Goal: Task Accomplishment & Management: Manage account settings

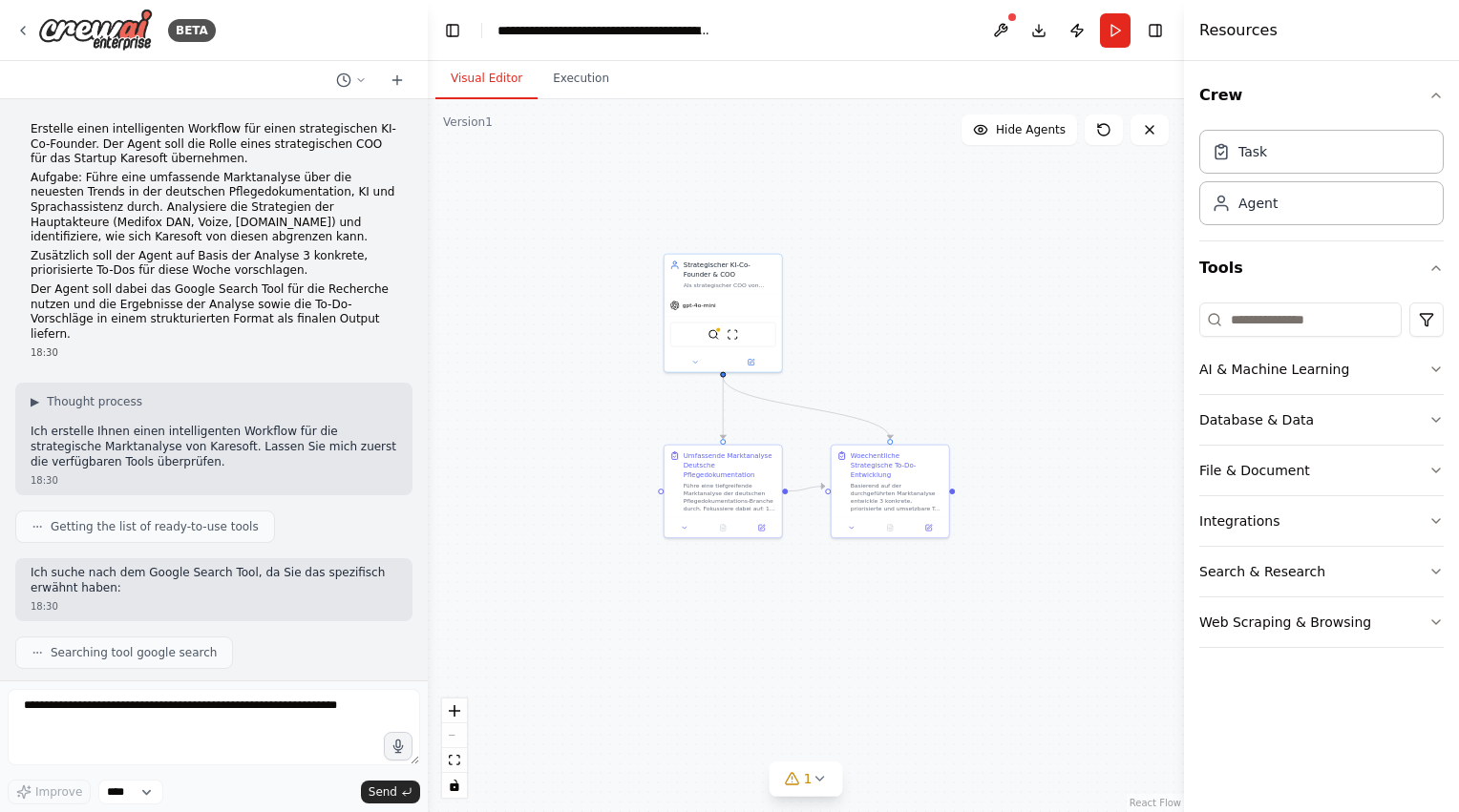
drag, startPoint x: 934, startPoint y: 368, endPoint x: 811, endPoint y: 87, distance: 306.7
click at [811, 87] on div "Visual Editor Execution Version 1 Show Tools Hide Agents .deletable-edge-delete…" at bounding box center [806, 436] width 756 height 751
click at [19, 32] on icon at bounding box center [23, 31] width 16 height 16
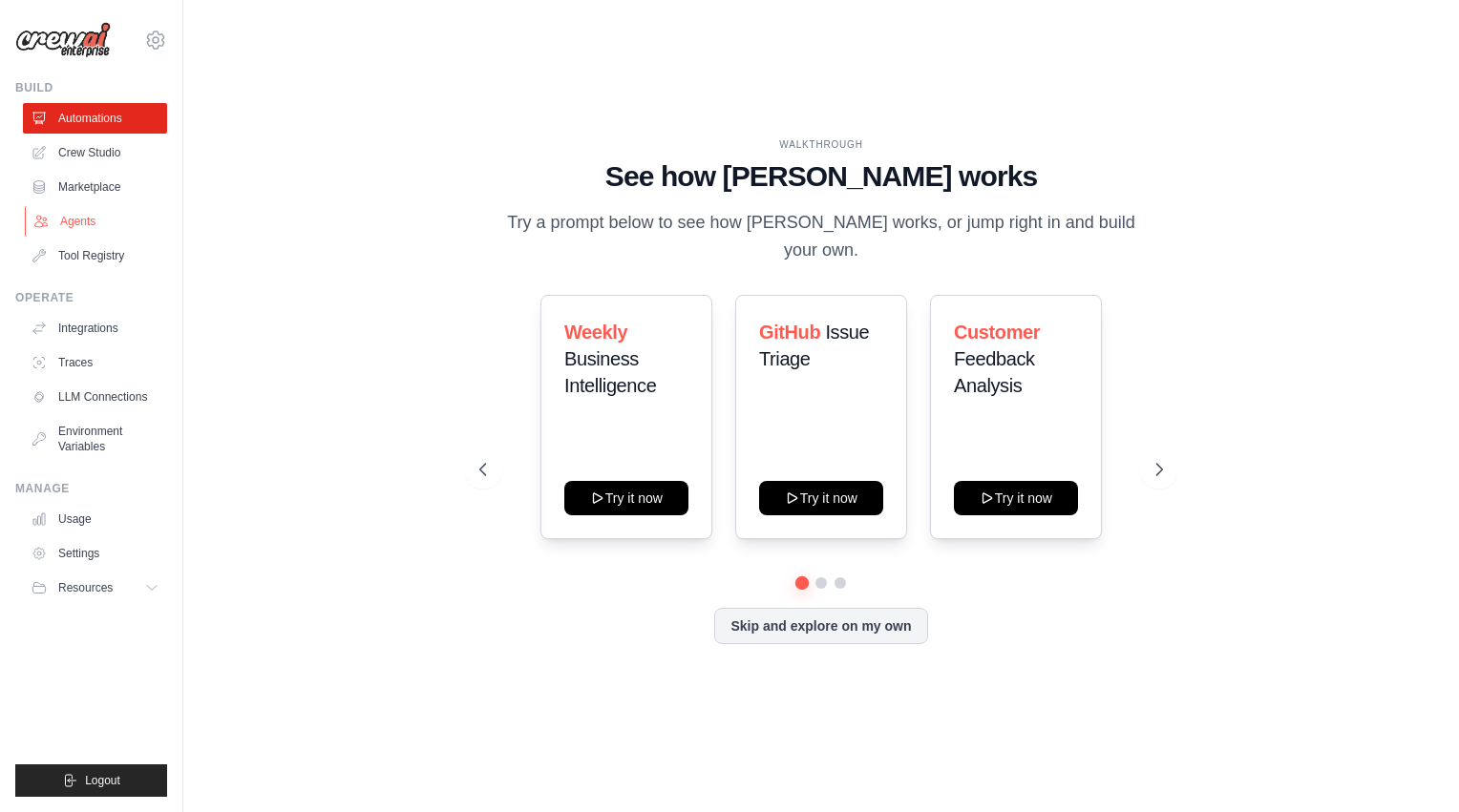
click at [75, 232] on link "Agents" at bounding box center [97, 222] width 144 height 31
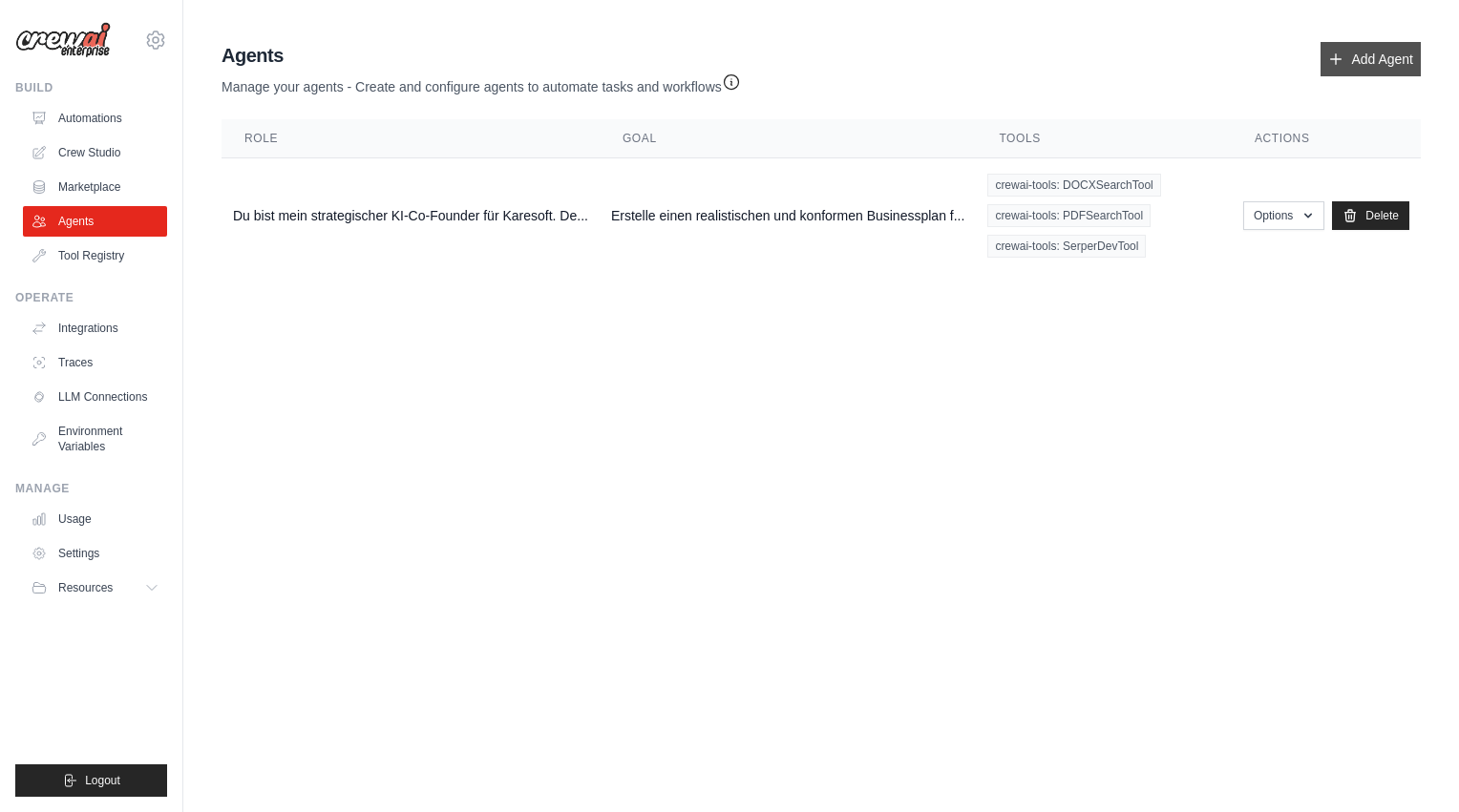
click at [1375, 66] on link "Add Agent" at bounding box center [1370, 58] width 100 height 34
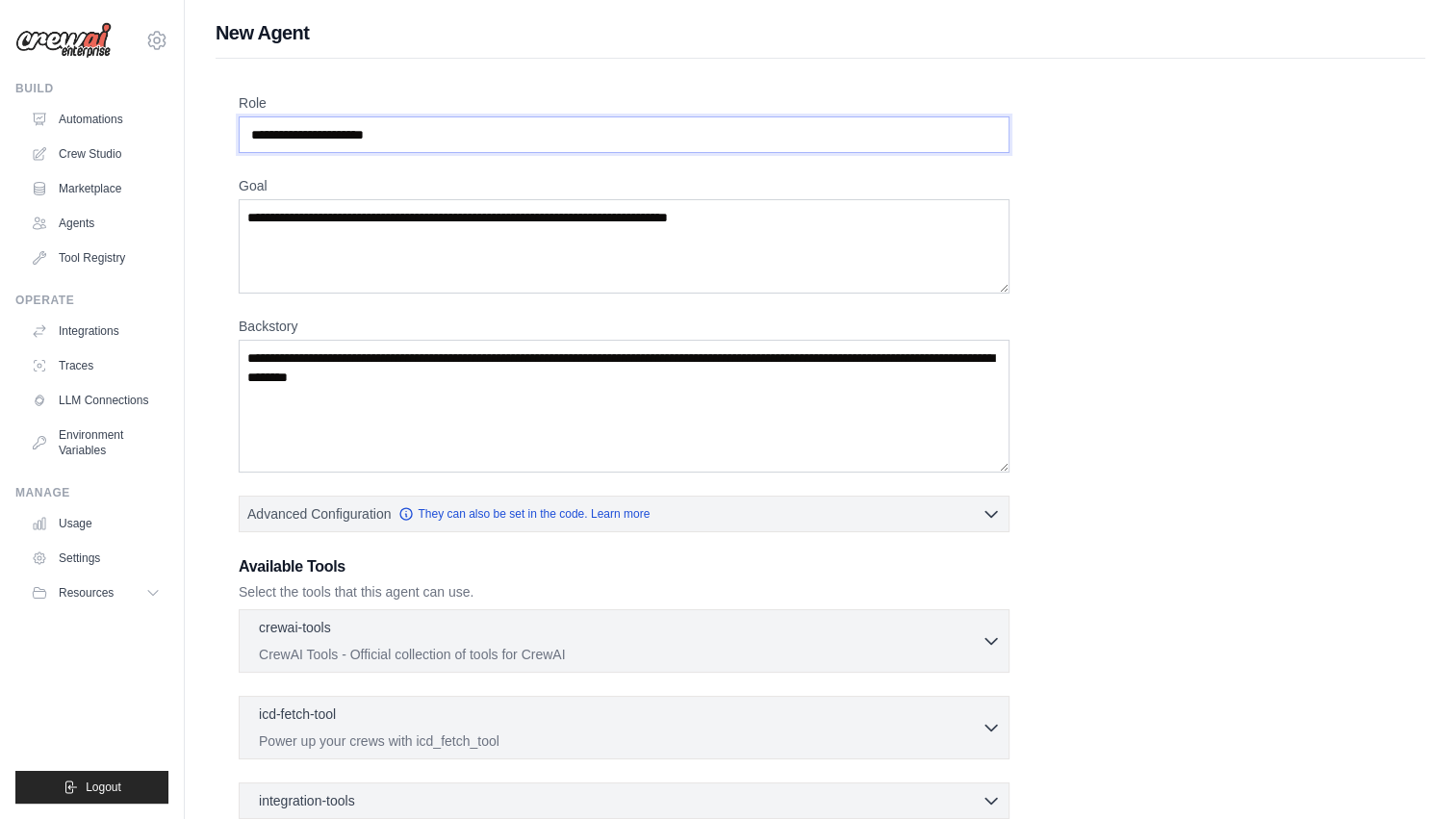
click at [400, 145] on input "Role" at bounding box center [623, 134] width 771 height 36
click at [407, 135] on input "Role" at bounding box center [623, 134] width 771 height 36
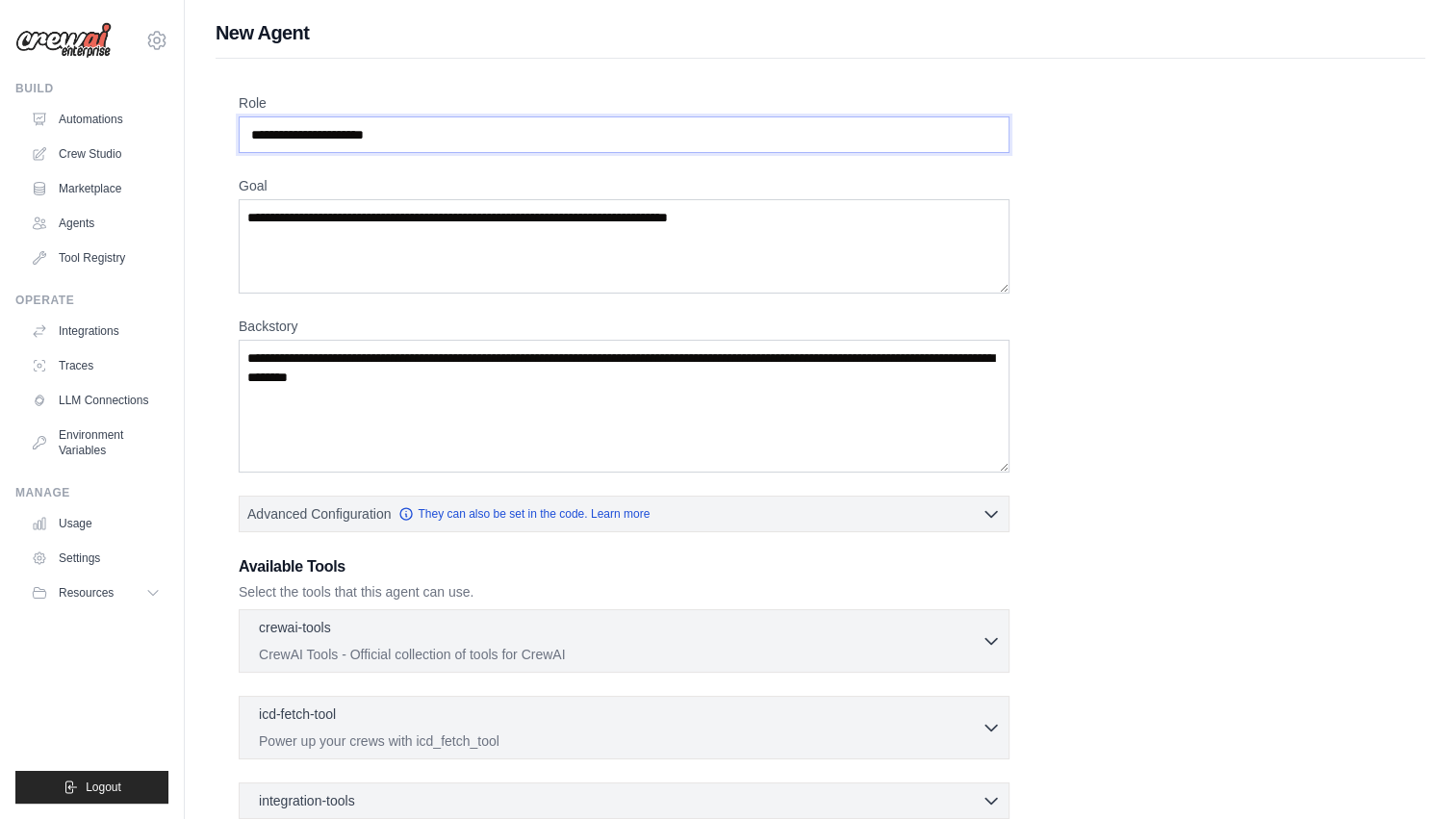
click at [407, 135] on input "Role" at bounding box center [623, 134] width 771 height 36
type input "**********"
click at [481, 242] on textarea "Goal" at bounding box center [623, 246] width 771 height 95
click at [377, 224] on textarea "Goal" at bounding box center [623, 246] width 771 height 95
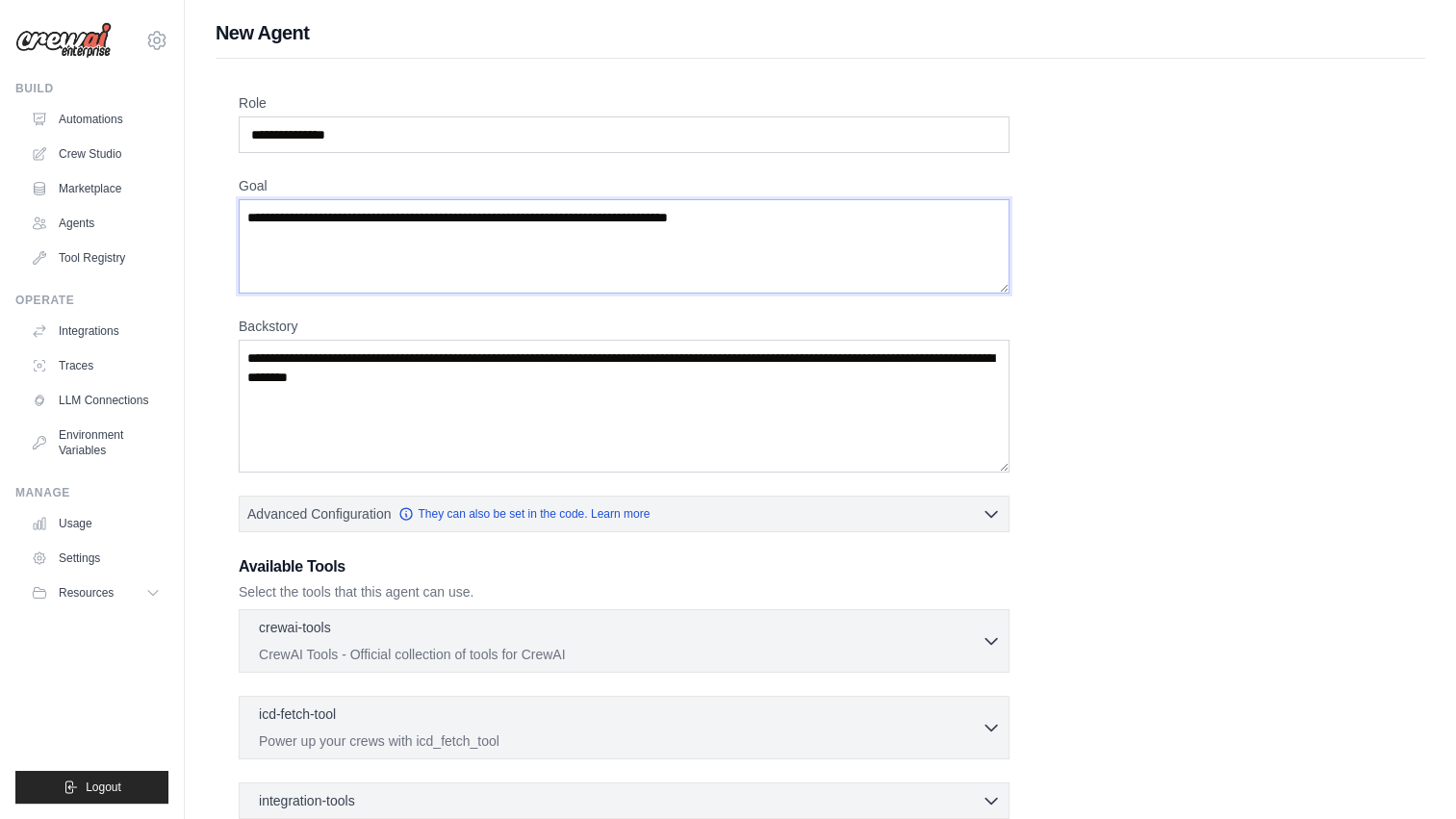
click at [377, 224] on textarea "Goal" at bounding box center [623, 246] width 771 height 95
paste textarea "**********"
click at [377, 224] on textarea "Goal" at bounding box center [623, 246] width 771 height 95
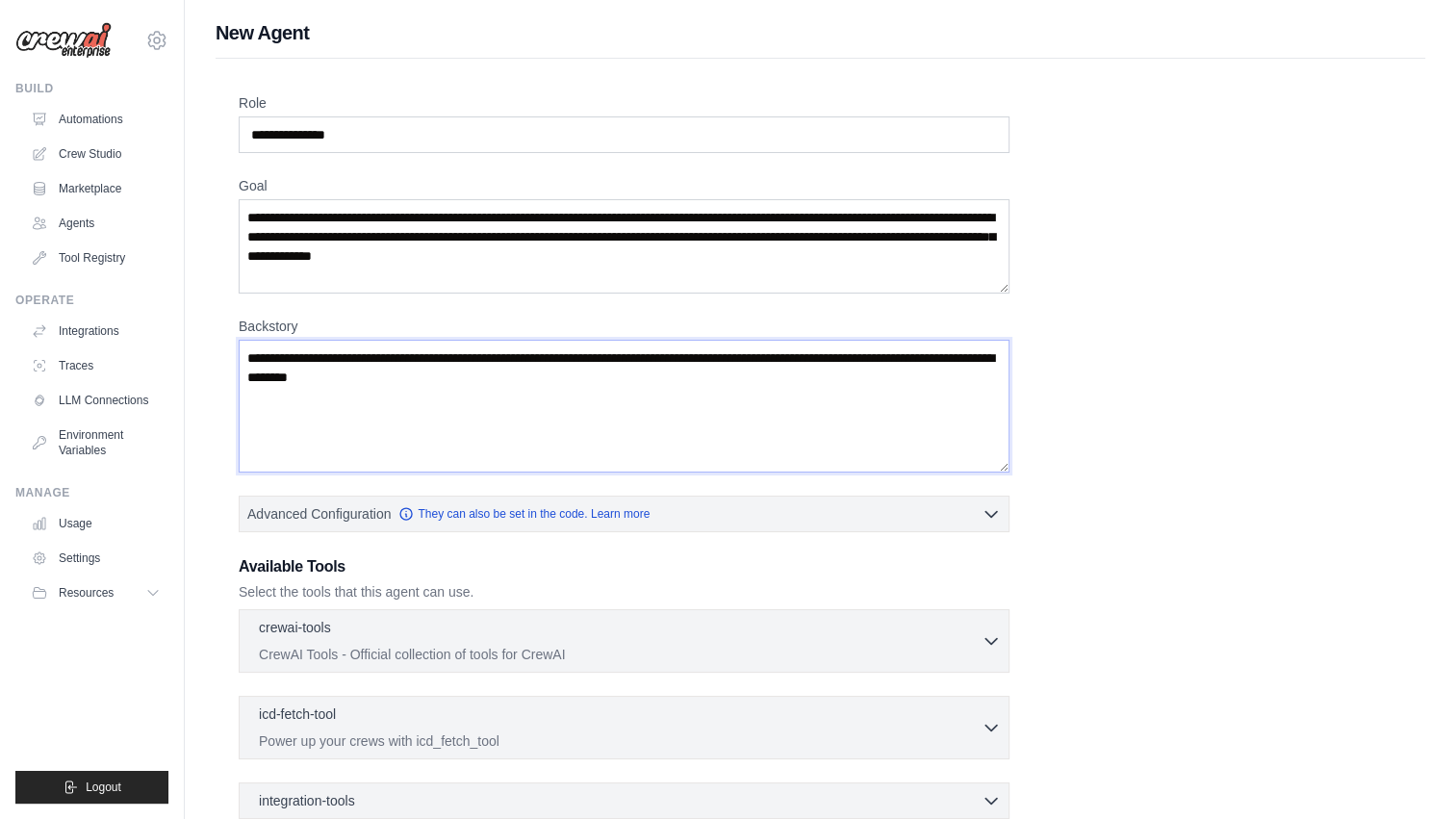
click at [358, 354] on textarea "Backstory" at bounding box center [623, 407] width 771 height 133
drag, startPoint x: 358, startPoint y: 354, endPoint x: 392, endPoint y: 216, distance: 142.1
click at [392, 216] on div "**********" at bounding box center [820, 520] width 1164 height 853
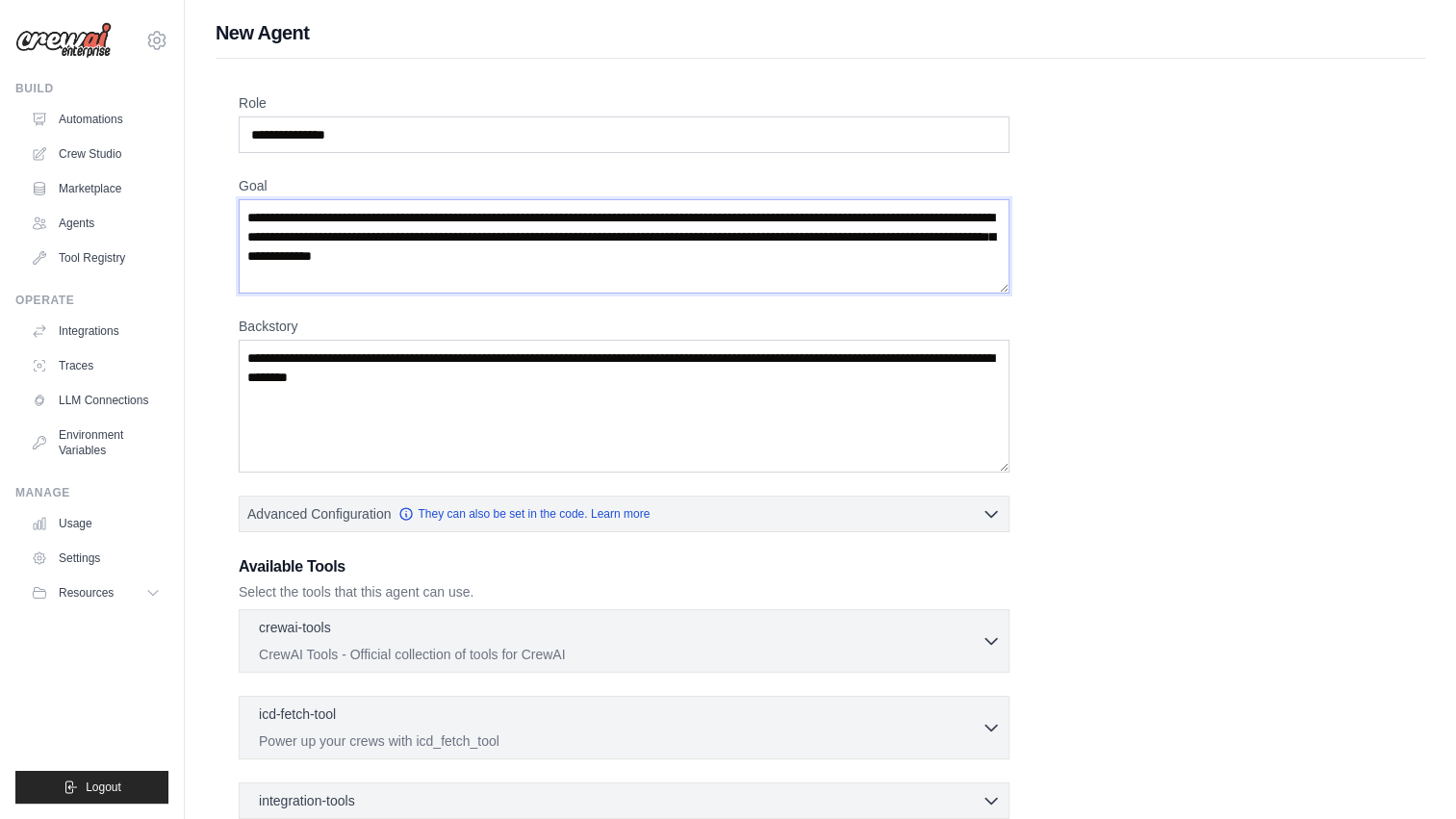
click at [392, 216] on textarea "**********" at bounding box center [623, 246] width 771 height 95
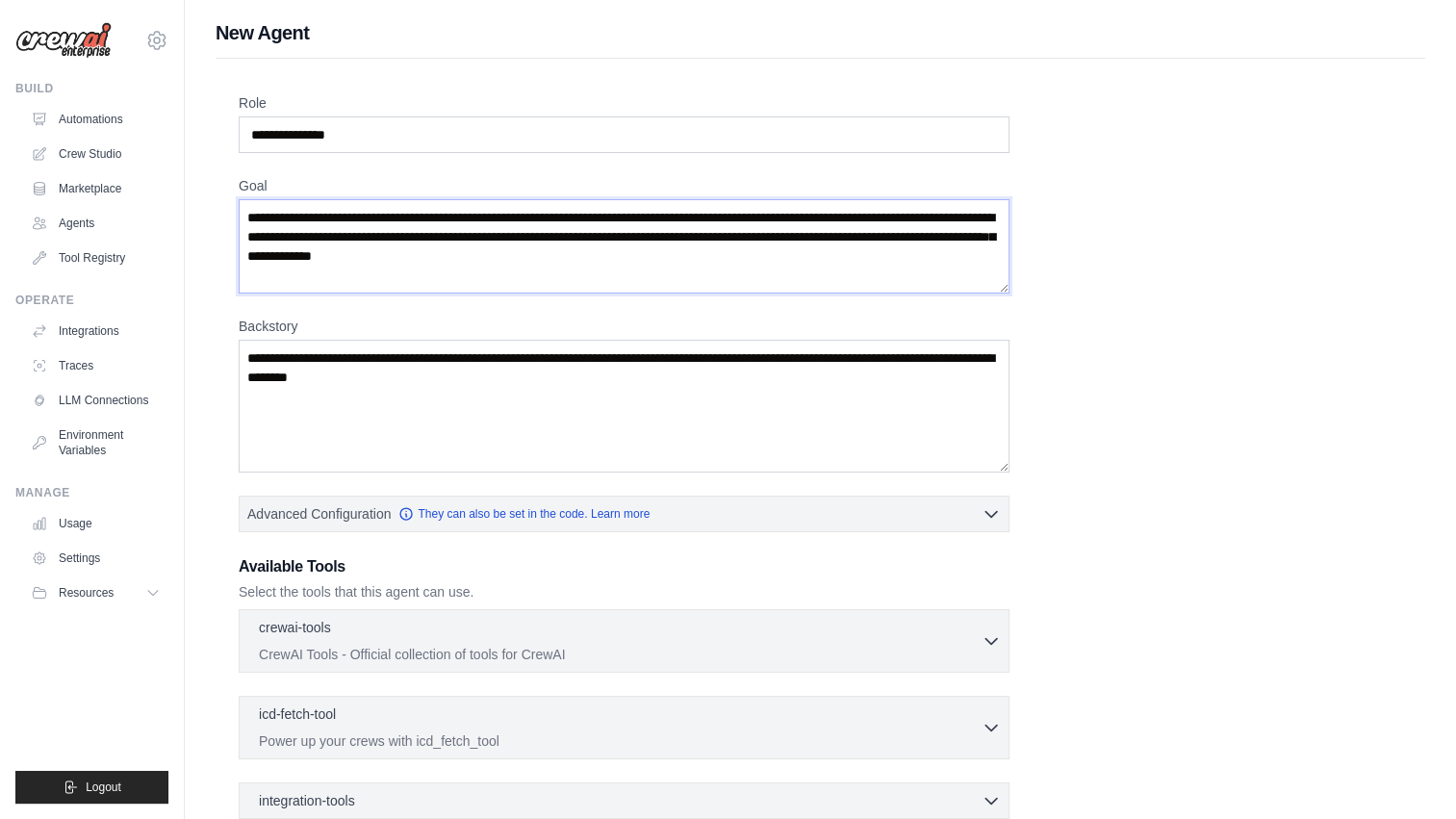
click at [392, 216] on textarea "**********" at bounding box center [623, 246] width 771 height 95
paste textarea
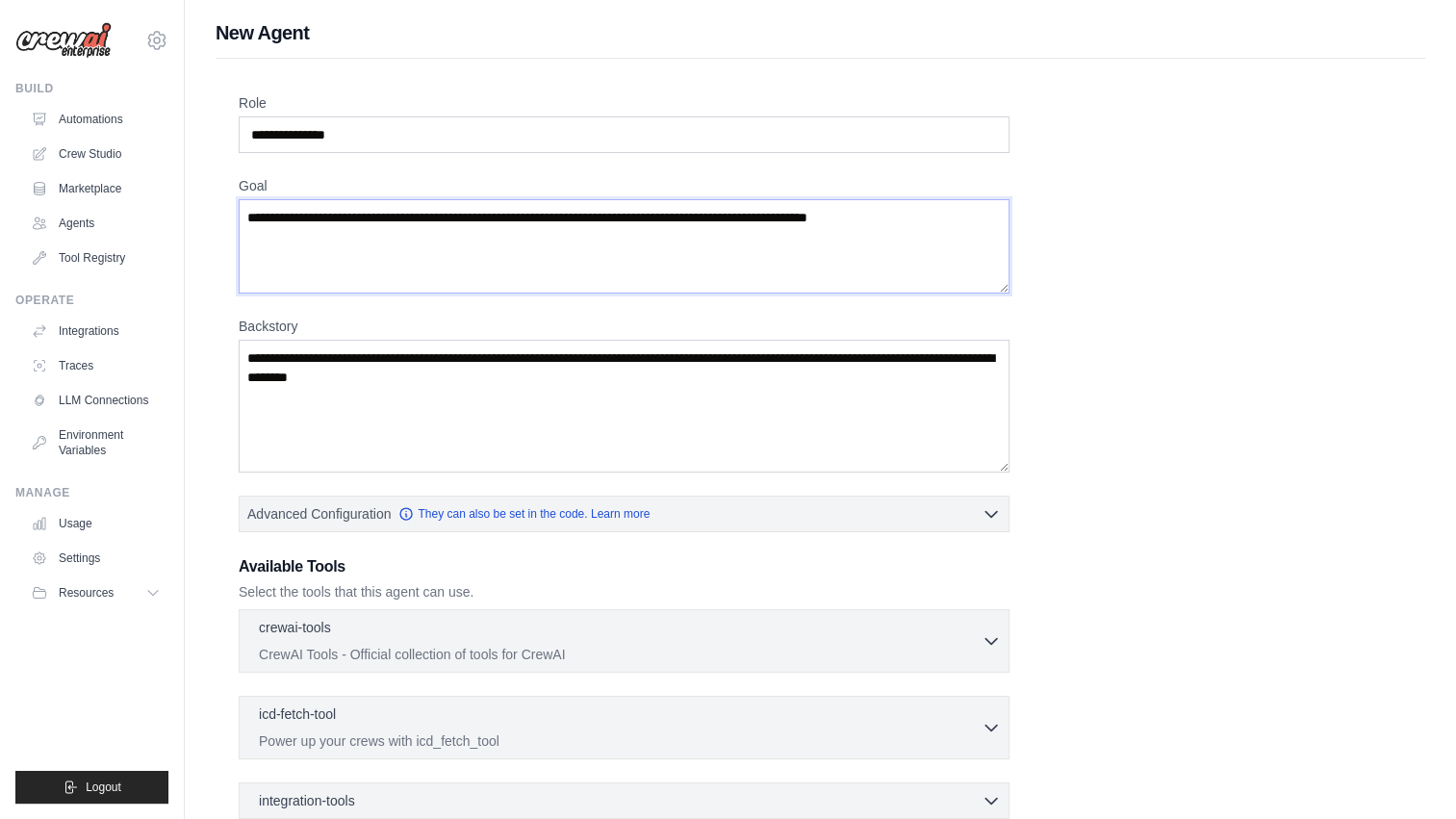
type textarea "**********"
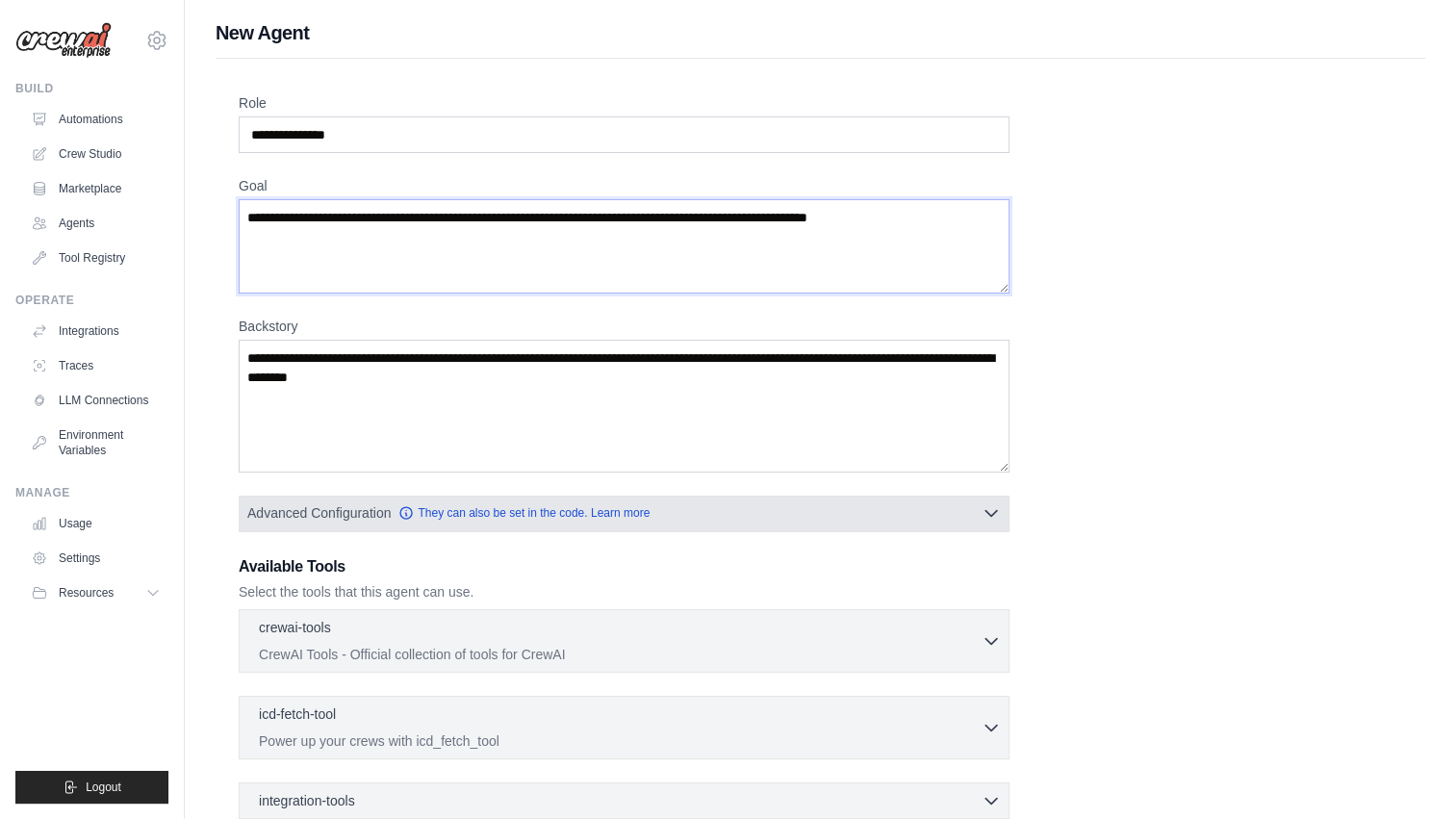
scroll to position [210, 0]
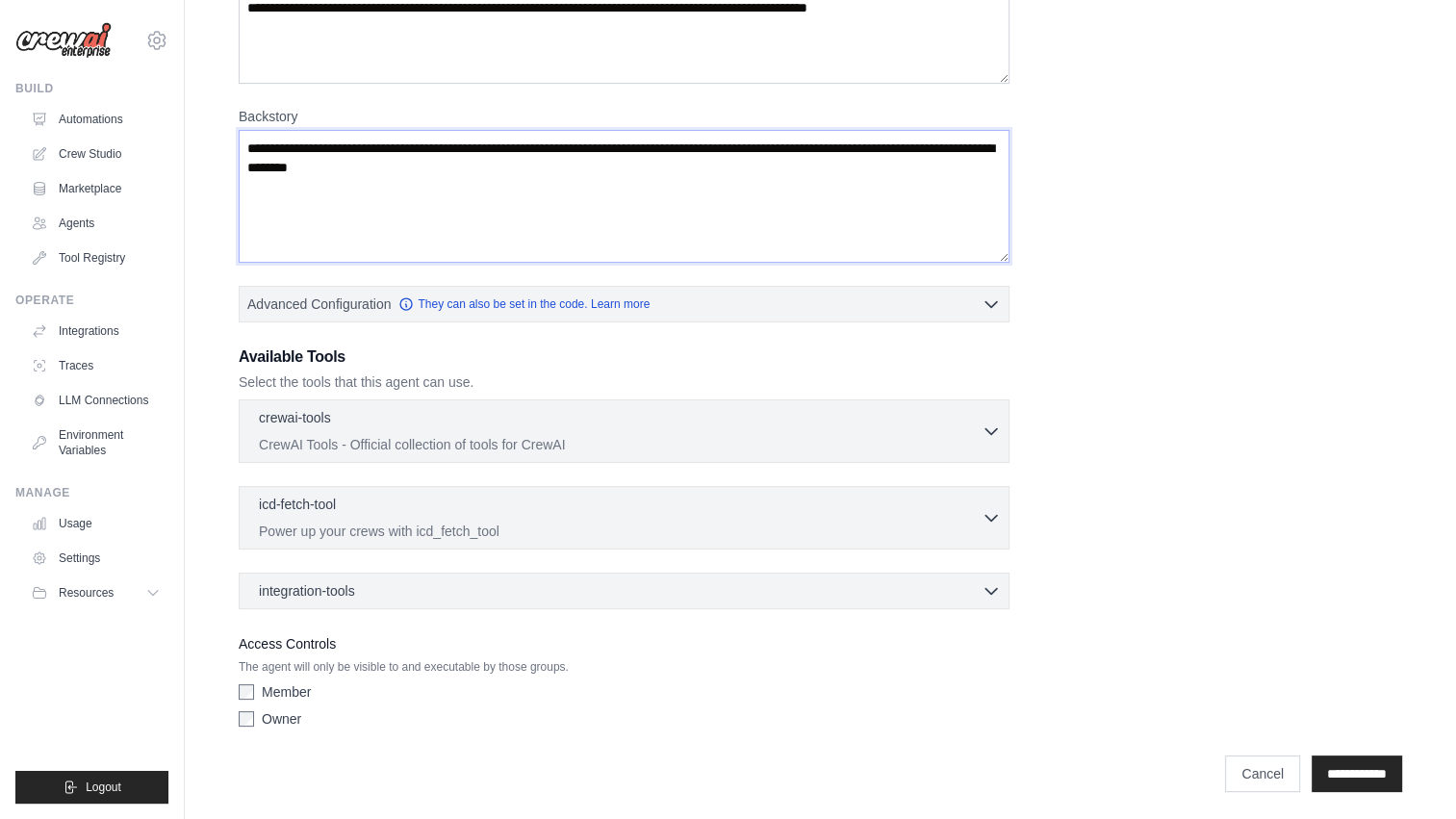
click at [417, 191] on textarea "Backstory" at bounding box center [623, 196] width 771 height 133
paste textarea "**********"
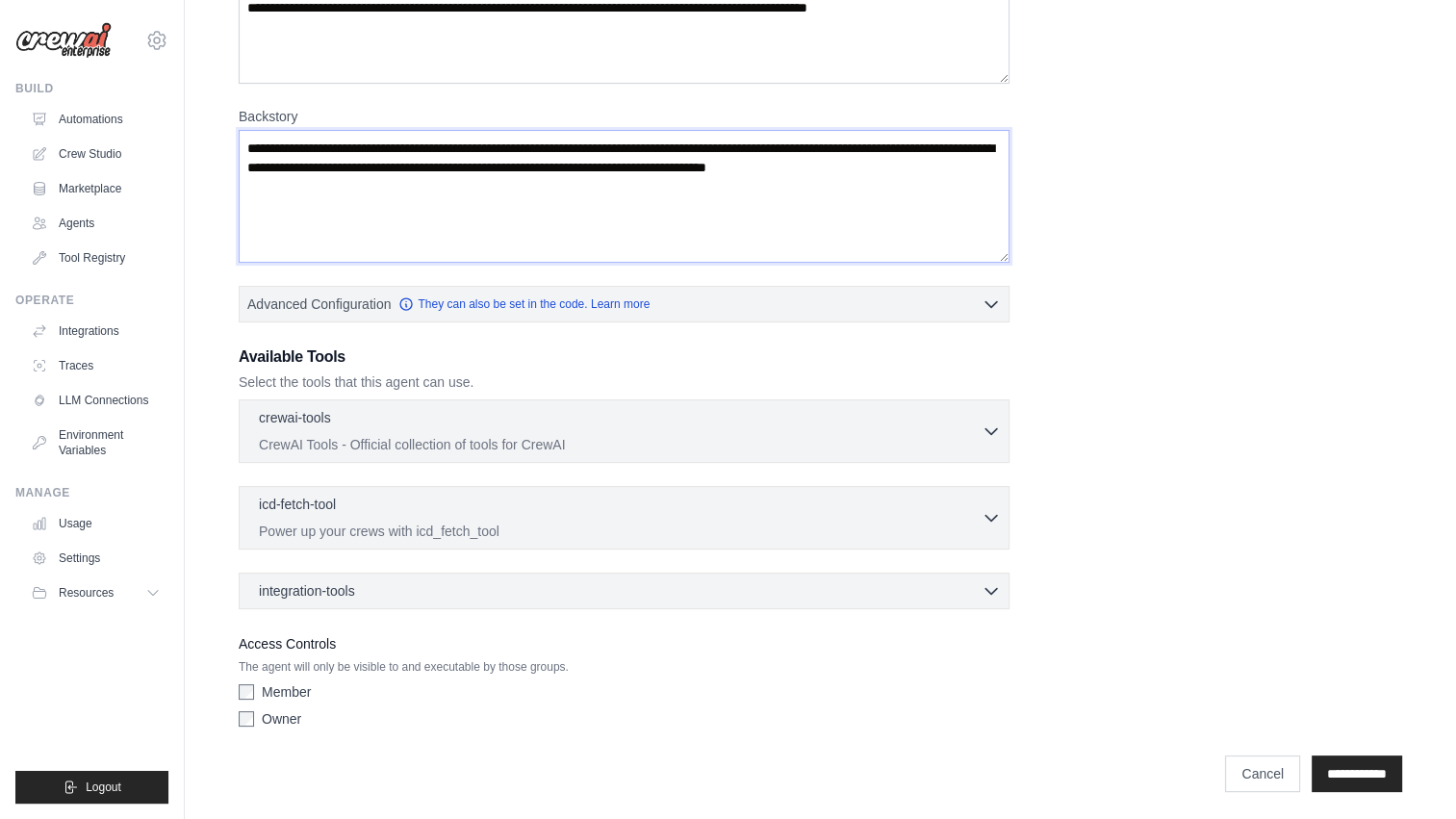
type textarea "**********"
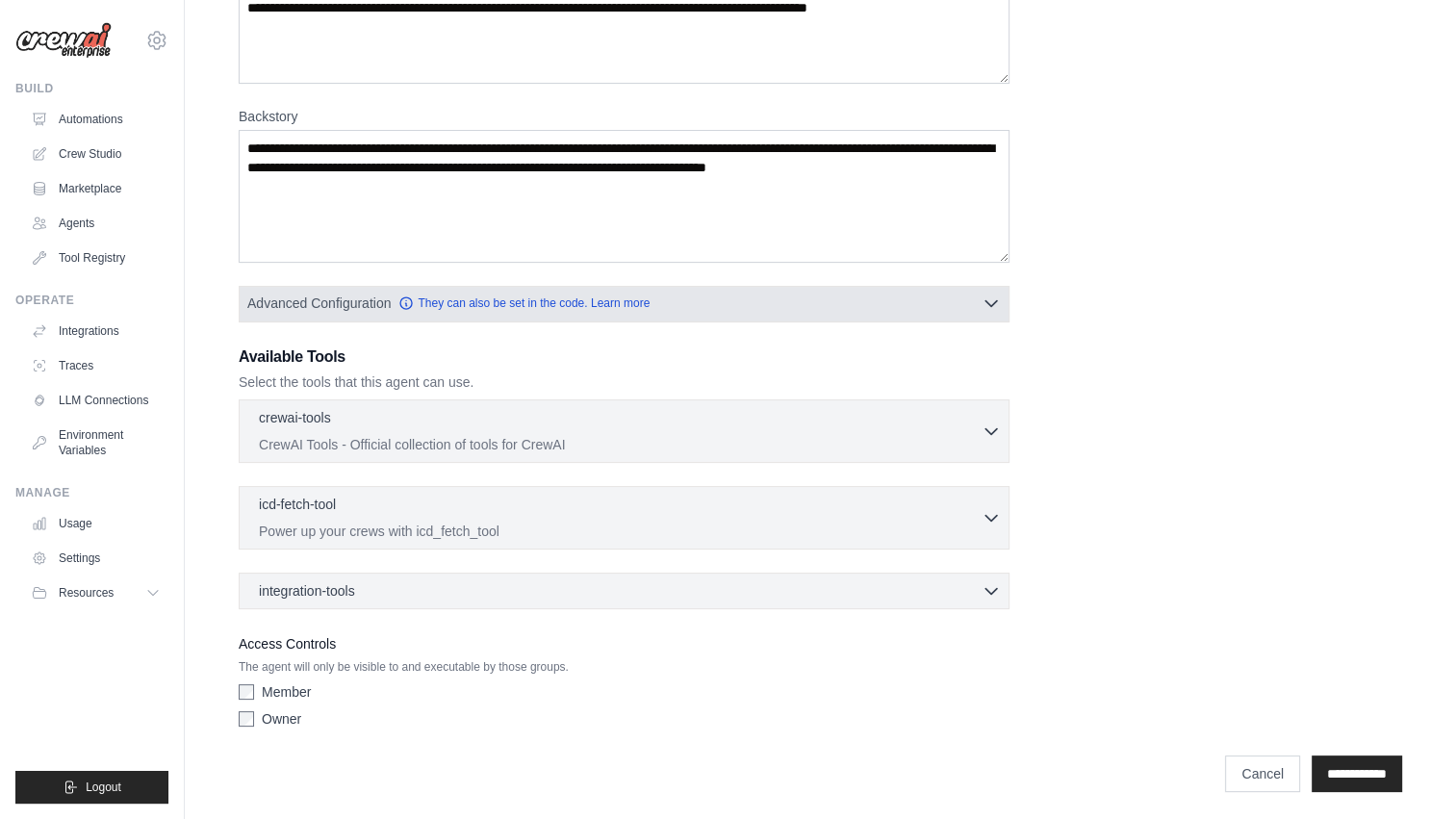
click at [989, 295] on icon "button" at bounding box center [992, 303] width 20 height 20
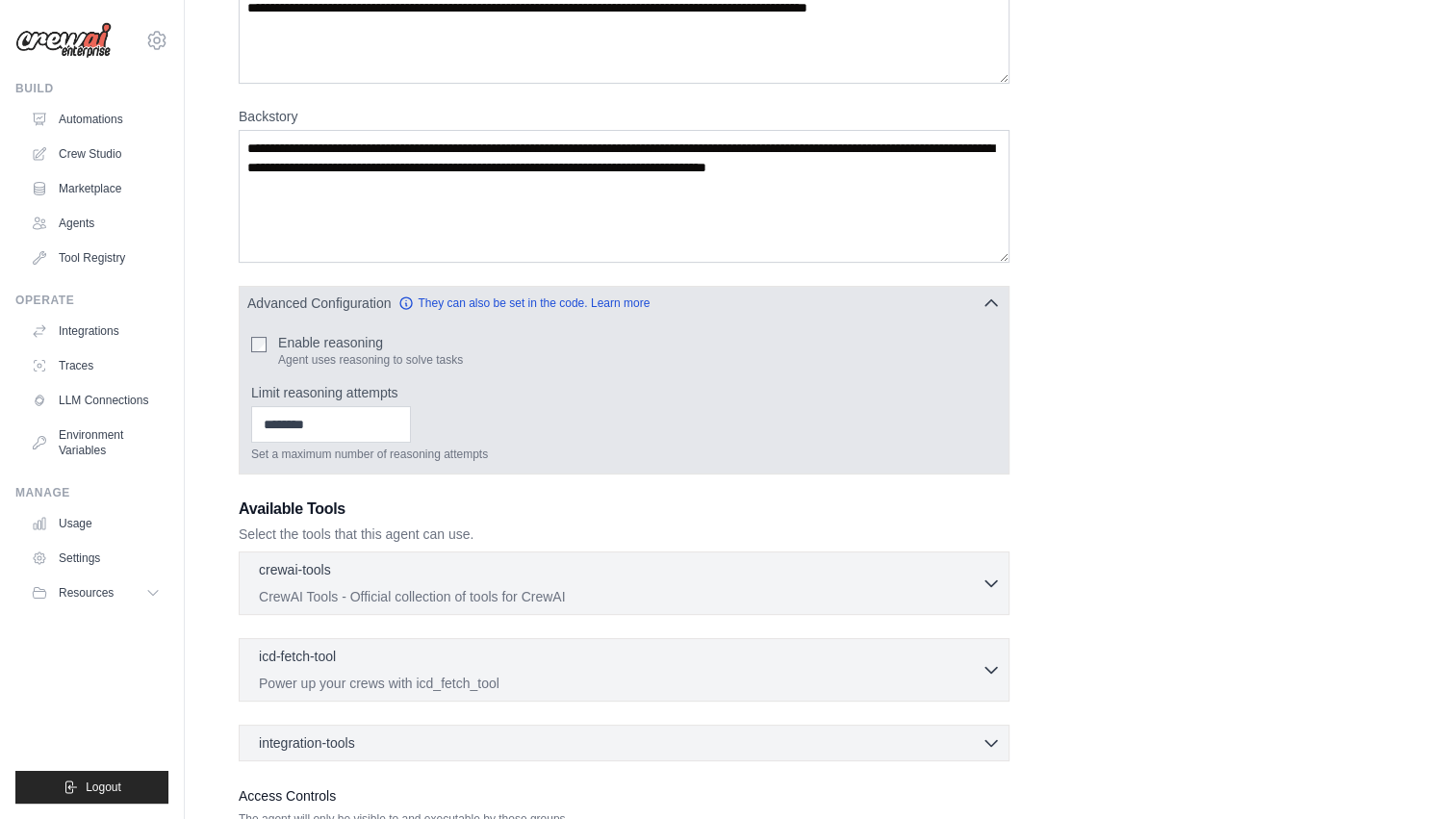
click at [991, 293] on icon "button" at bounding box center [992, 303] width 20 height 20
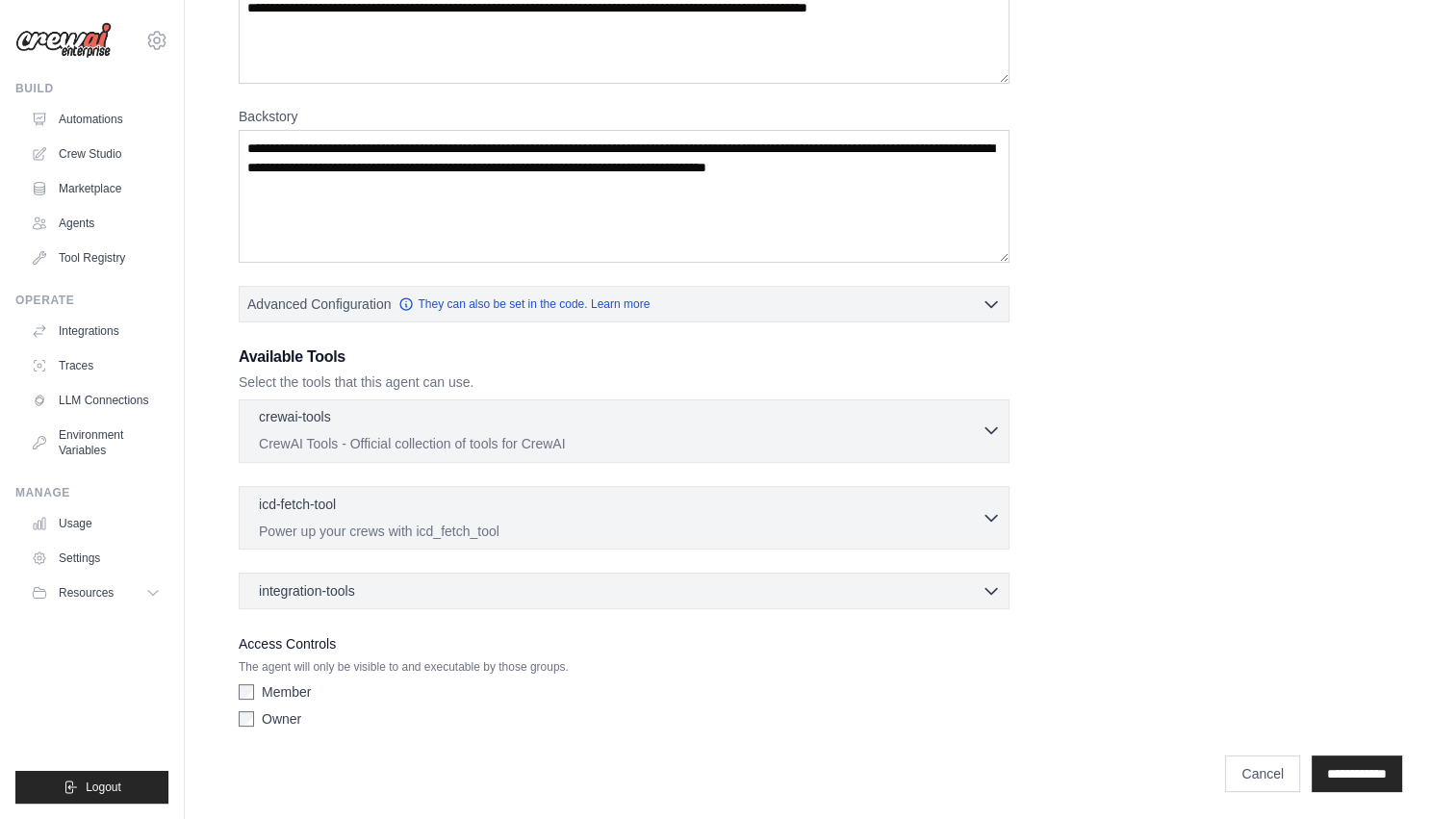
click at [993, 430] on icon "button" at bounding box center [992, 431] width 12 height 6
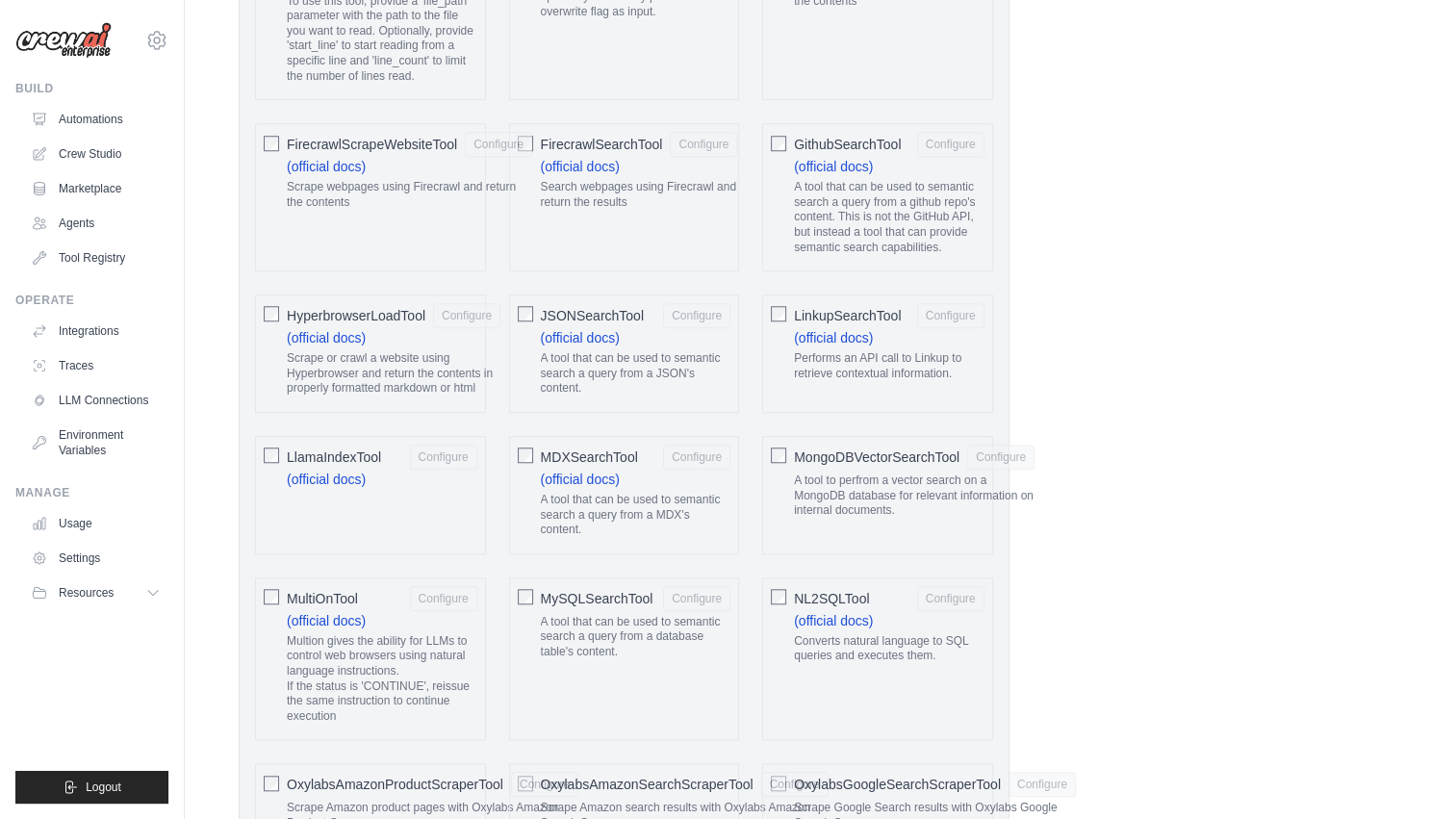
scroll to position [1611, 0]
click at [859, 132] on div "GithubSearchTool Configure" at bounding box center [889, 145] width 191 height 25
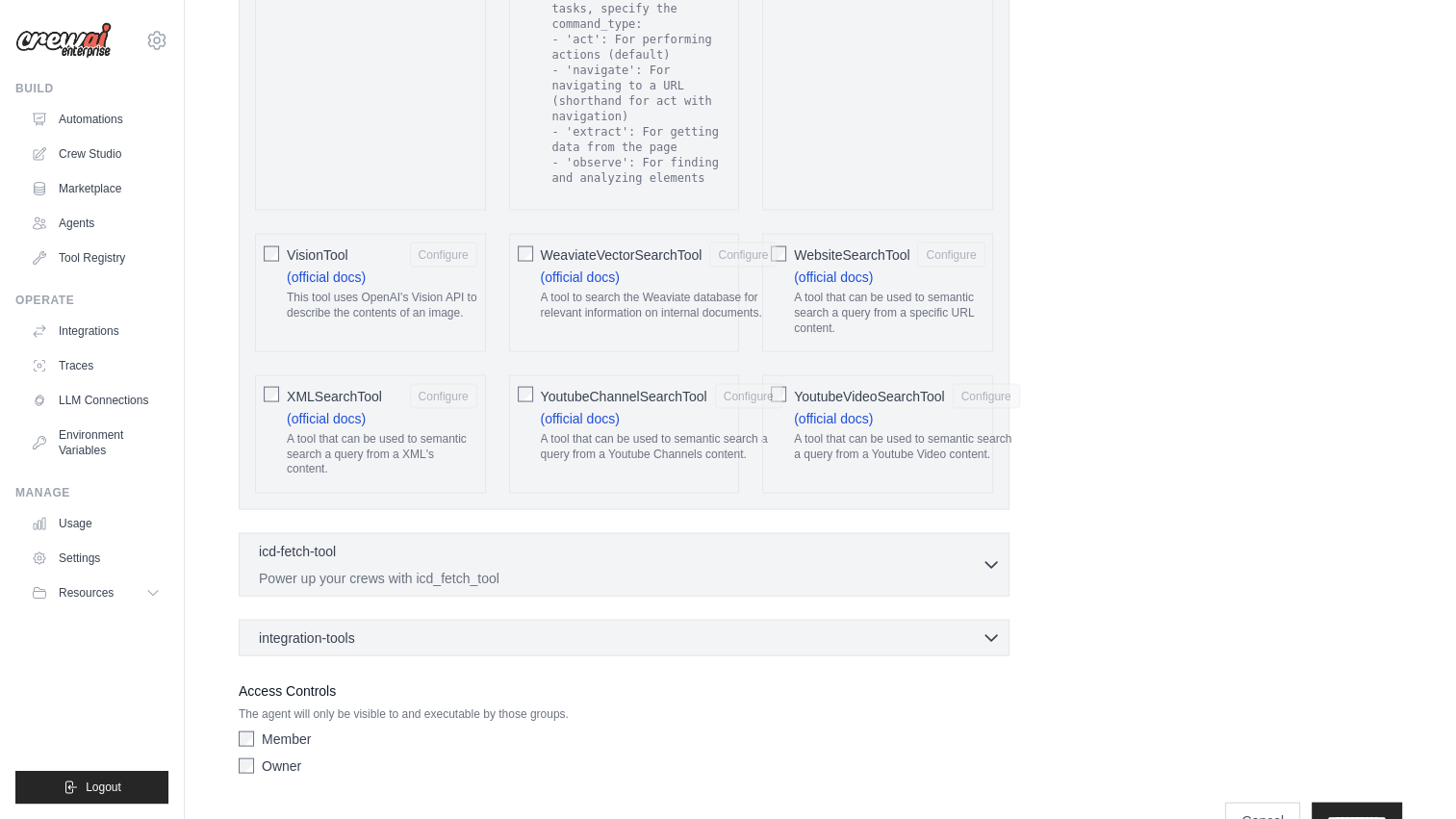
scroll to position [3827, 0]
click at [979, 627] on div "integration-tools 0 selected" at bounding box center [629, 637] width 742 height 20
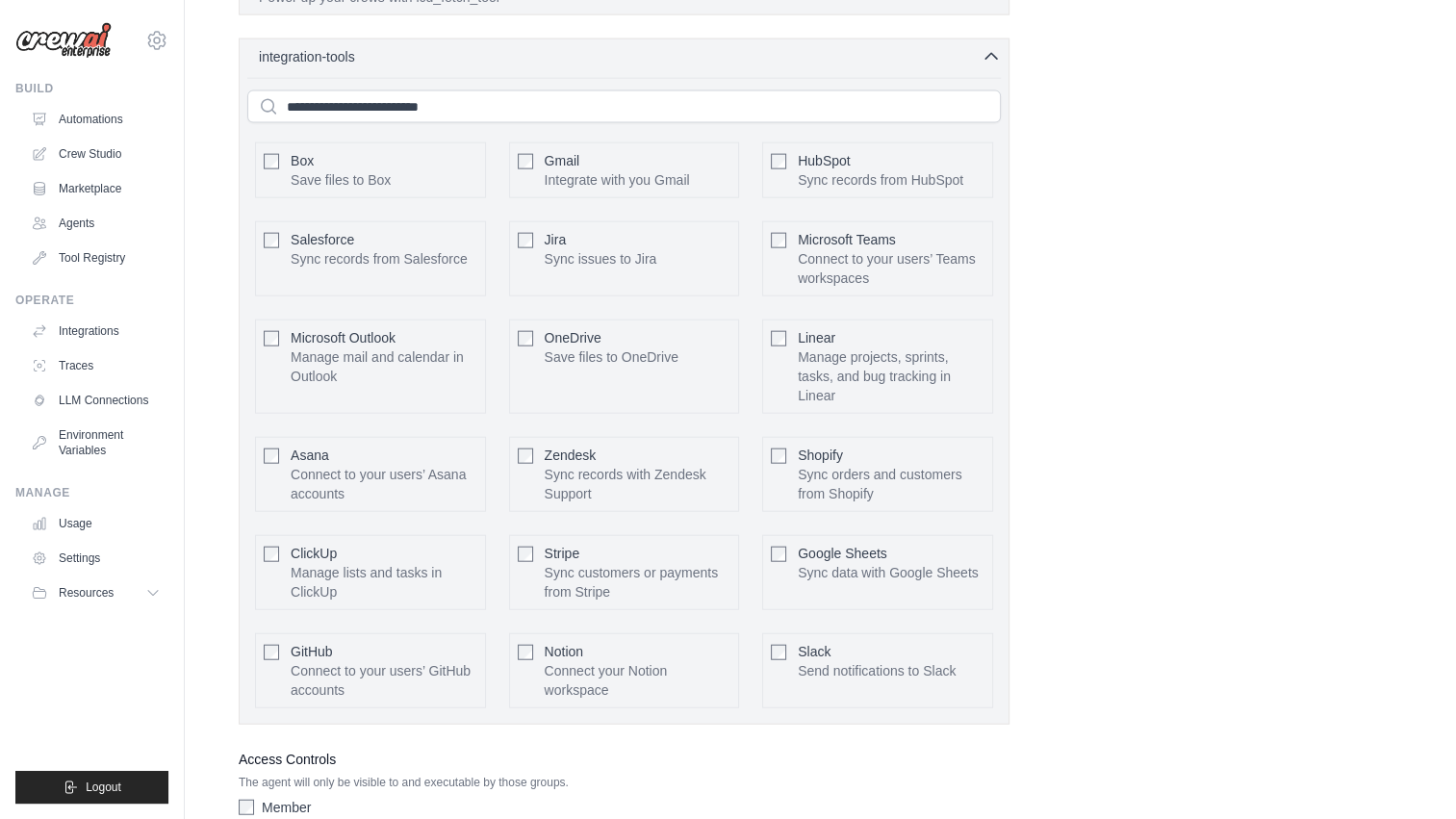
scroll to position [4410, 0]
click at [272, 641] on div at bounding box center [272, 651] width 16 height 20
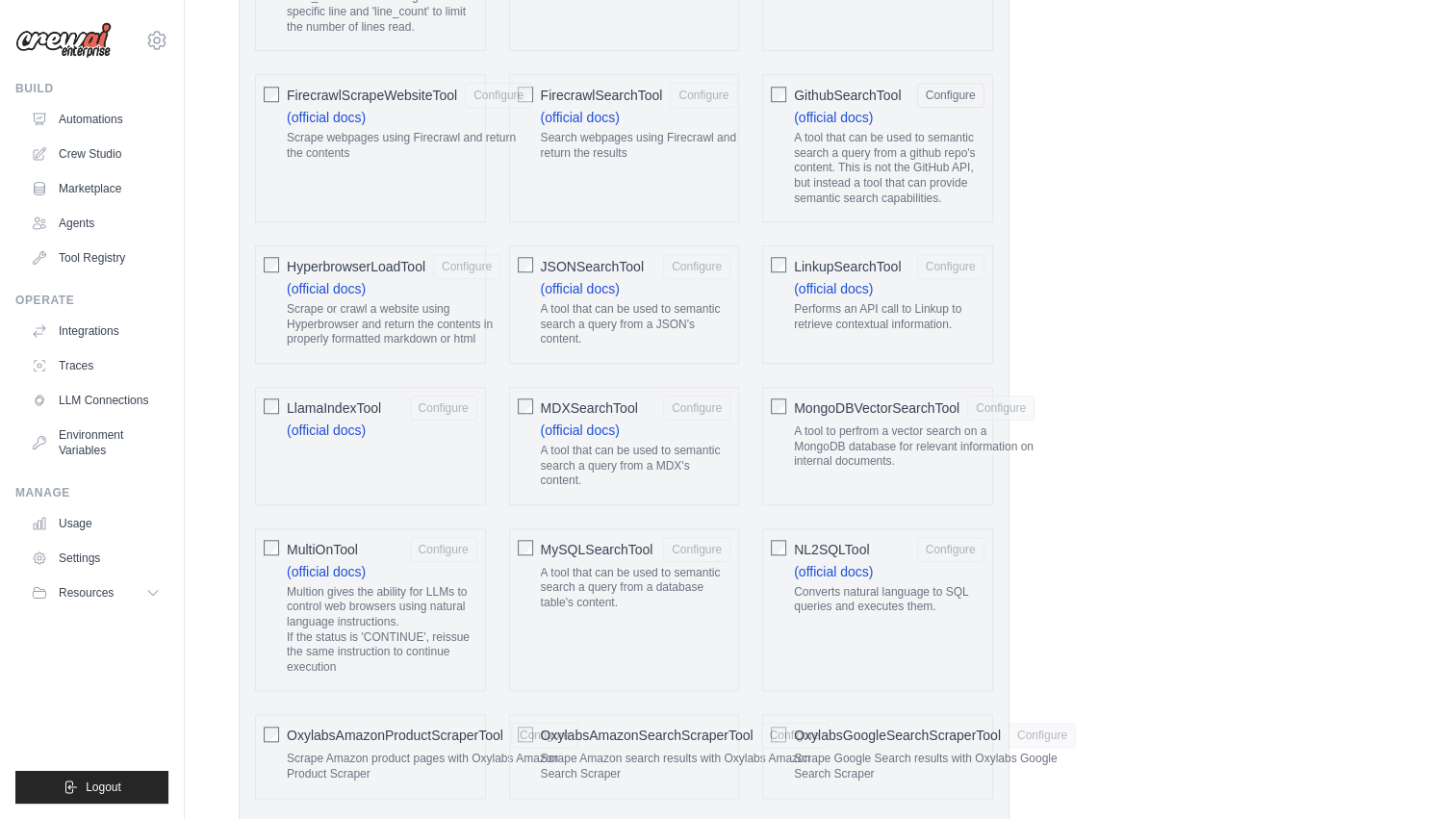
scroll to position [1590, 0]
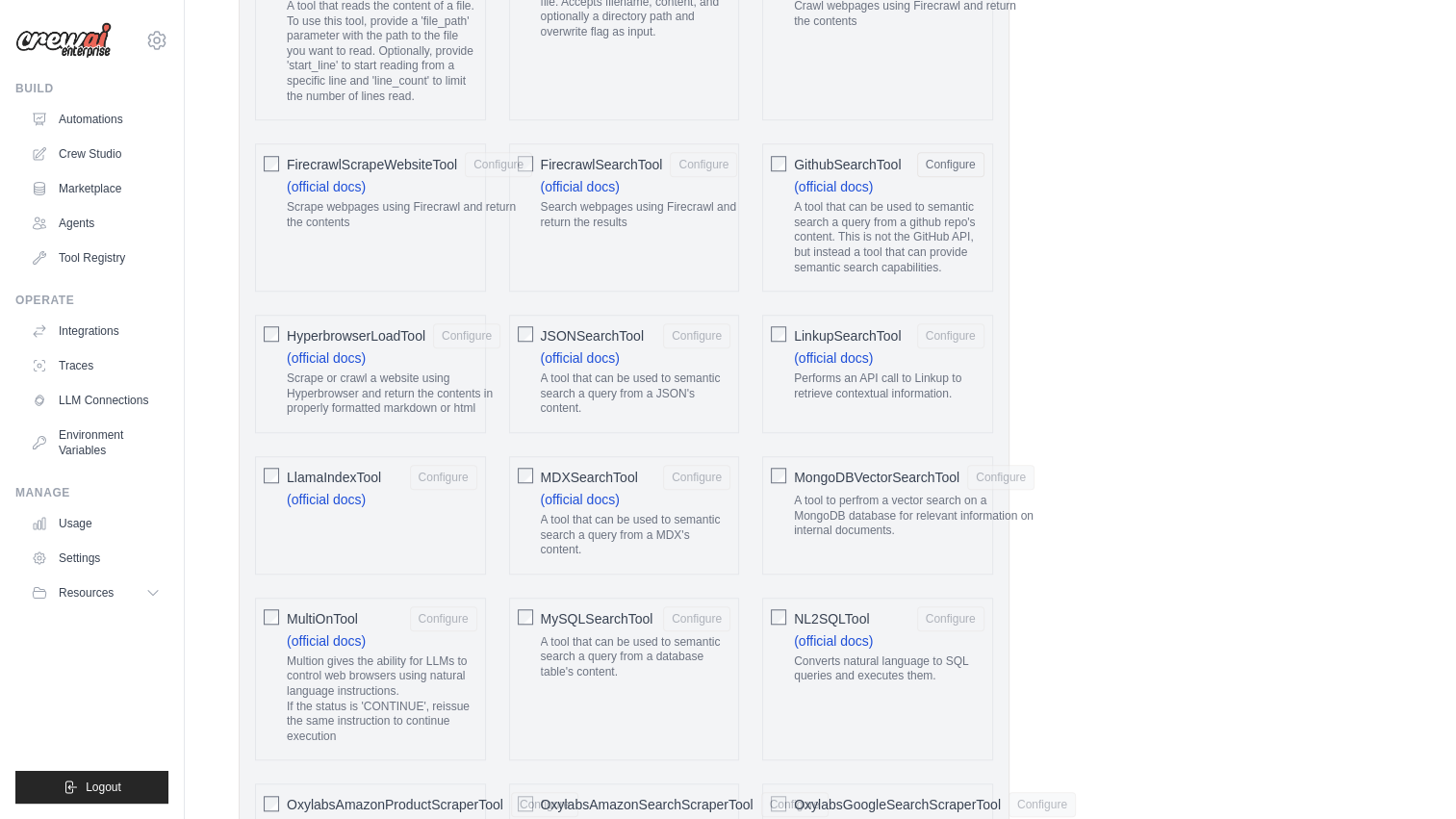
click at [831, 158] on span "GithubSearchTool" at bounding box center [847, 165] width 107 height 20
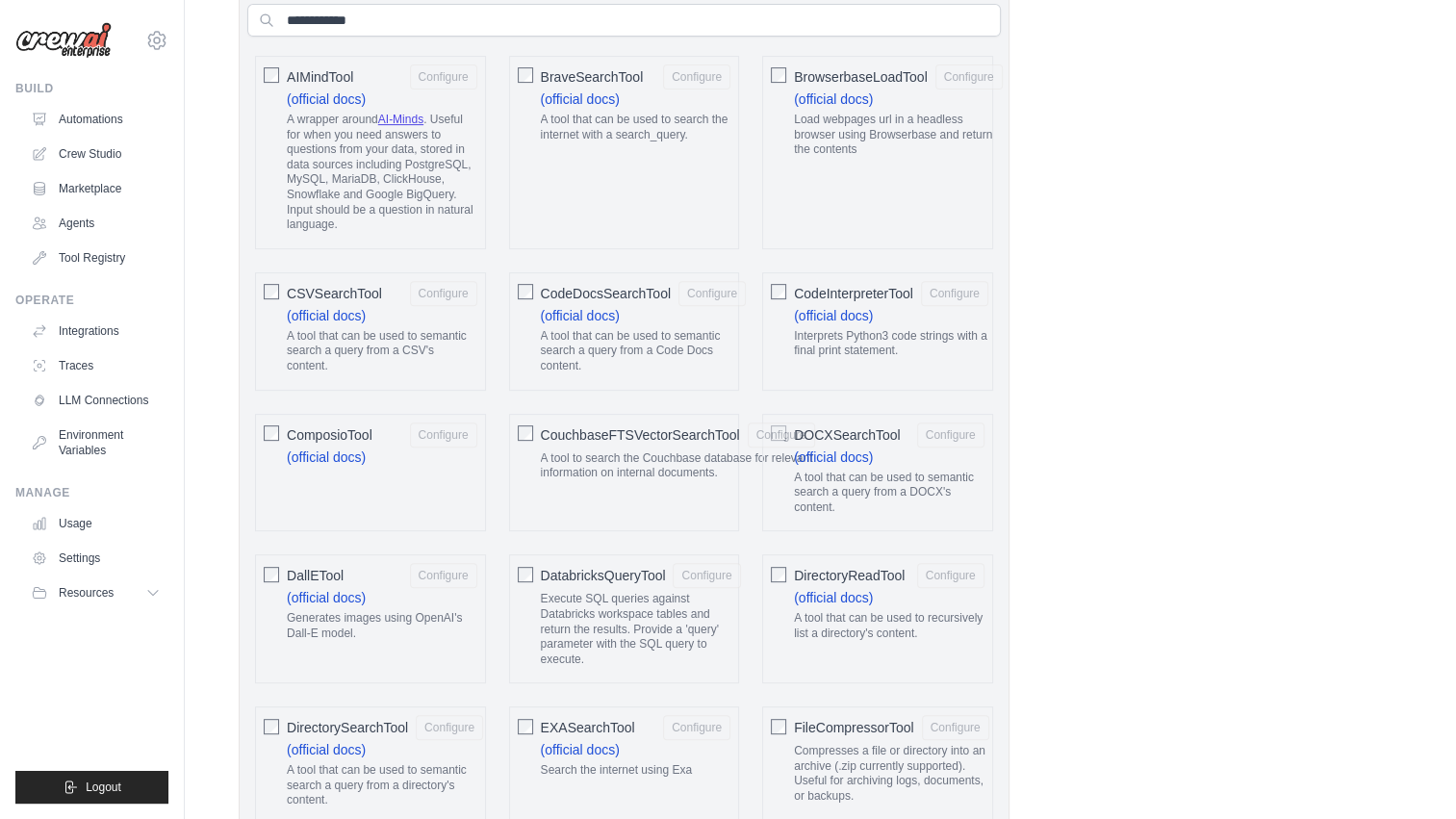
scroll to position [685, 0]
click at [835, 289] on span "CodeInterpreterTool" at bounding box center [854, 293] width 119 height 20
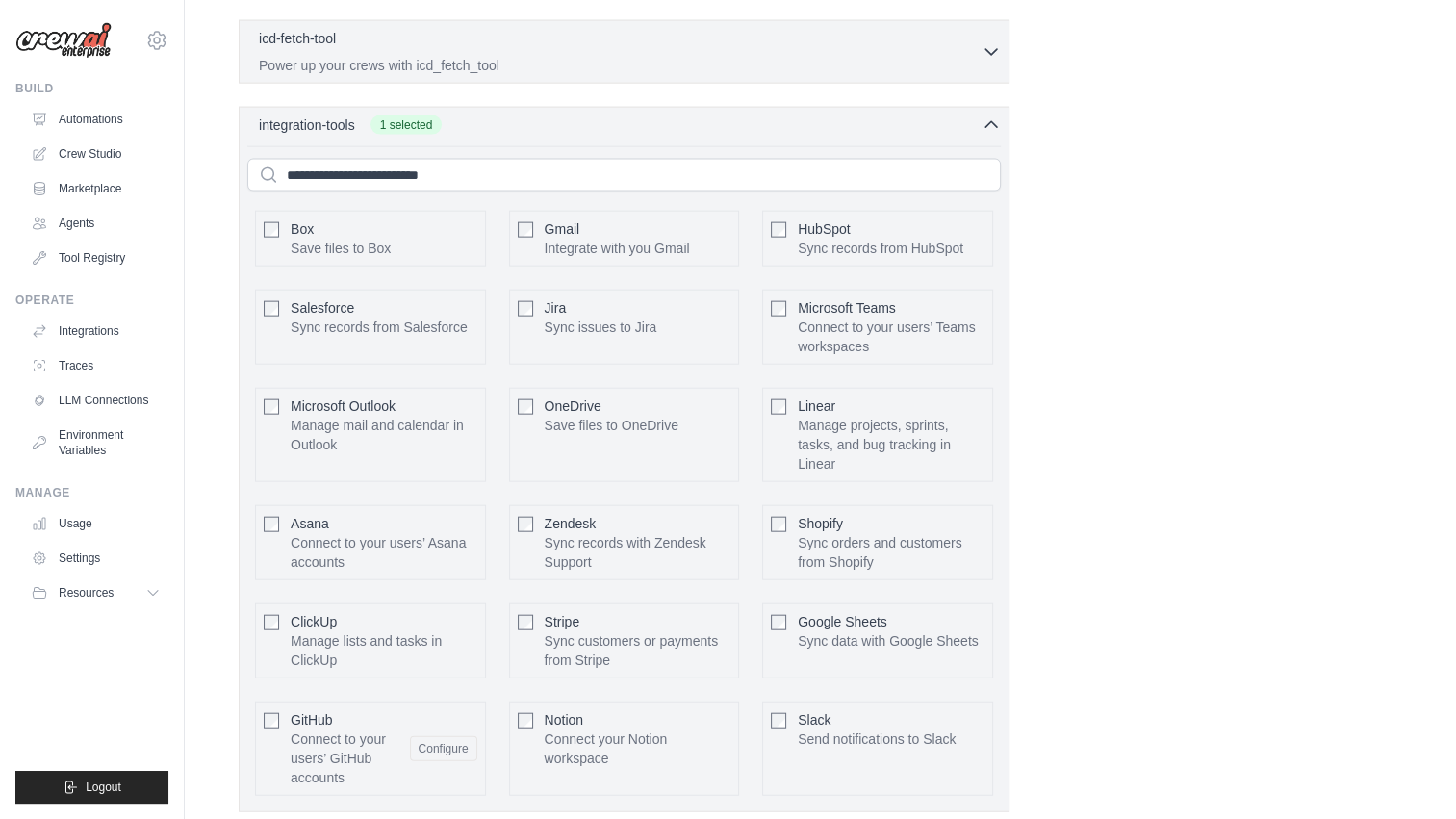
scroll to position [4346, 0]
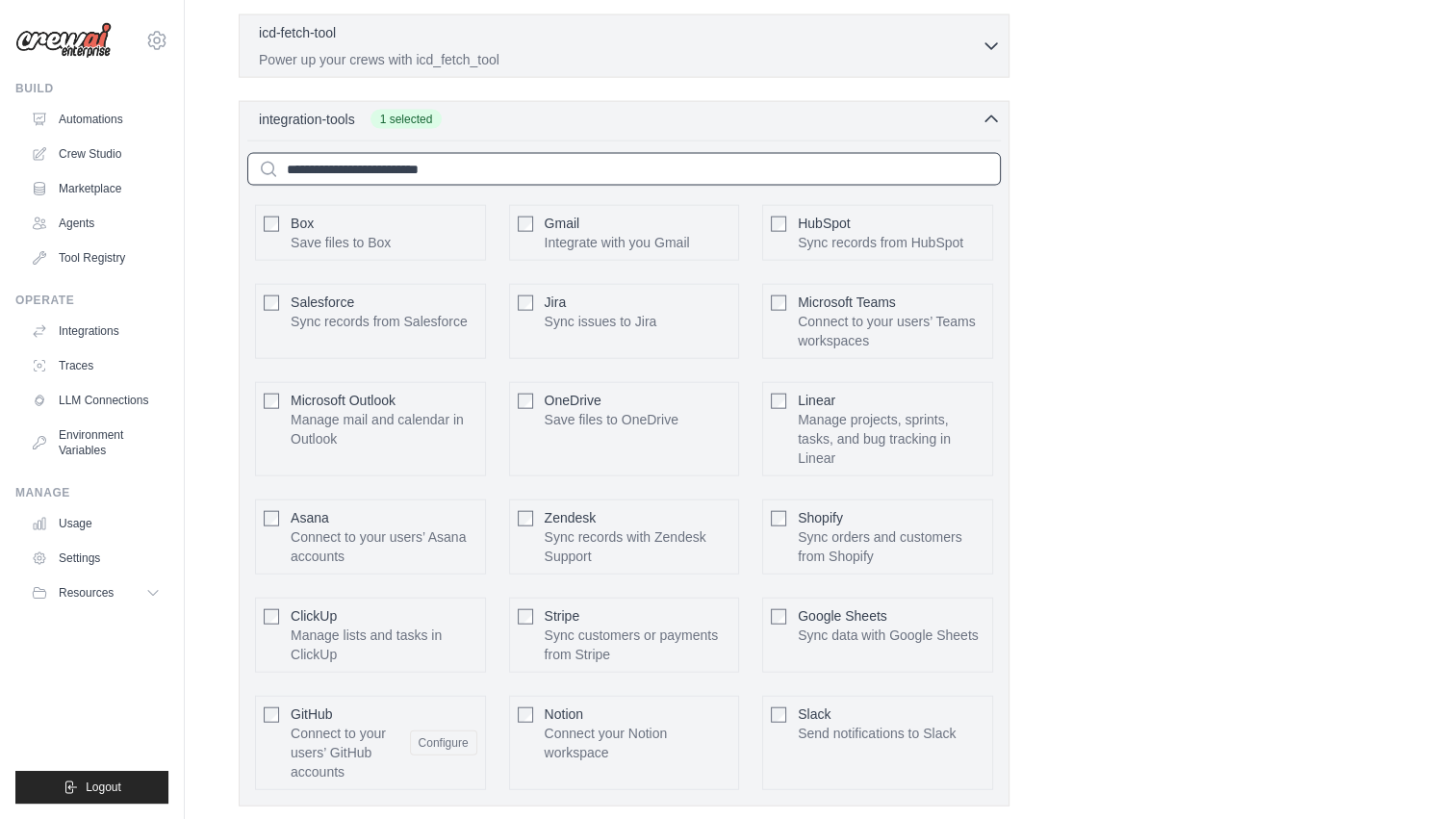
click at [416, 153] on input "text" at bounding box center [623, 169] width 753 height 32
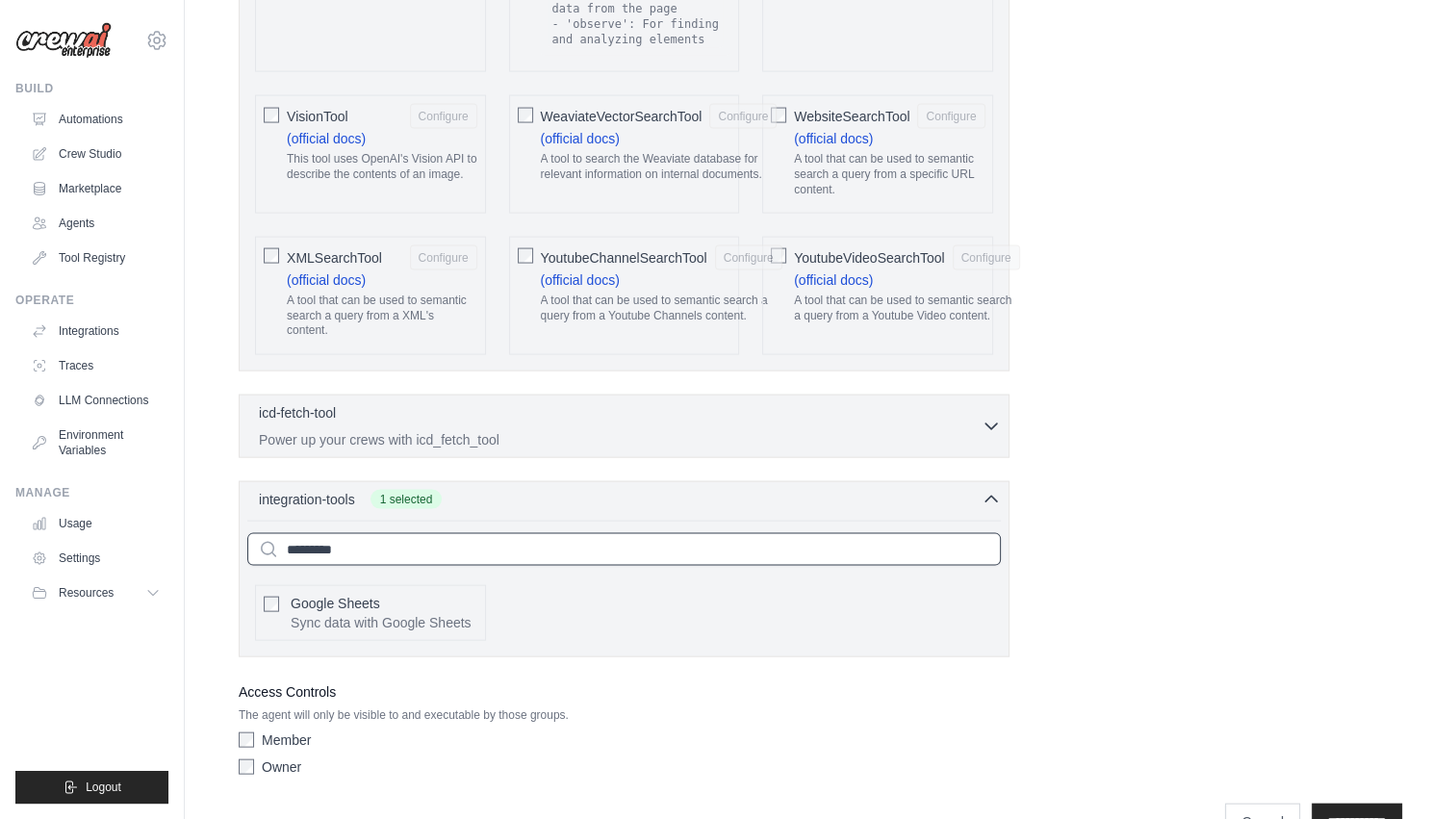
scroll to position [3896, 0]
type input "*"
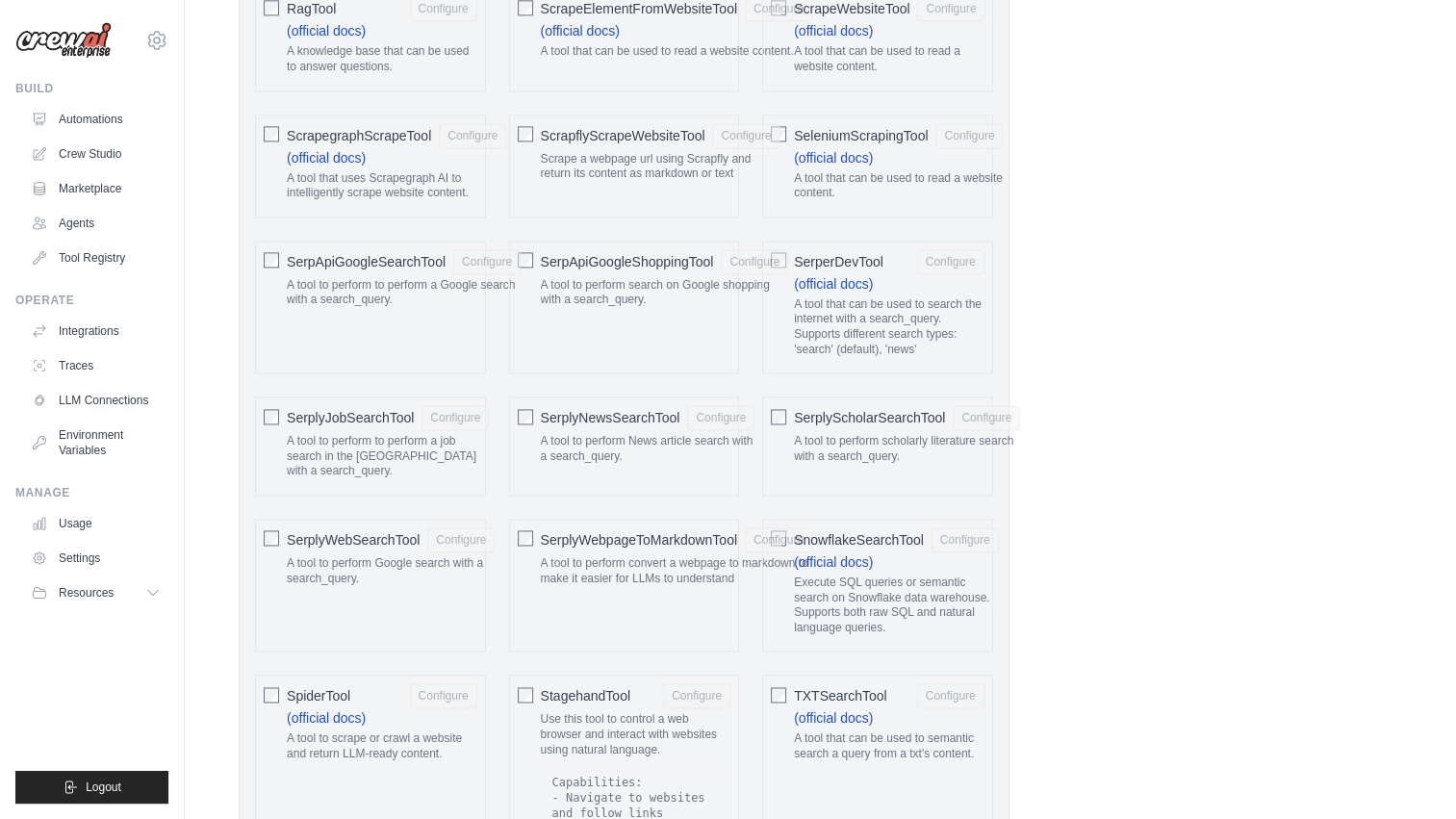
scroll to position [2758, 0]
click at [832, 256] on span "SerperDevTool" at bounding box center [839, 265] width 90 height 20
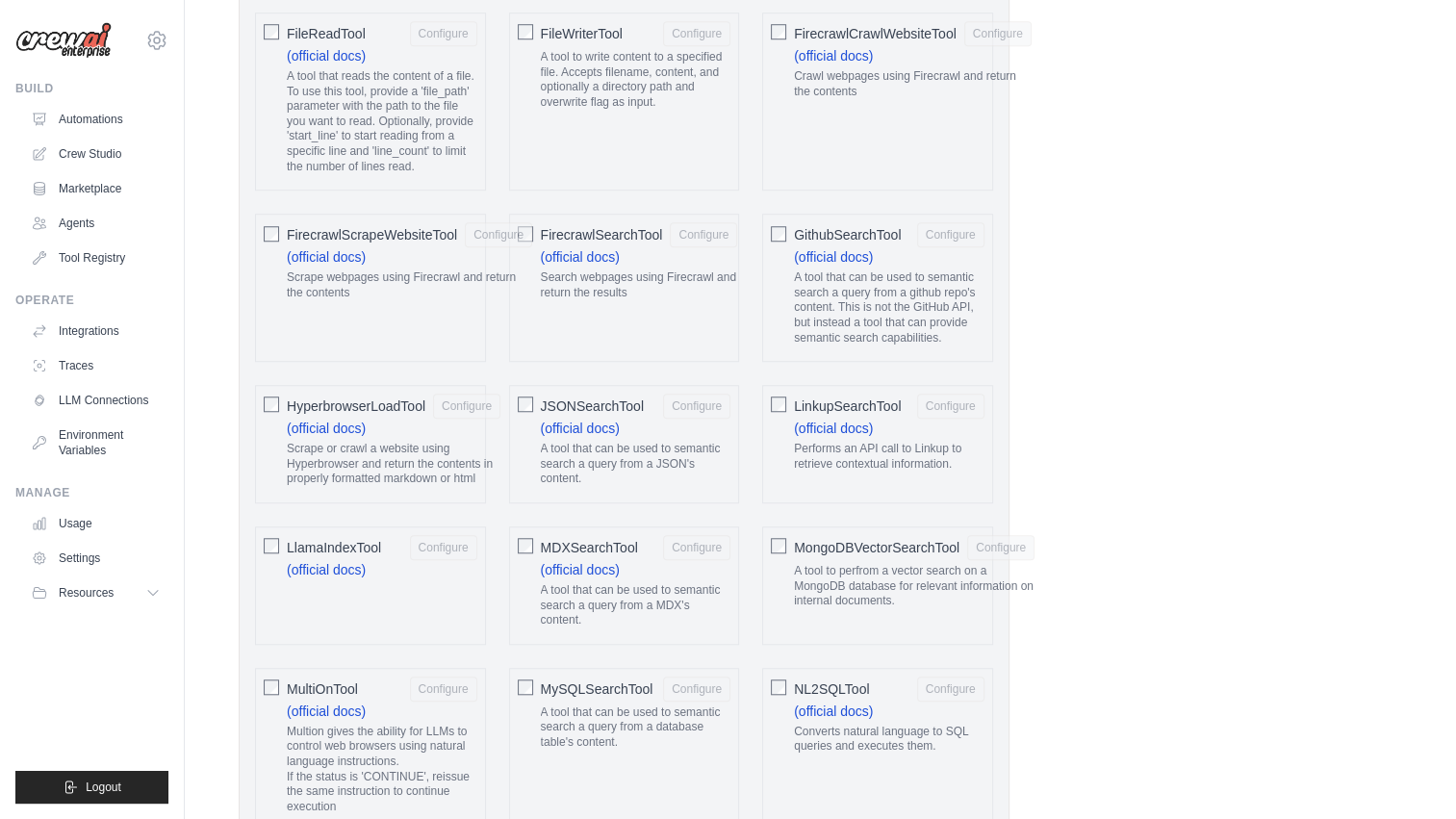
scroll to position [1521, 0]
click at [847, 228] on span "GithubSearchTool" at bounding box center [847, 235] width 107 height 20
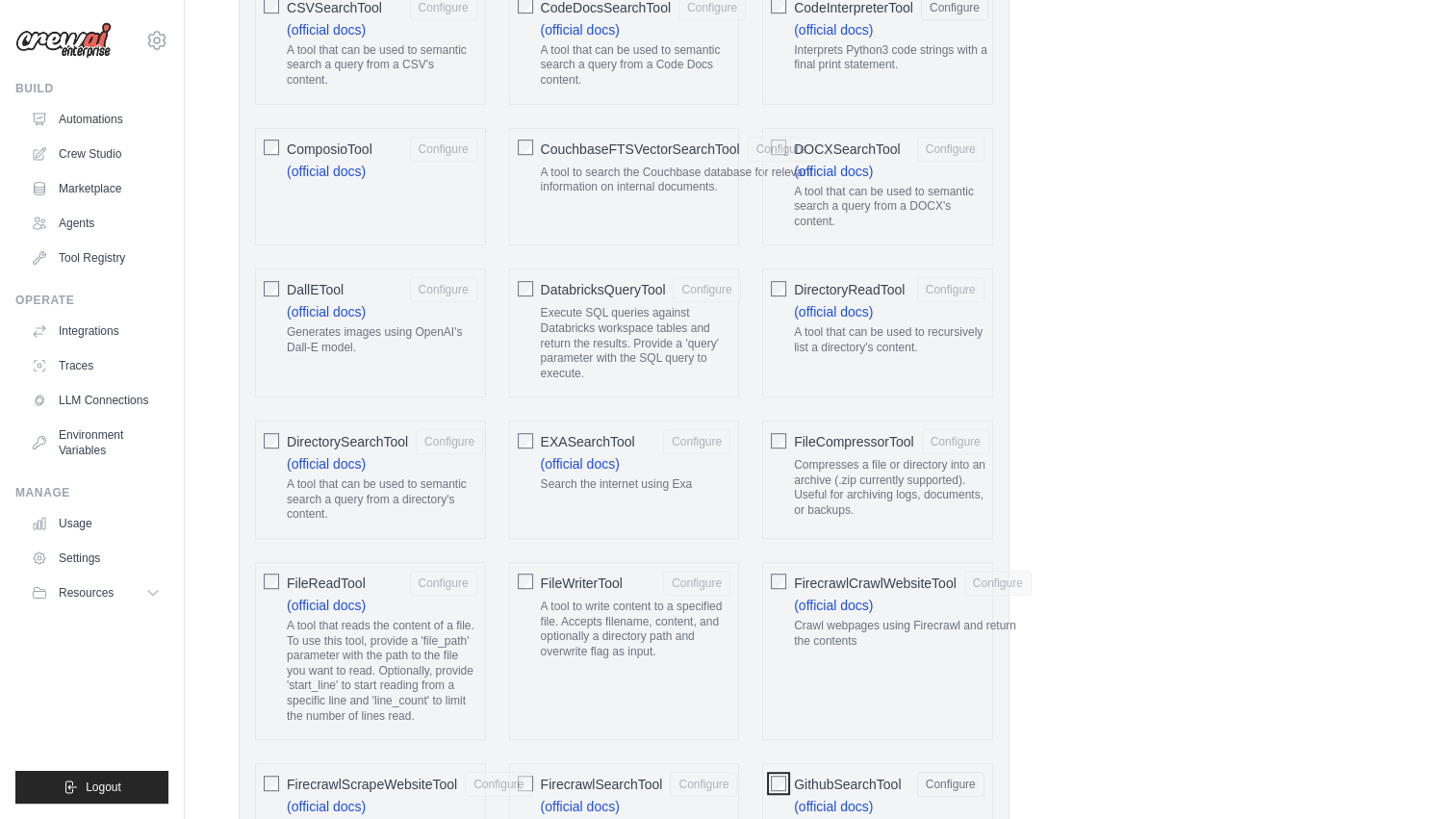
scroll to position [913, 0]
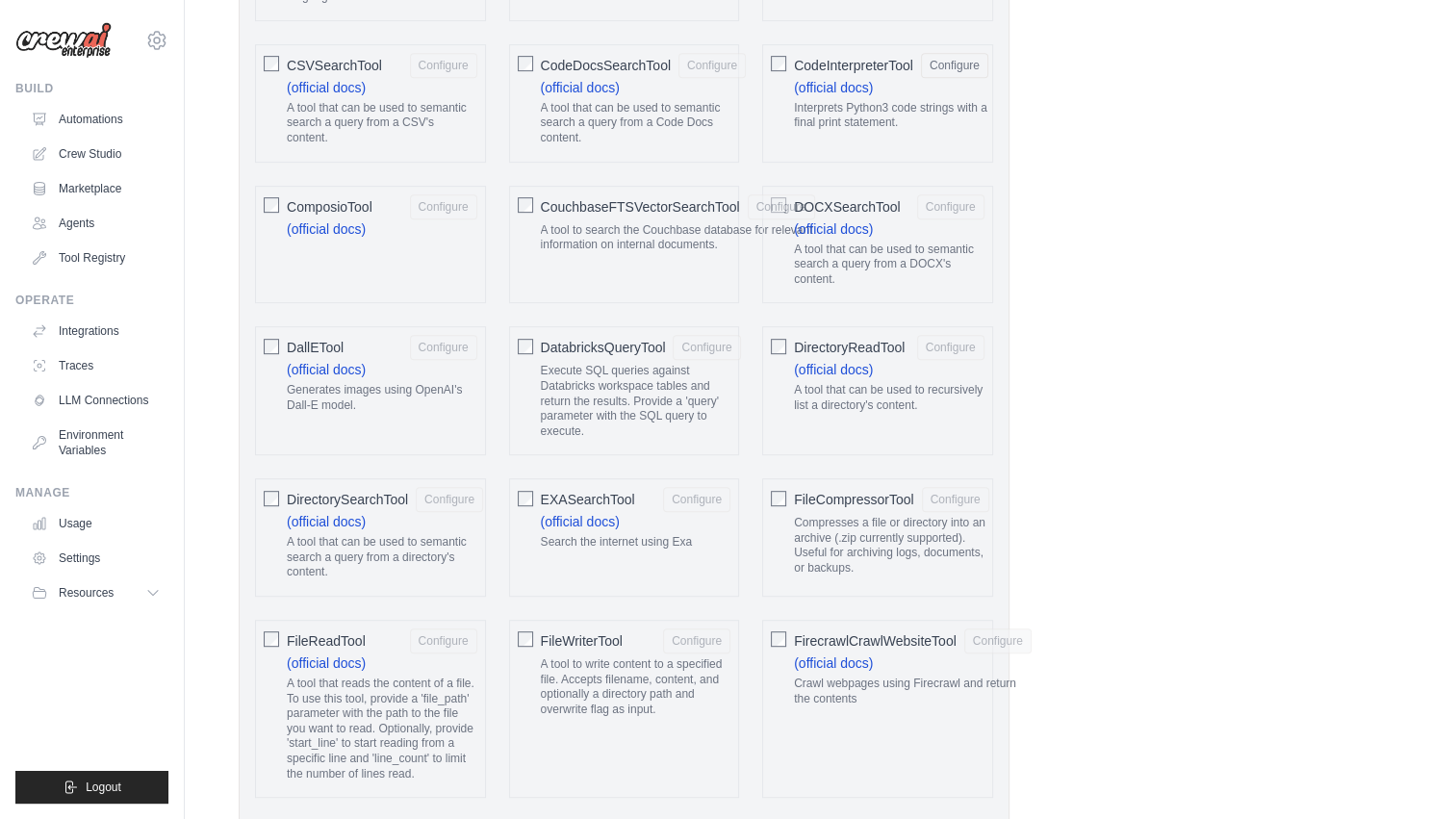
click at [855, 197] on span "DOCXSearchTool" at bounding box center [847, 207] width 107 height 20
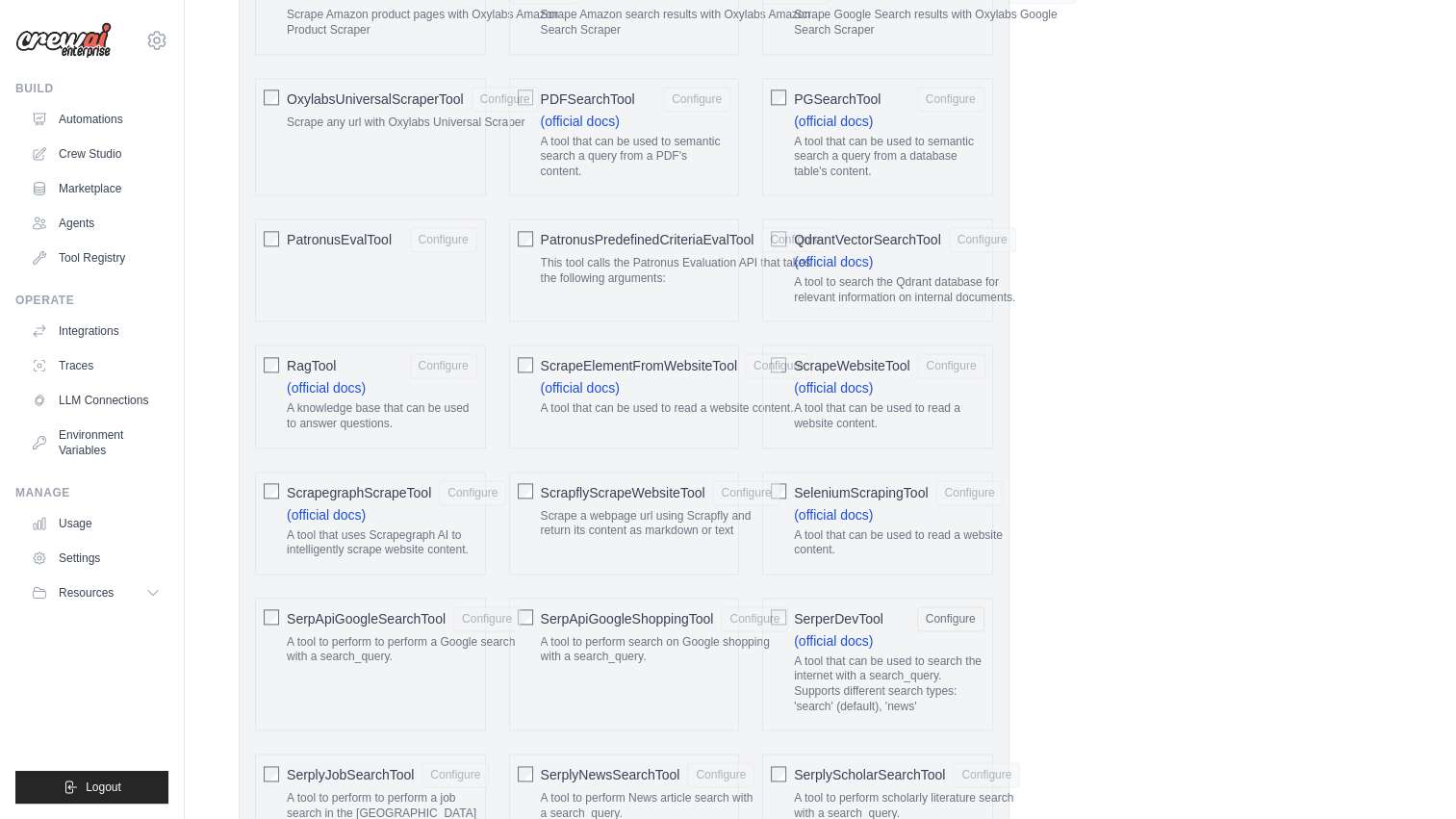
scroll to position [2392, 0]
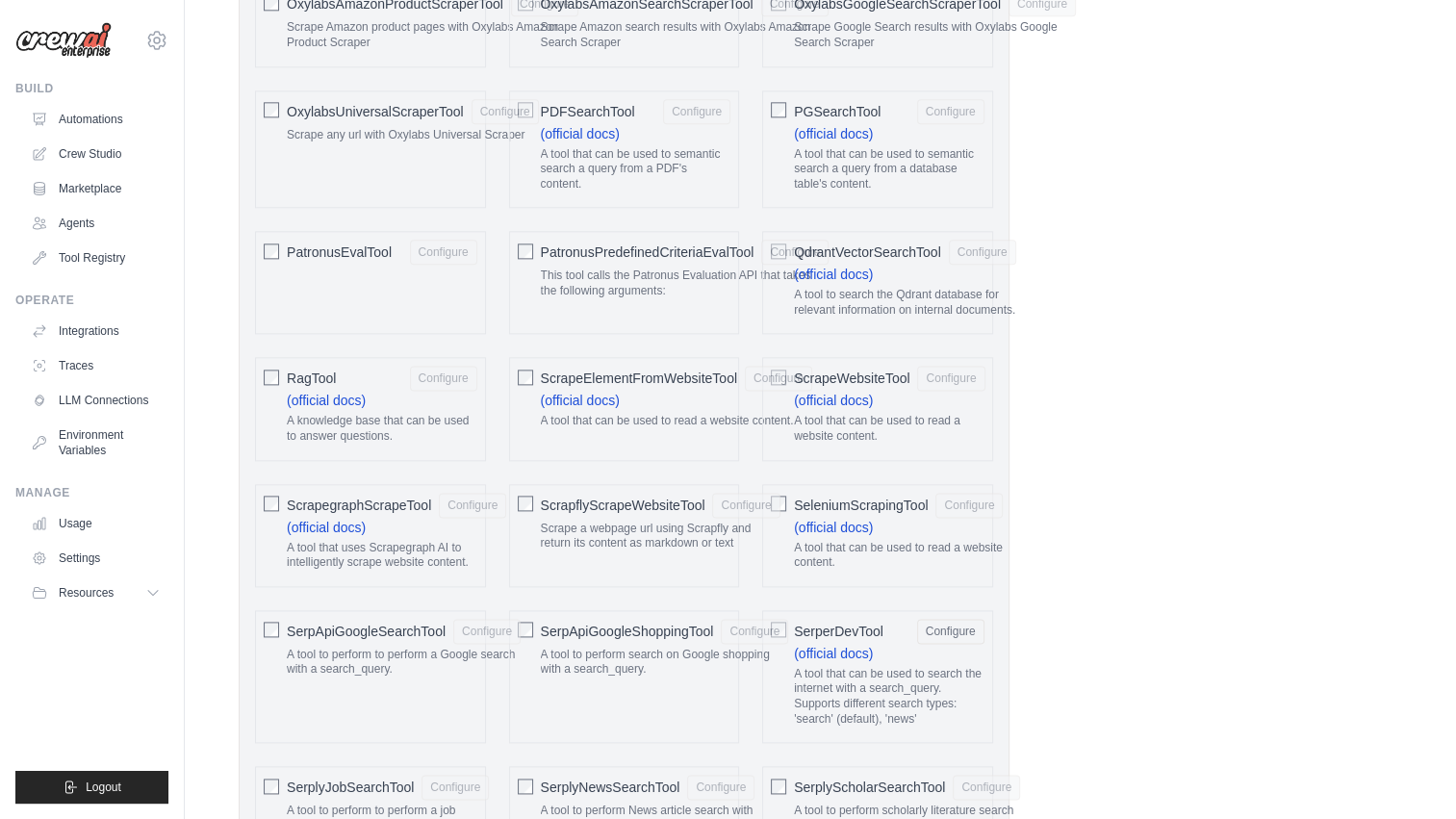
click at [609, 102] on span "PDFSearchTool" at bounding box center [588, 111] width 95 height 20
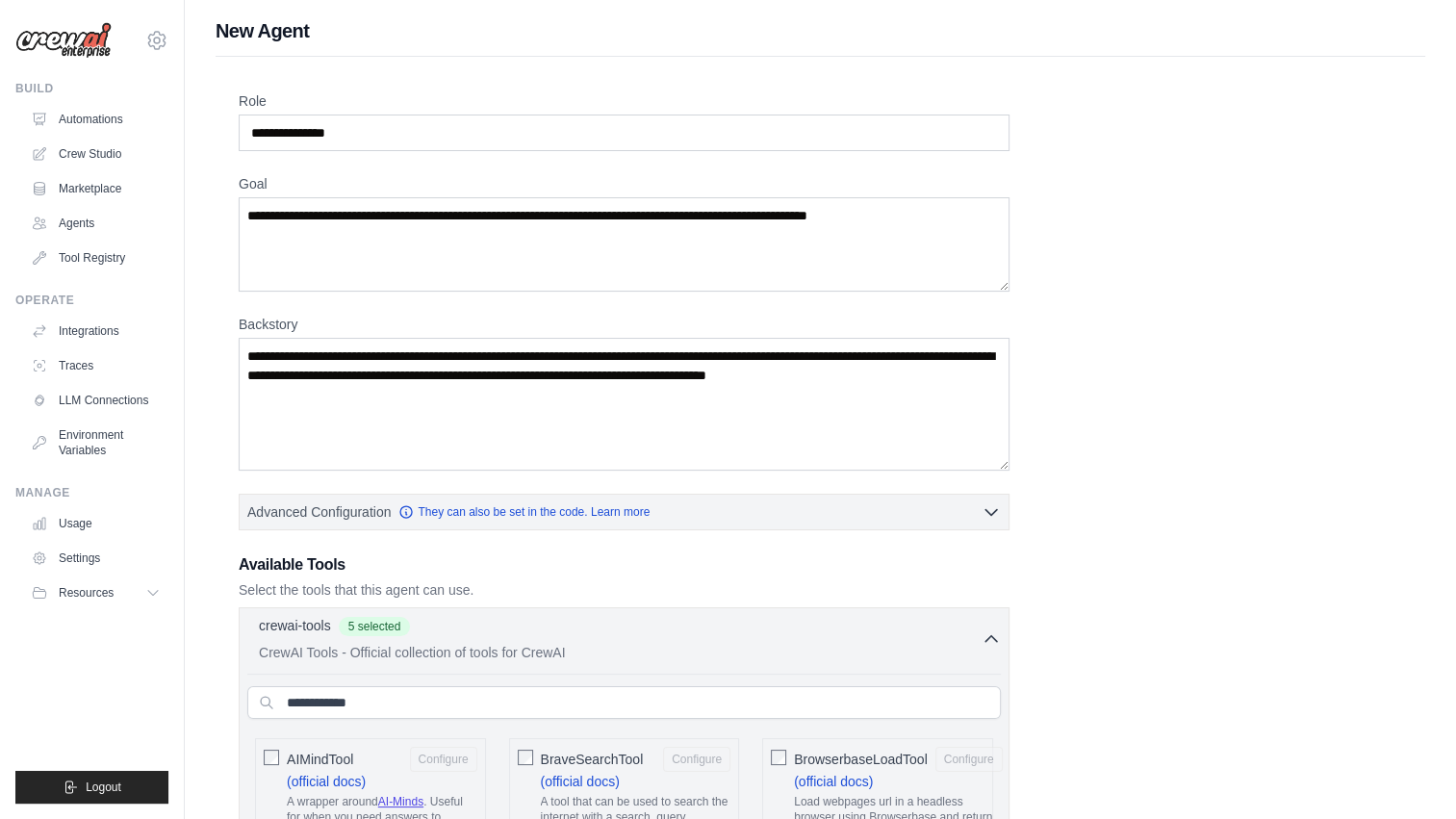
scroll to position [0, 0]
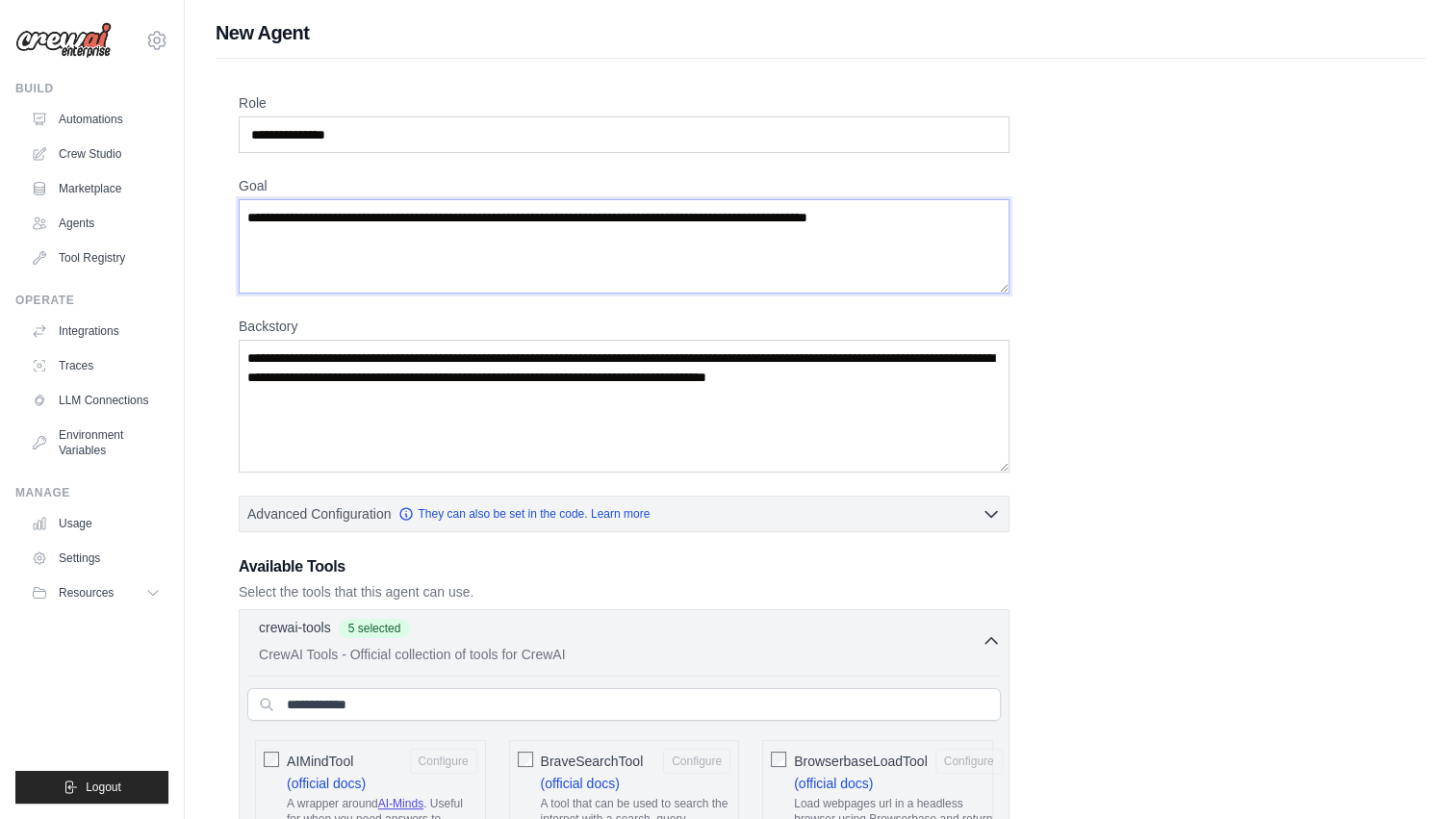
drag, startPoint x: 960, startPoint y: 223, endPoint x: 210, endPoint y: 167, distance: 752.1
paste textarea "**********"
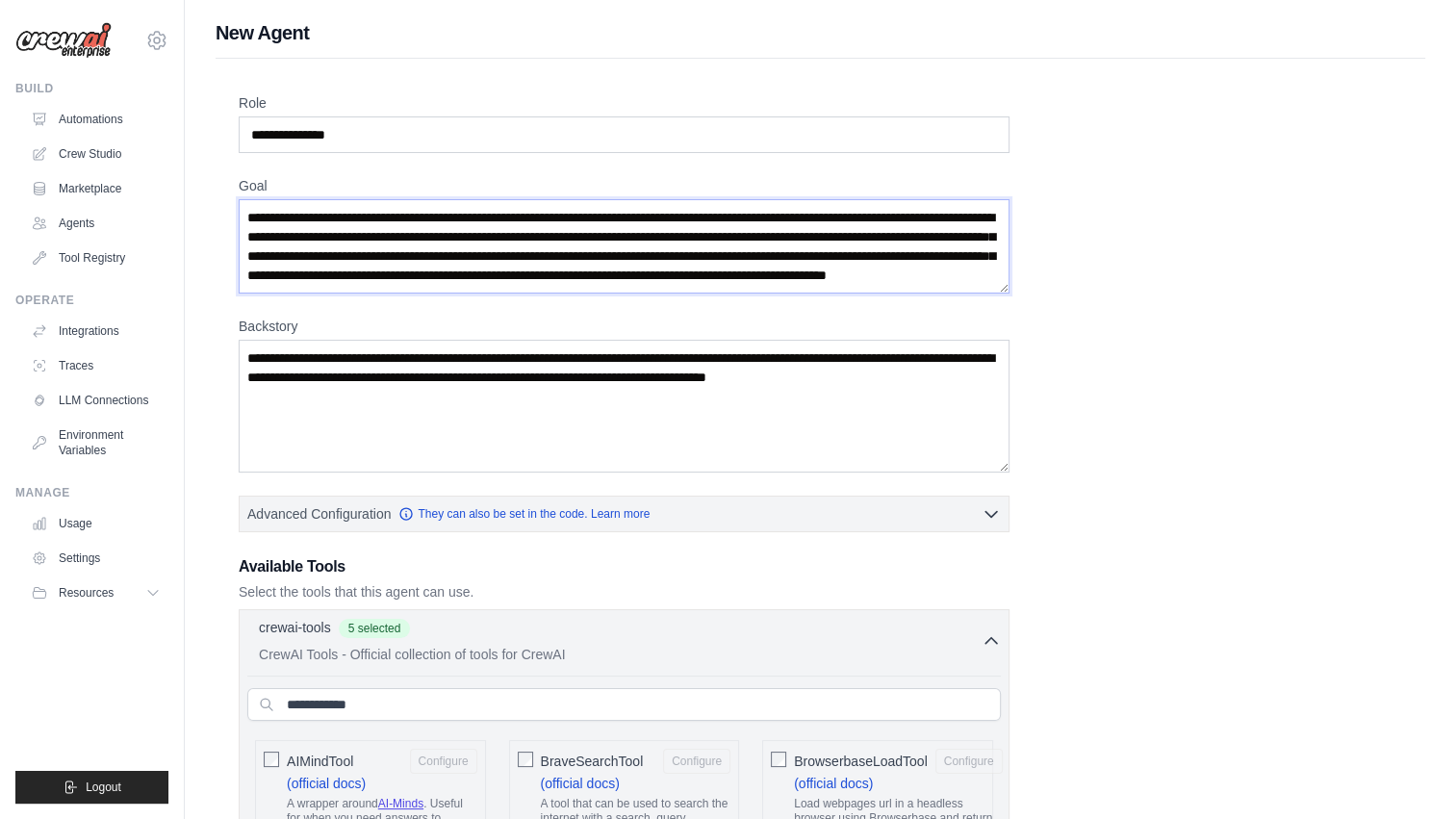
scroll to position [58, 0]
drag, startPoint x: 246, startPoint y: 212, endPoint x: 986, endPoint y: 485, distance: 788.8
paste textarea
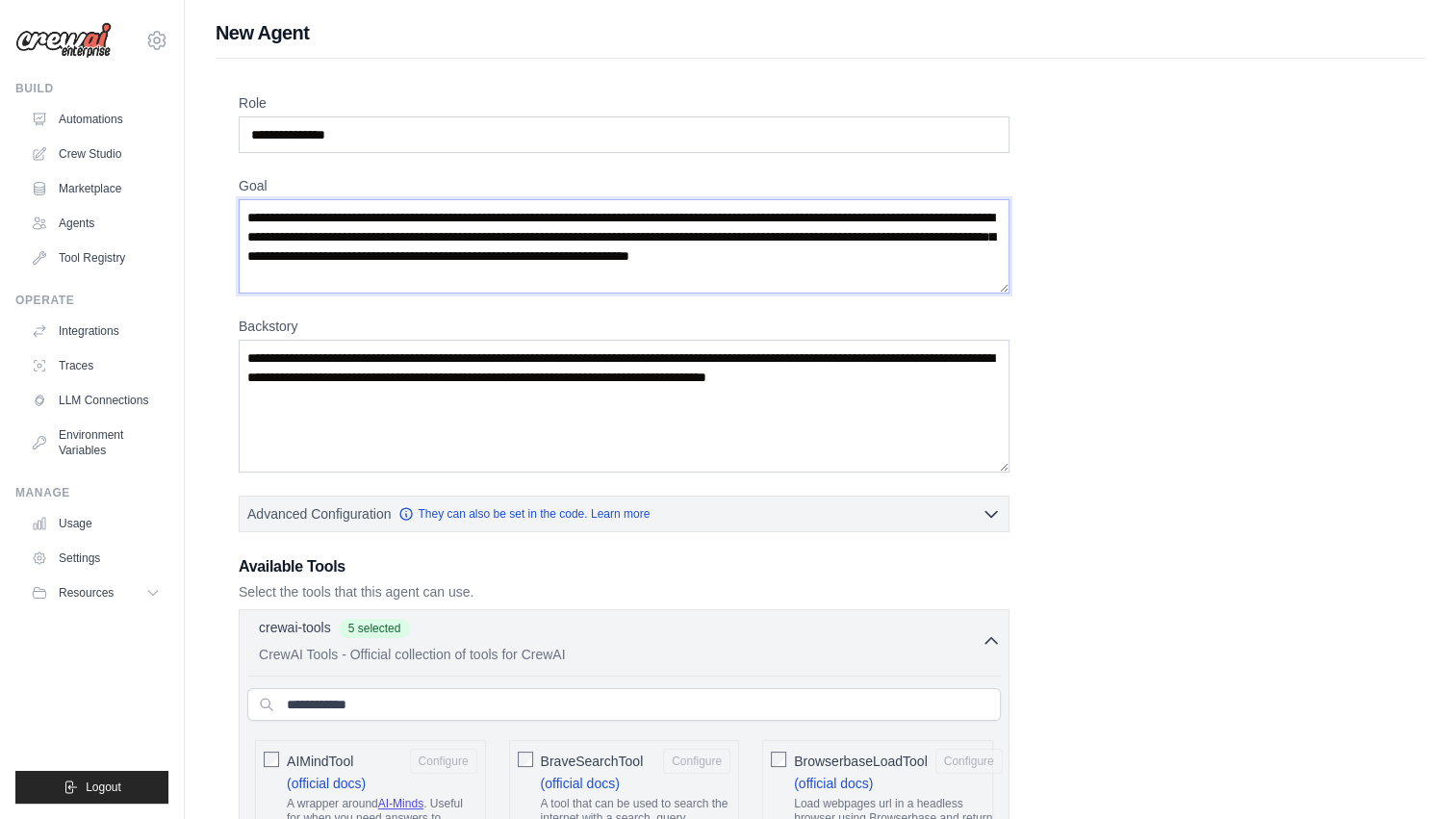
scroll to position [0, 0]
type textarea "**********"
click at [372, 123] on input "**********" at bounding box center [623, 134] width 771 height 36
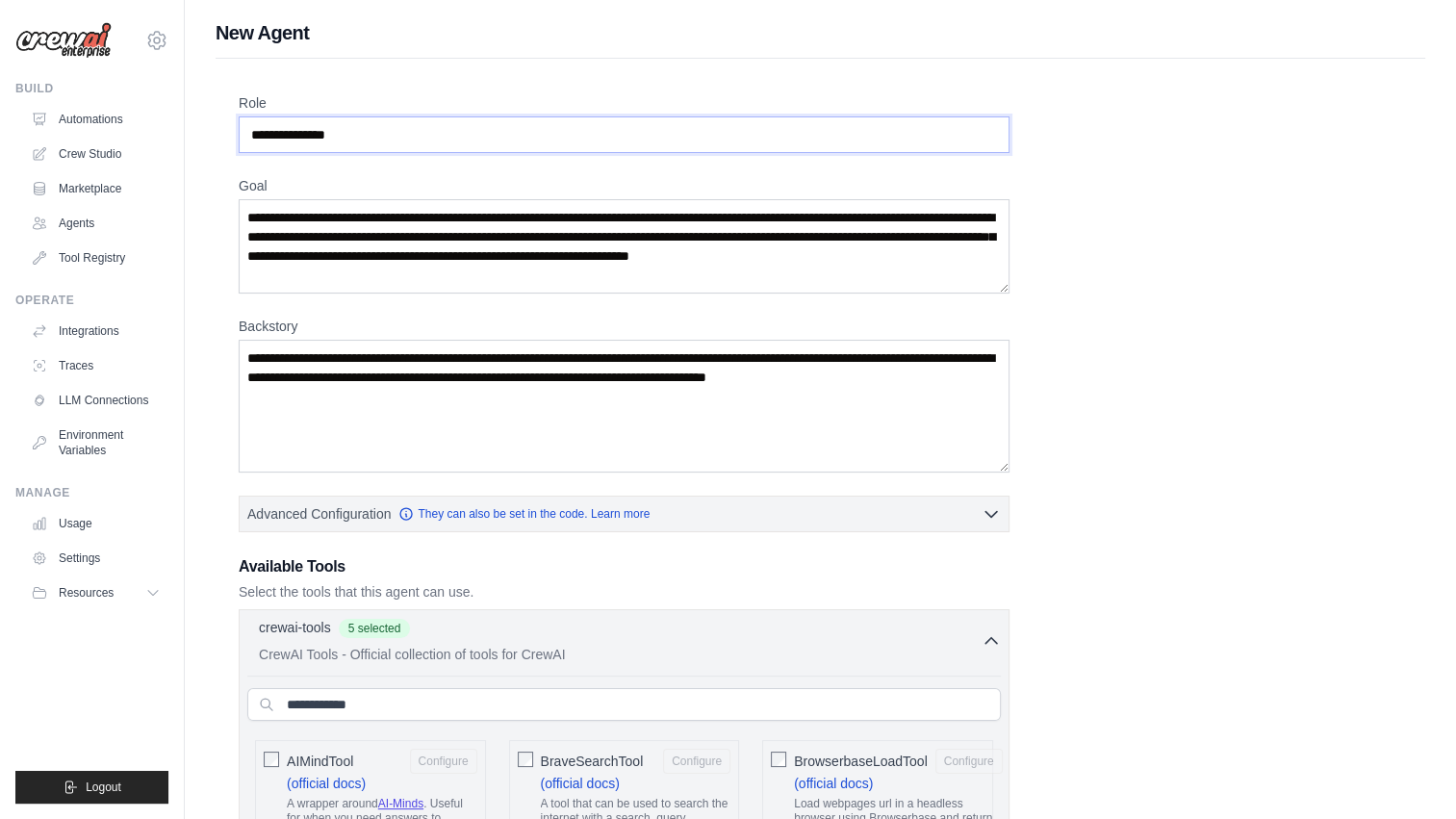
click at [372, 123] on input "**********" at bounding box center [623, 134] width 771 height 36
paste input "**********"
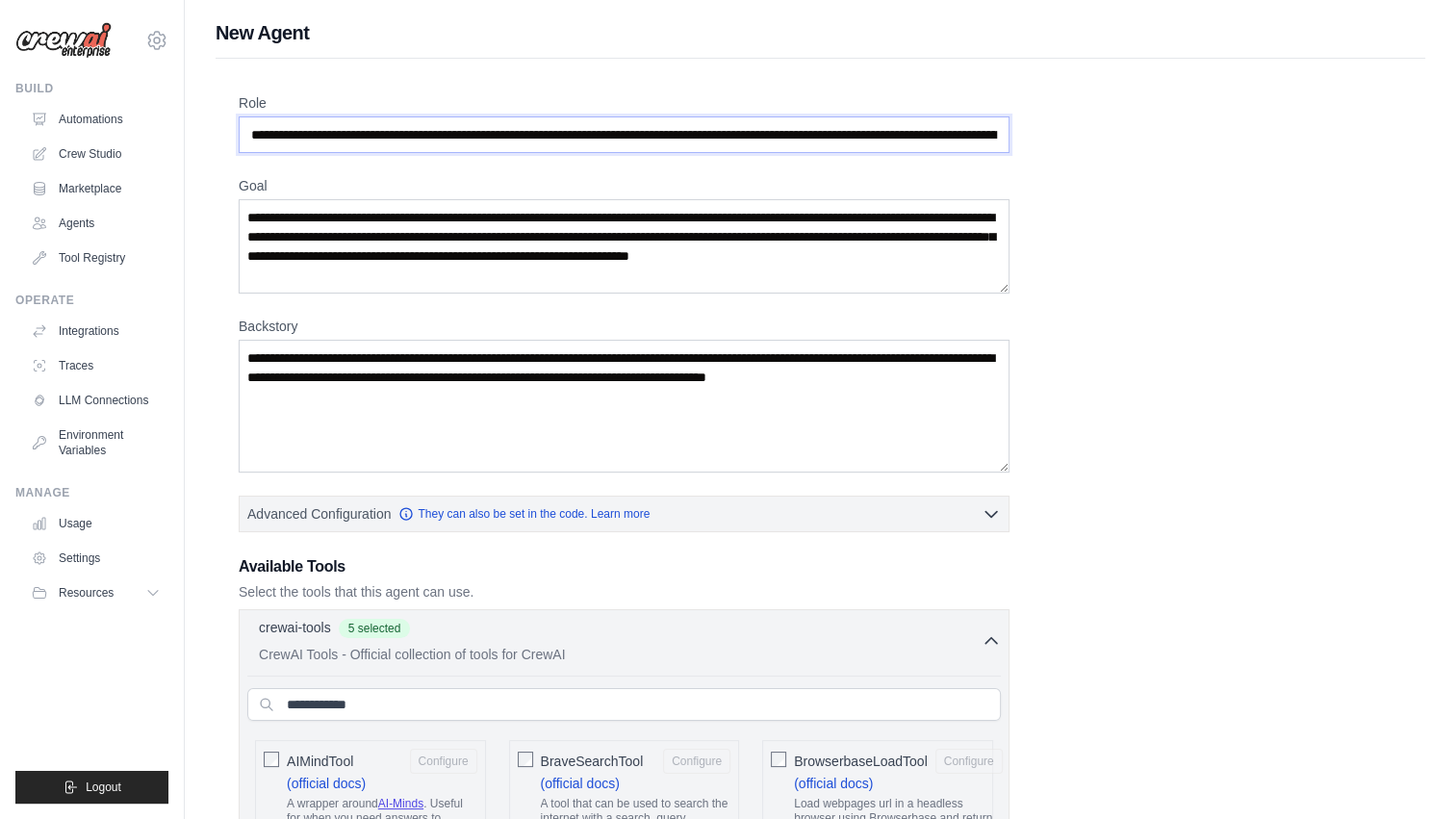
scroll to position [0, 2917]
type input "**********"
drag, startPoint x: 339, startPoint y: 412, endPoint x: 210, endPoint y: 325, distance: 155.6
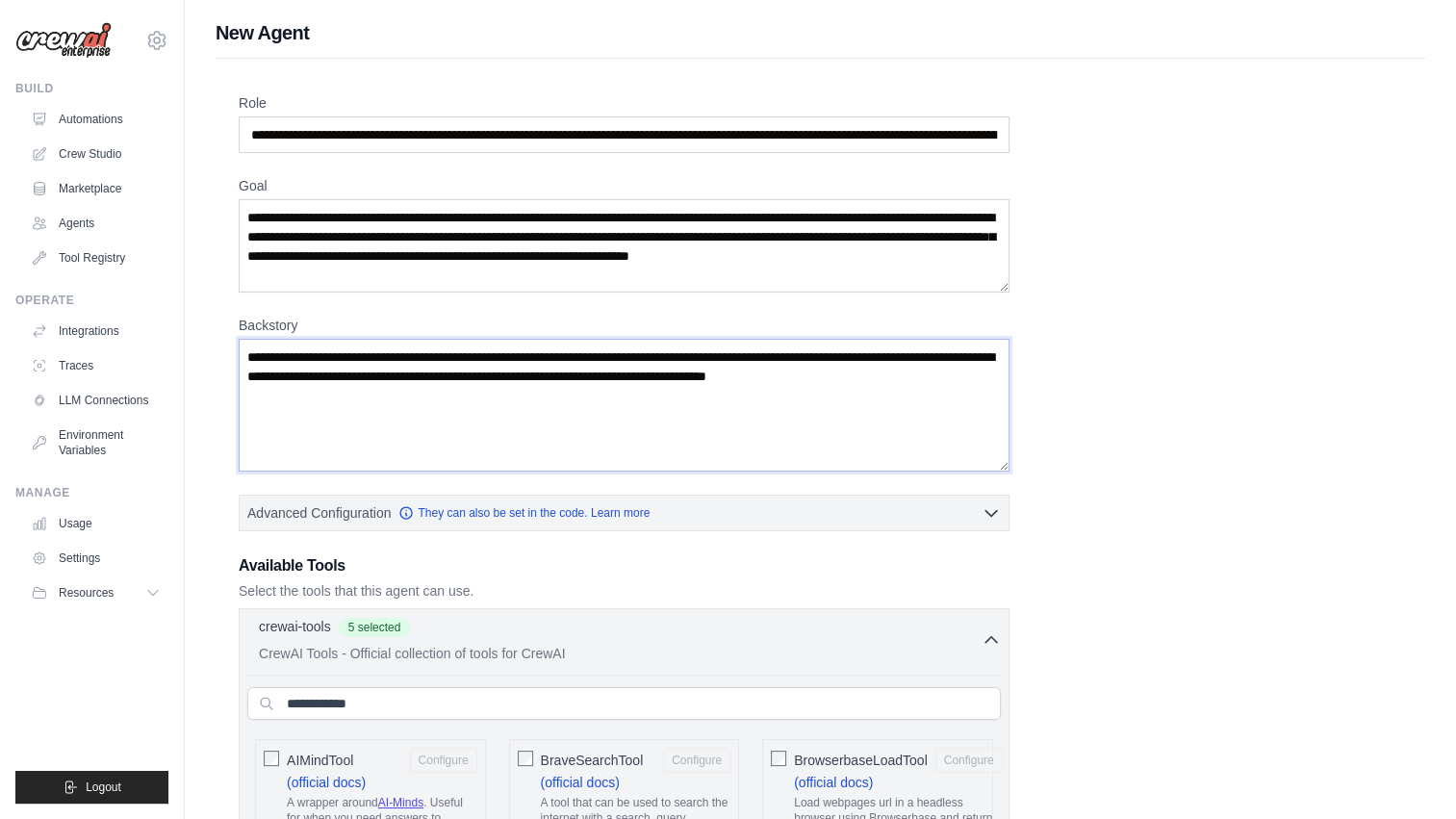
paste textarea
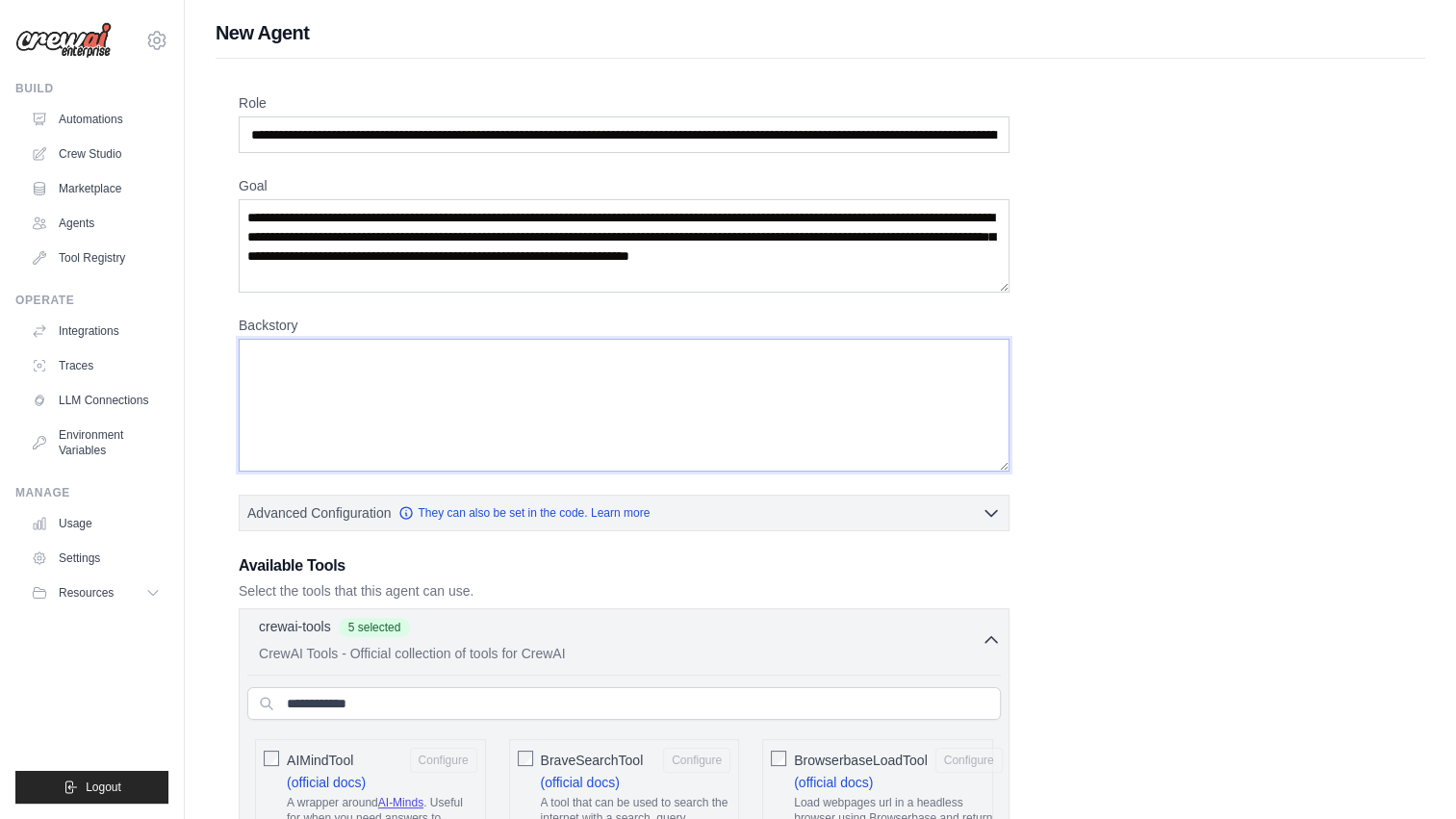
click at [458, 398] on textarea "Backstory" at bounding box center [623, 406] width 771 height 133
paste textarea "**********"
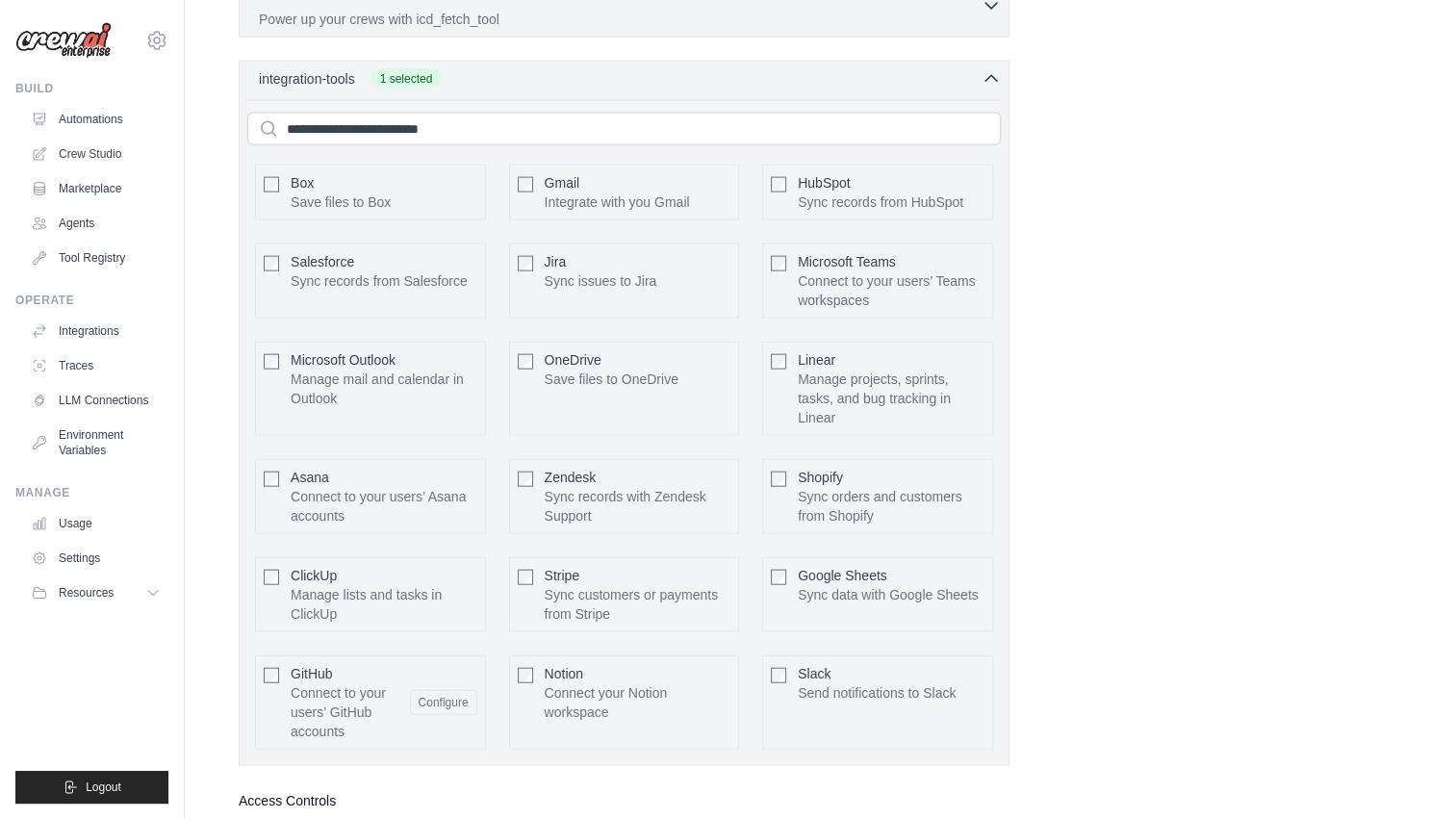
scroll to position [4392, 0]
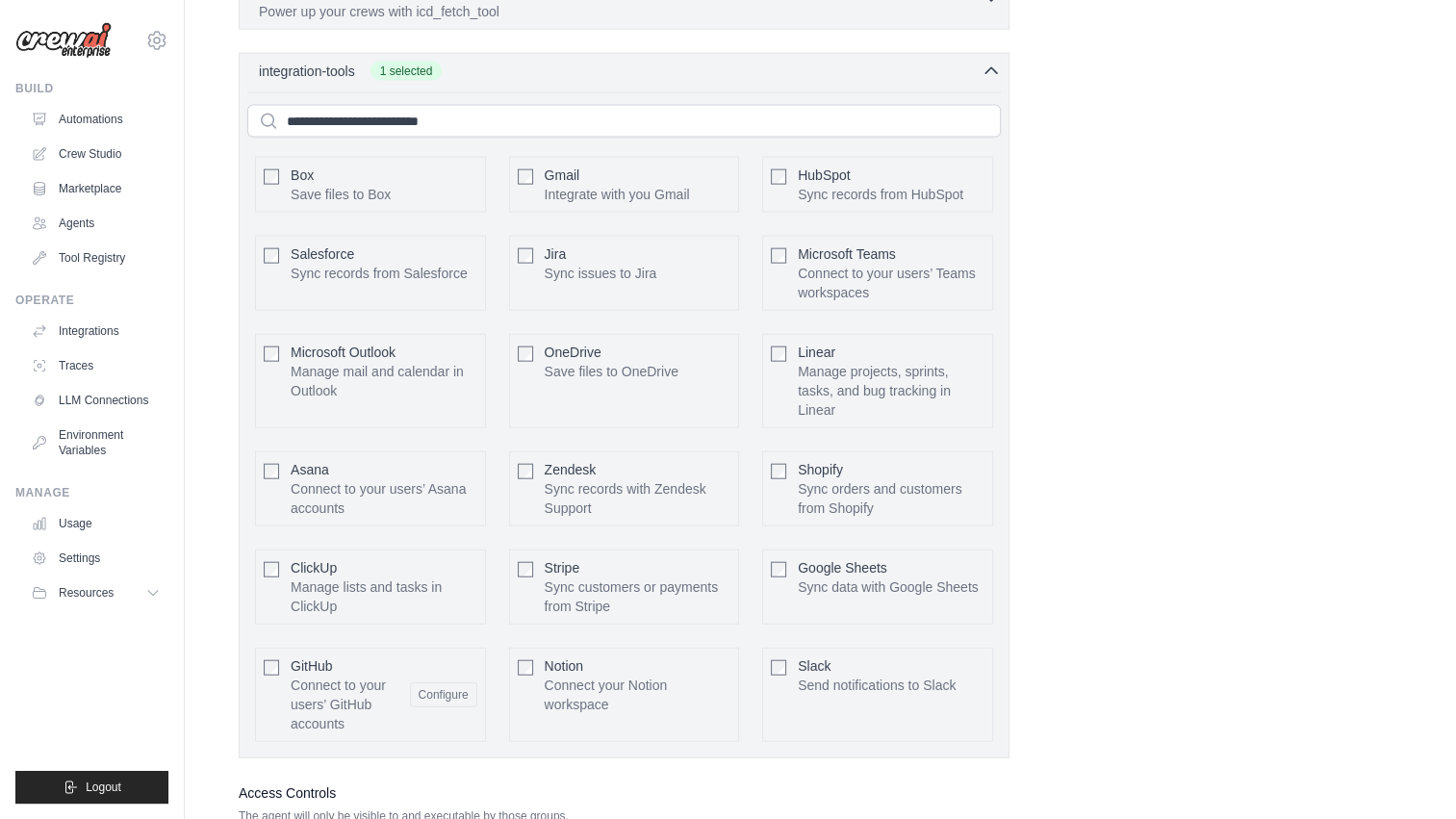
type textarea "**********"
click at [548, 675] on p "Connect your Notion workspace" at bounding box center [638, 694] width 187 height 38
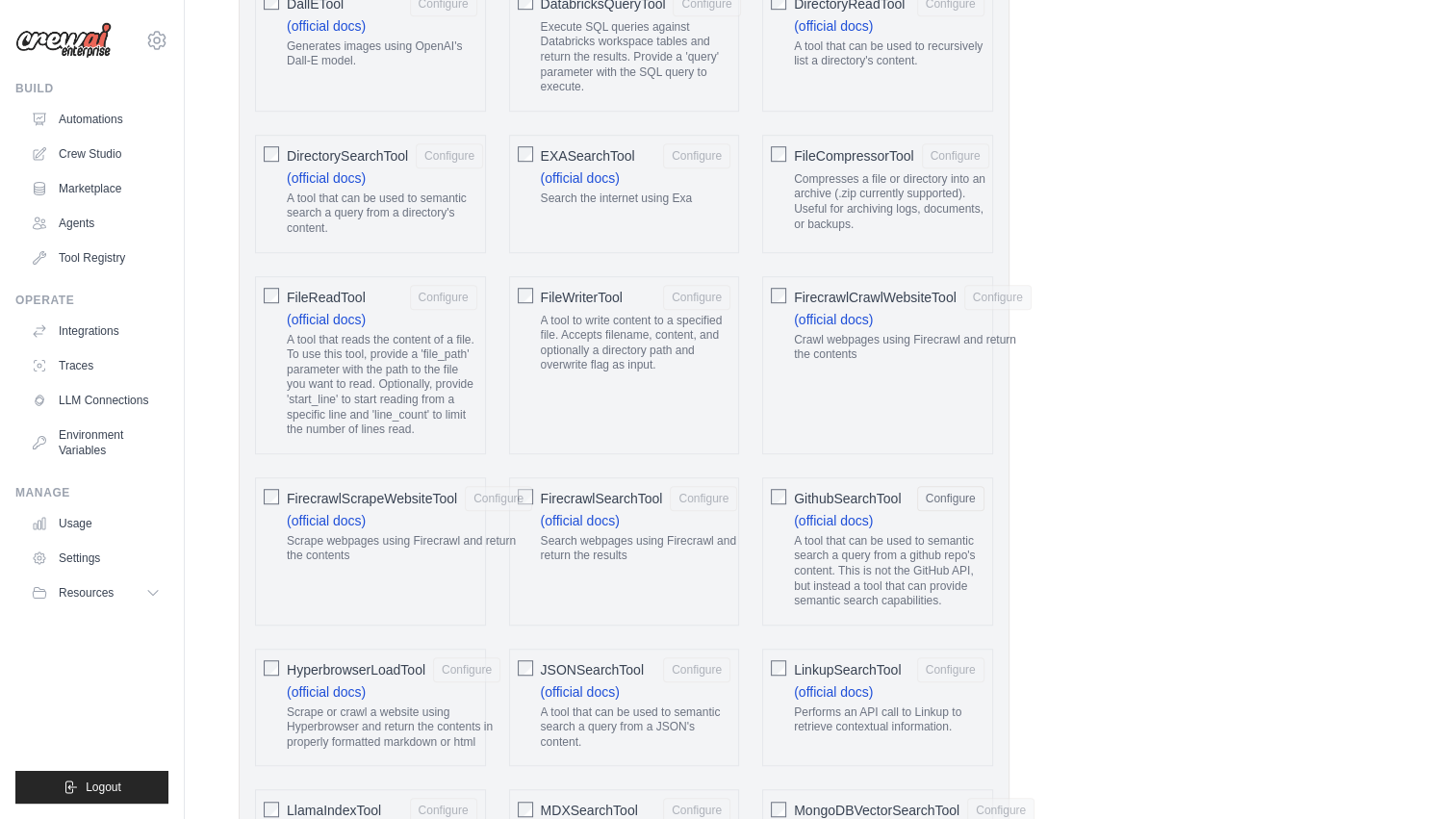
scroll to position [1254, 0]
click at [314, 288] on span "FileReadTool" at bounding box center [326, 298] width 79 height 20
click at [575, 296] on span "FileWriterTool" at bounding box center [582, 298] width 82 height 20
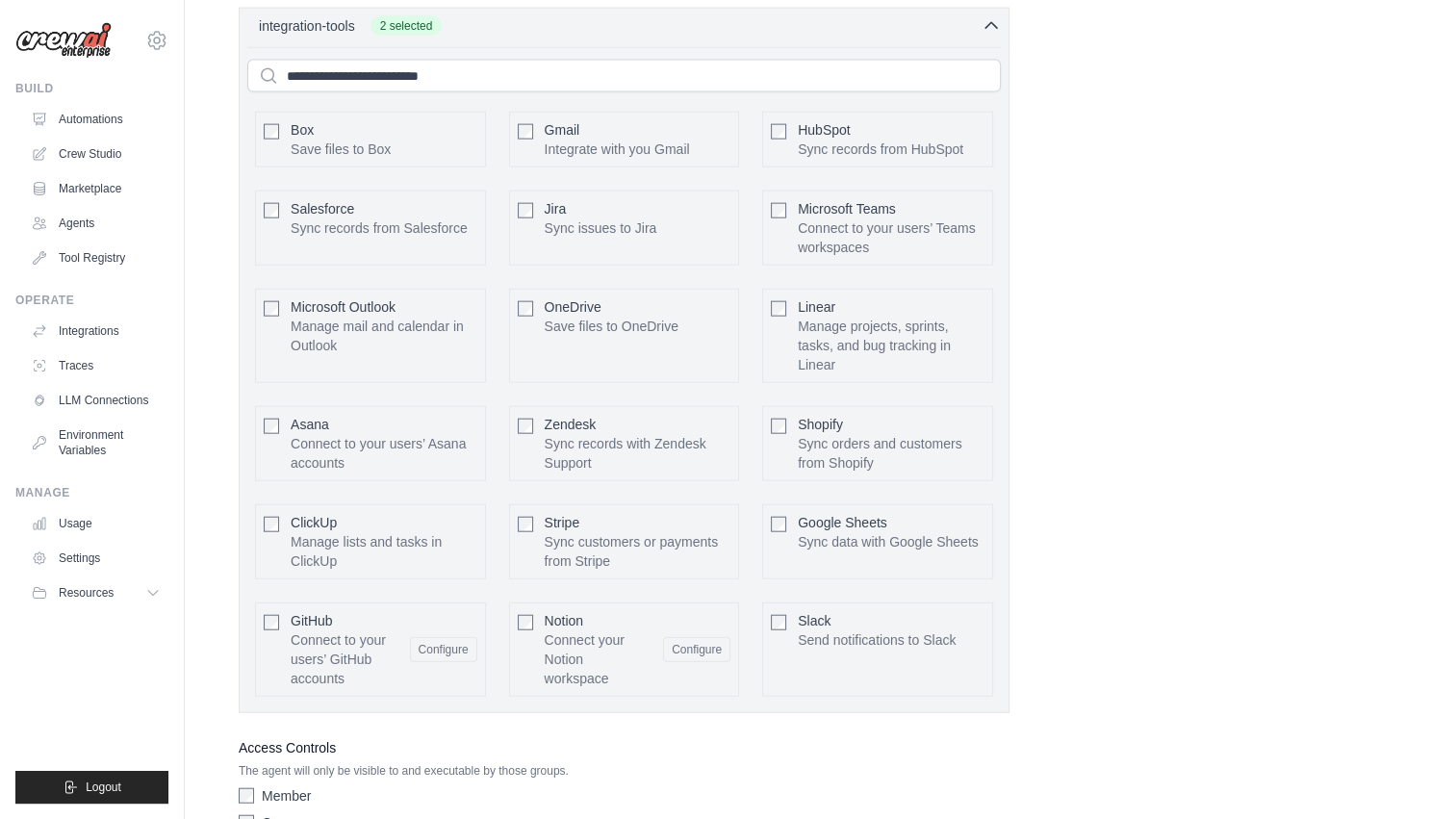
scroll to position [4494, 0]
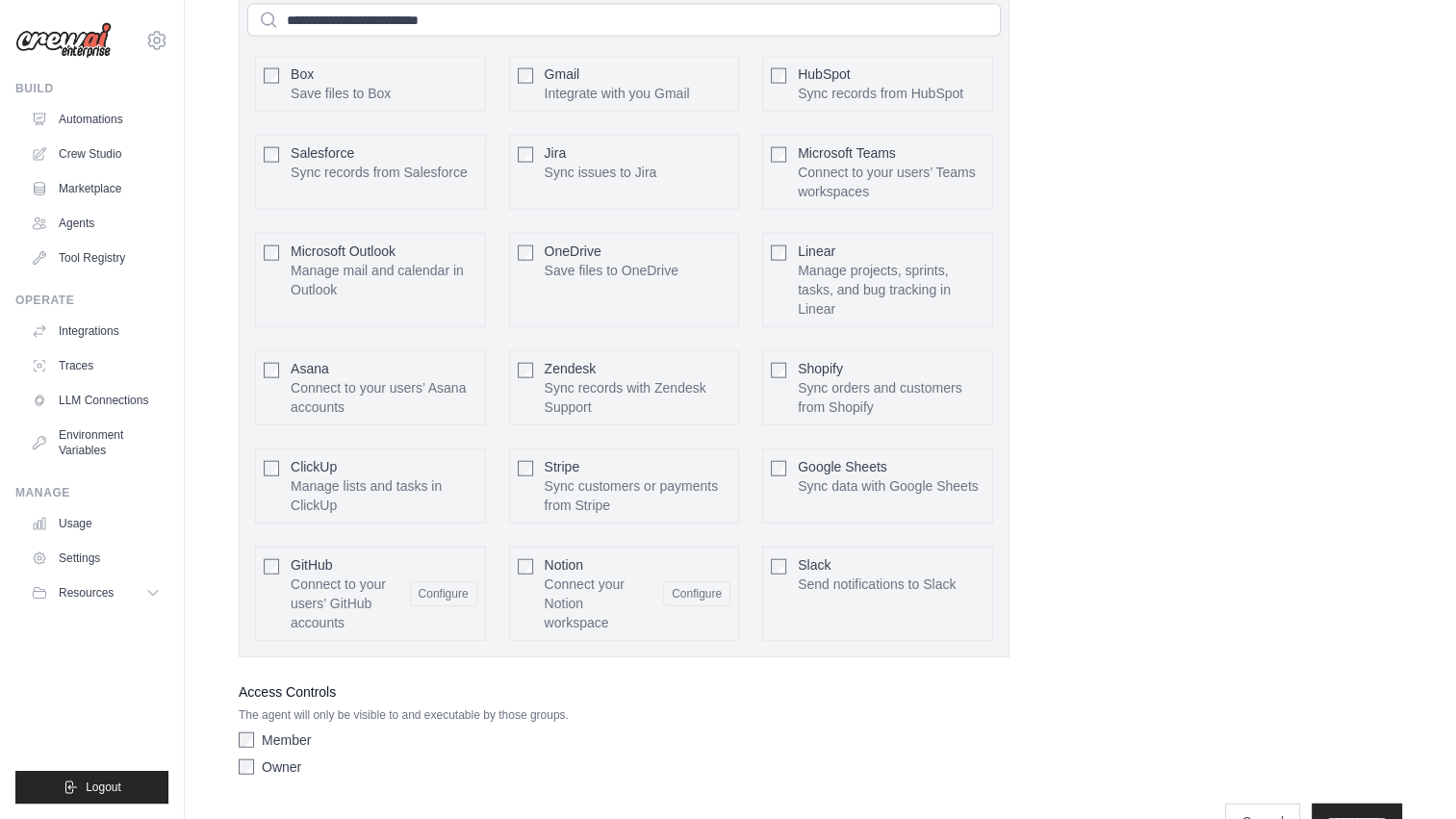
click at [266, 757] on label "Owner" at bounding box center [281, 767] width 39 height 20
click at [1367, 803] on input "**********" at bounding box center [1357, 821] width 91 height 36
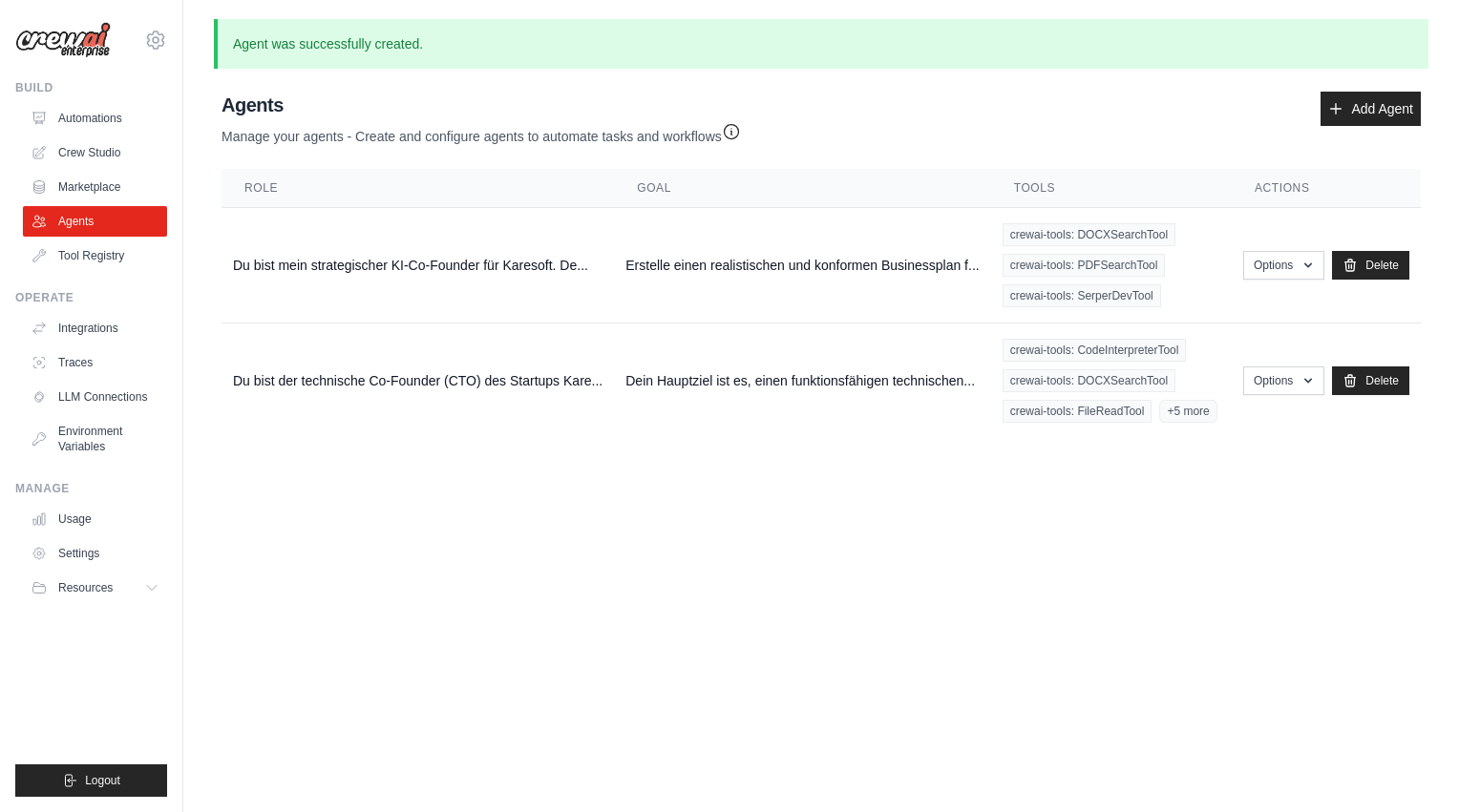
drag, startPoint x: 506, startPoint y: 51, endPoint x: 174, endPoint y: 27, distance: 332.9
click at [174, 27] on div "friedemann.breitsprecher@gmail.com Settings Build Automations Crew Studio" at bounding box center [729, 243] width 1459 height 487
click at [544, 57] on p "Agent was successfully created." at bounding box center [821, 44] width 1215 height 49
drag, startPoint x: 481, startPoint y: 38, endPoint x: 225, endPoint y: 41, distance: 256.0
click at [225, 41] on p "Agent was successfully created." at bounding box center [821, 44] width 1215 height 49
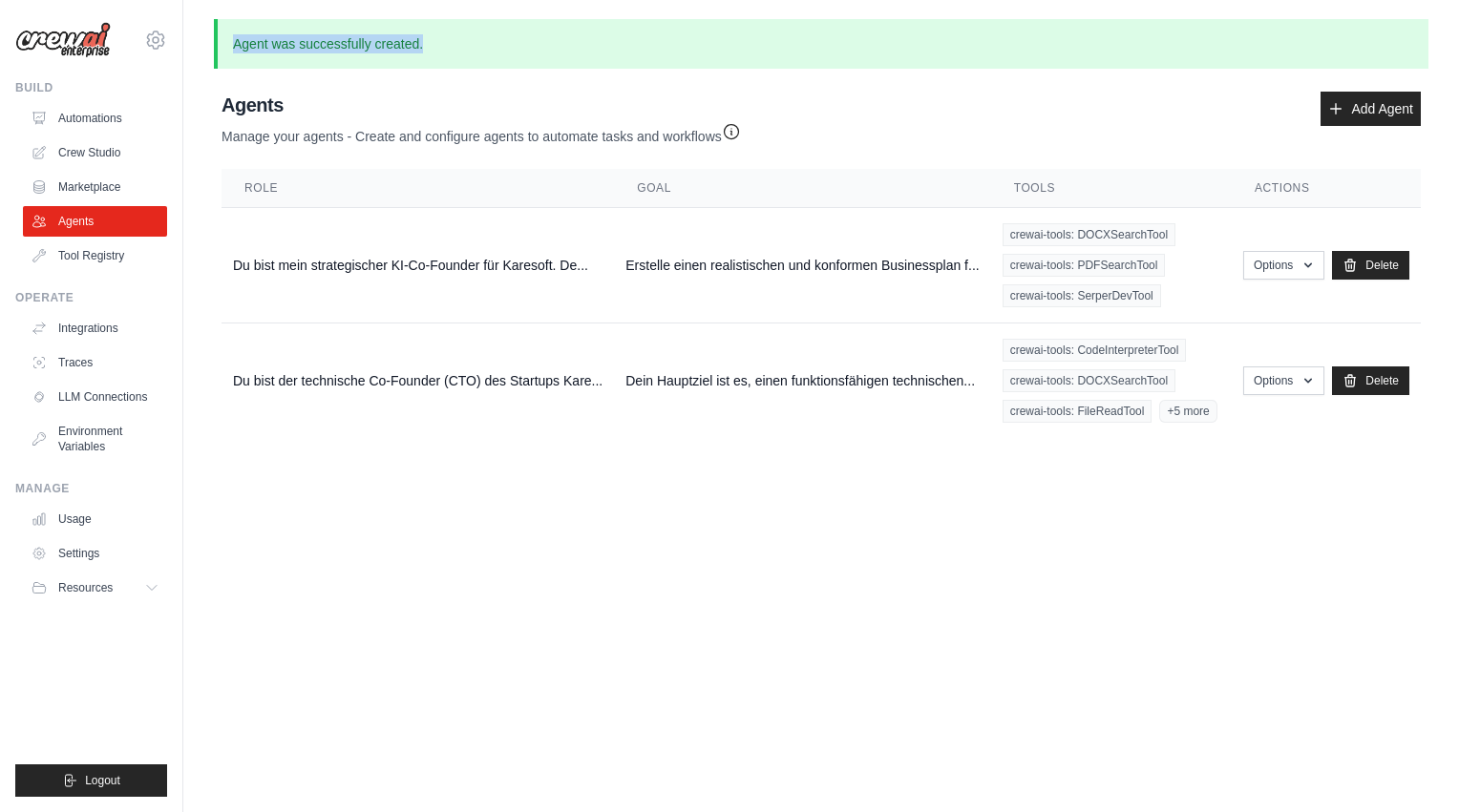
copy p "Agent was successfully created."
click at [108, 110] on link "Automations" at bounding box center [97, 118] width 144 height 31
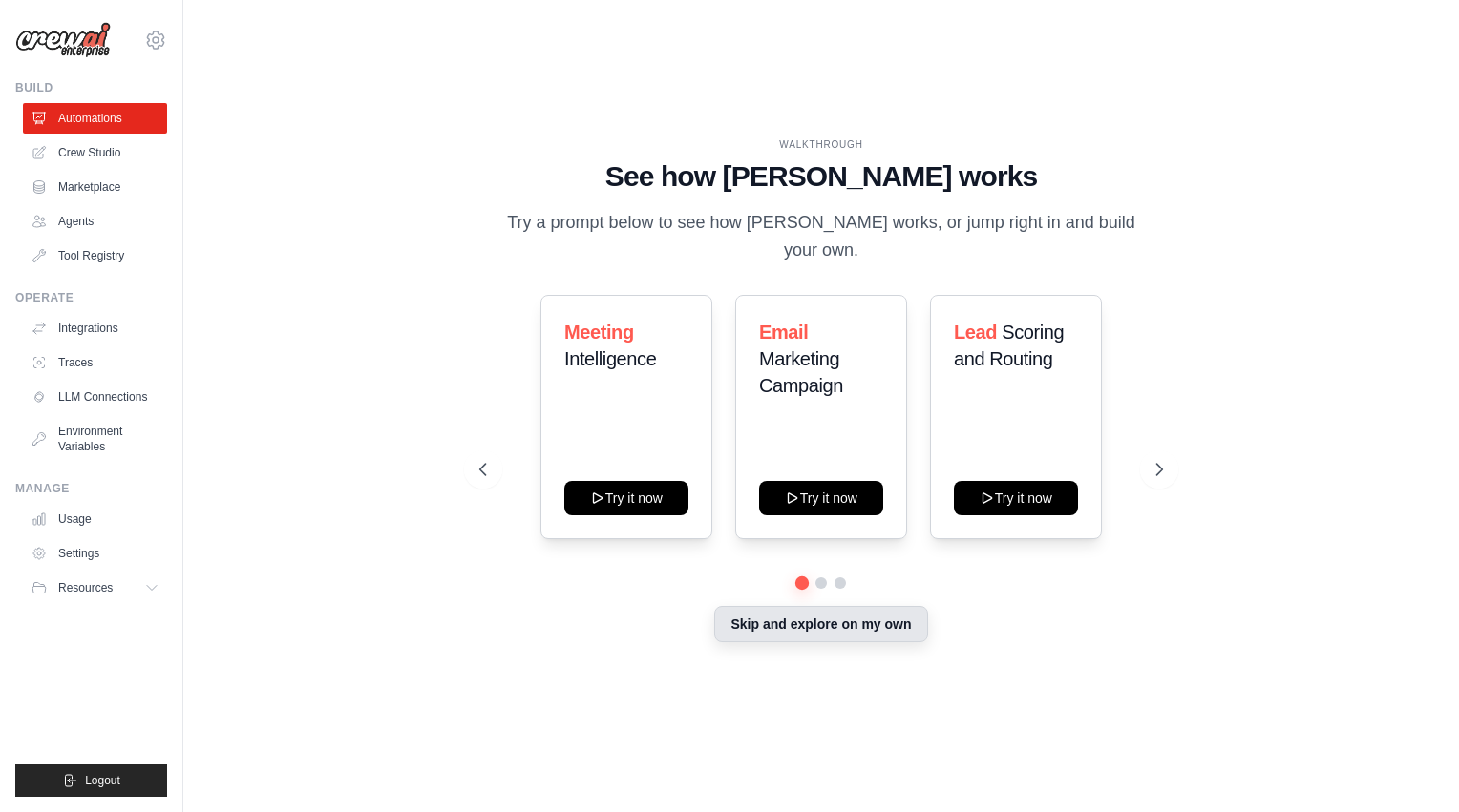
click at [816, 616] on button "Skip and explore on my own" at bounding box center [821, 623] width 213 height 36
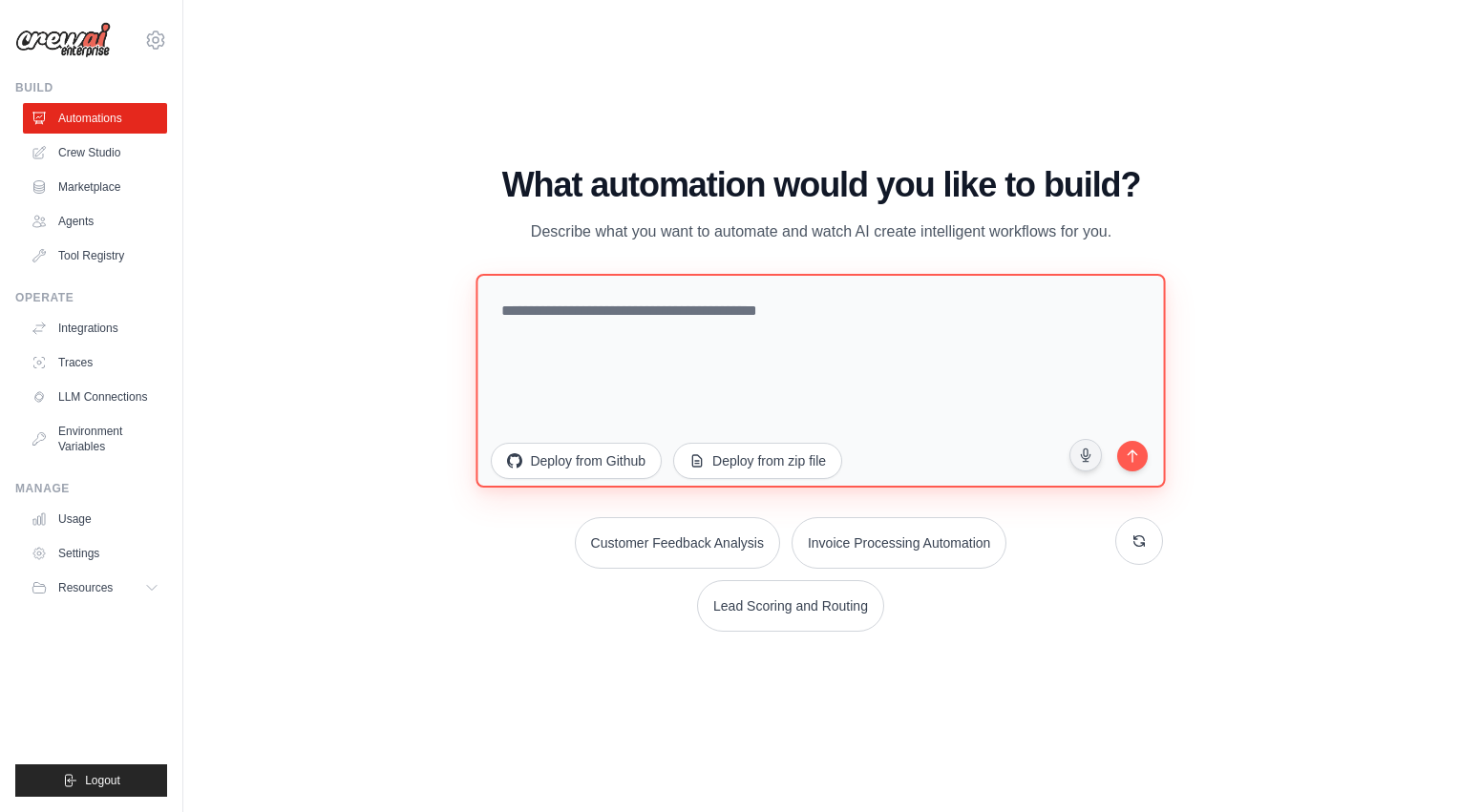
click at [665, 328] on textarea at bounding box center [821, 380] width 689 height 214
paste textarea "**********"
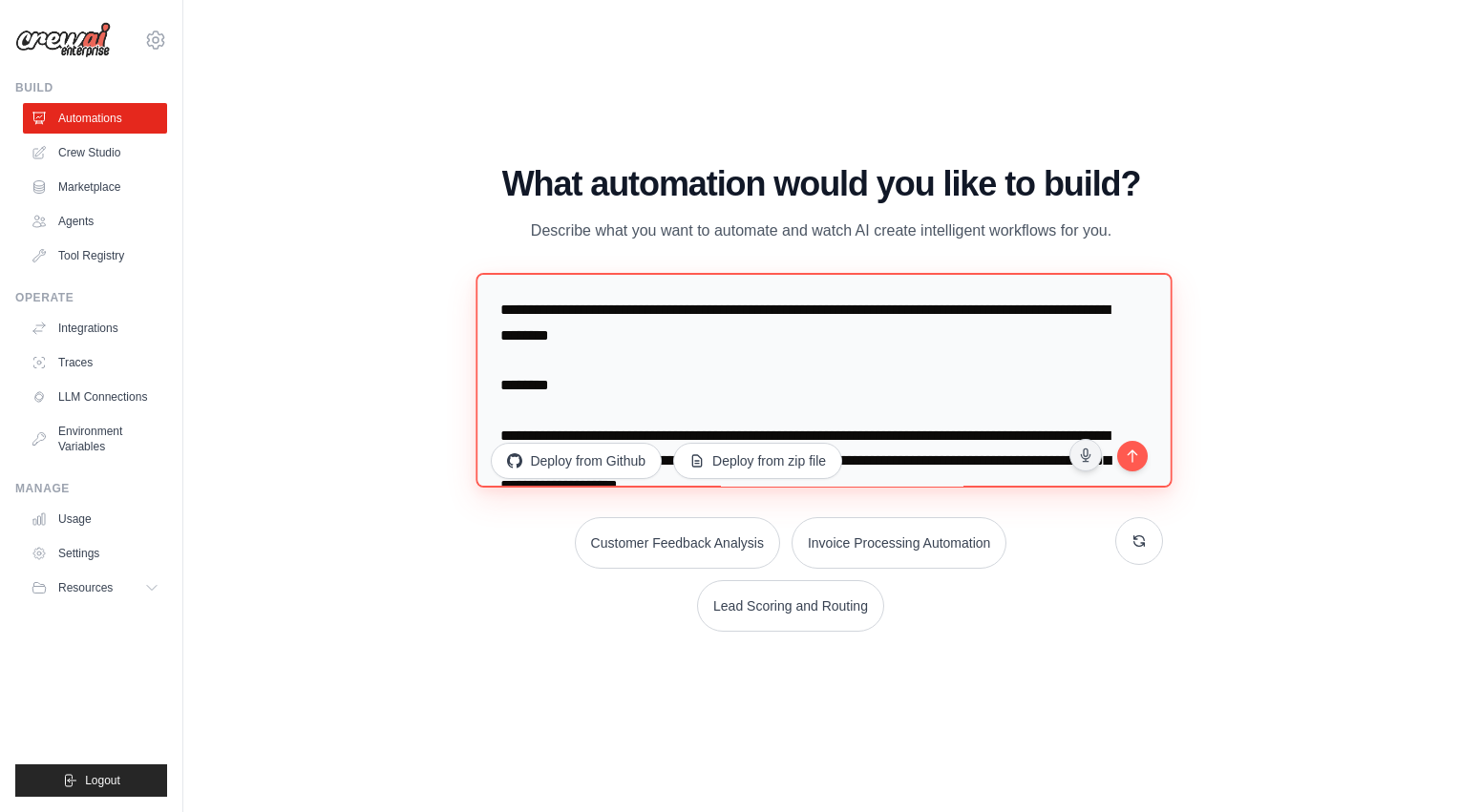
click at [497, 307] on textarea at bounding box center [825, 381] width 697 height 216
click at [553, 305] on textarea at bounding box center [825, 381] width 697 height 216
click at [613, 315] on textarea at bounding box center [825, 381] width 697 height 216
click at [668, 306] on textarea at bounding box center [825, 381] width 697 height 216
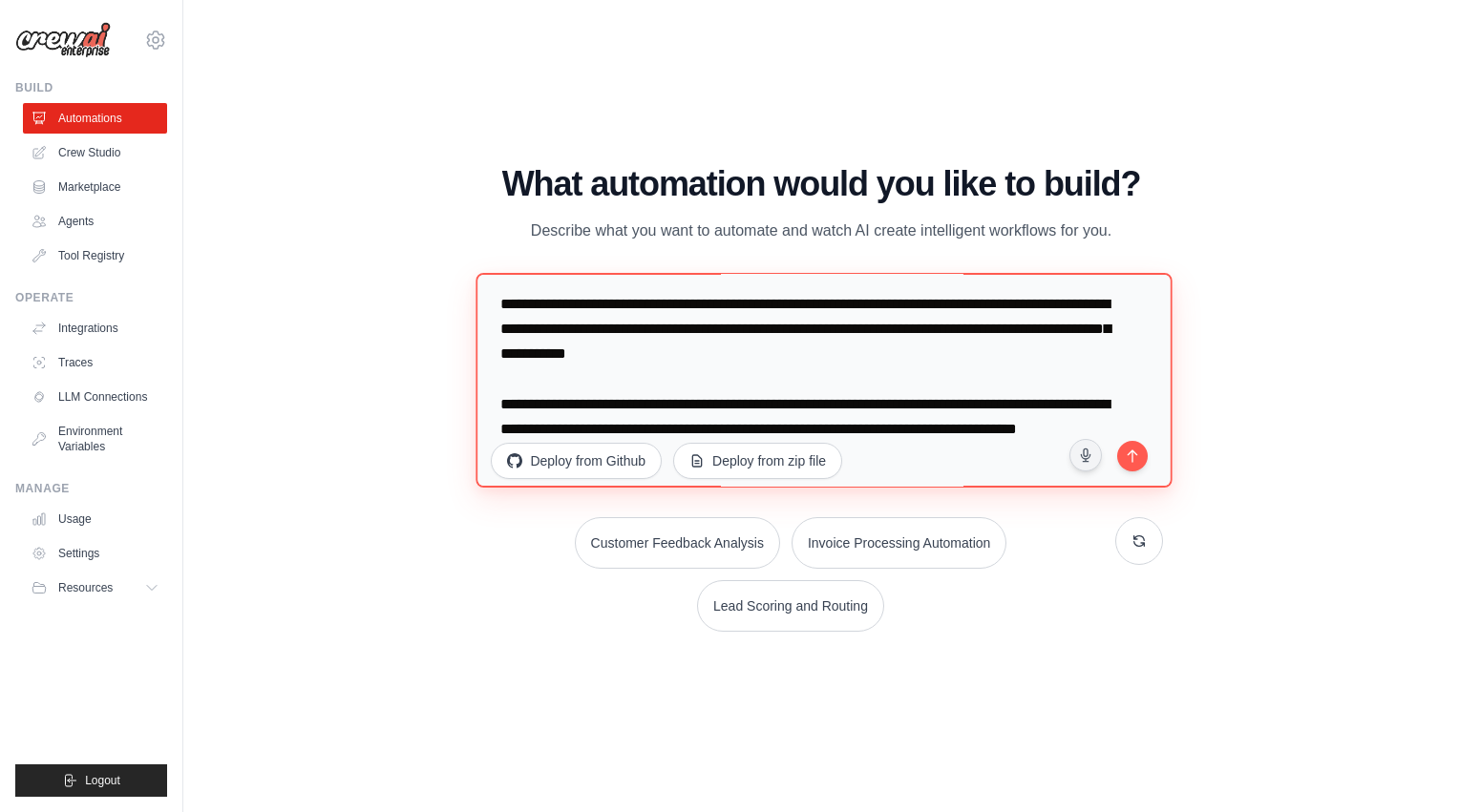
scroll to position [397, 0]
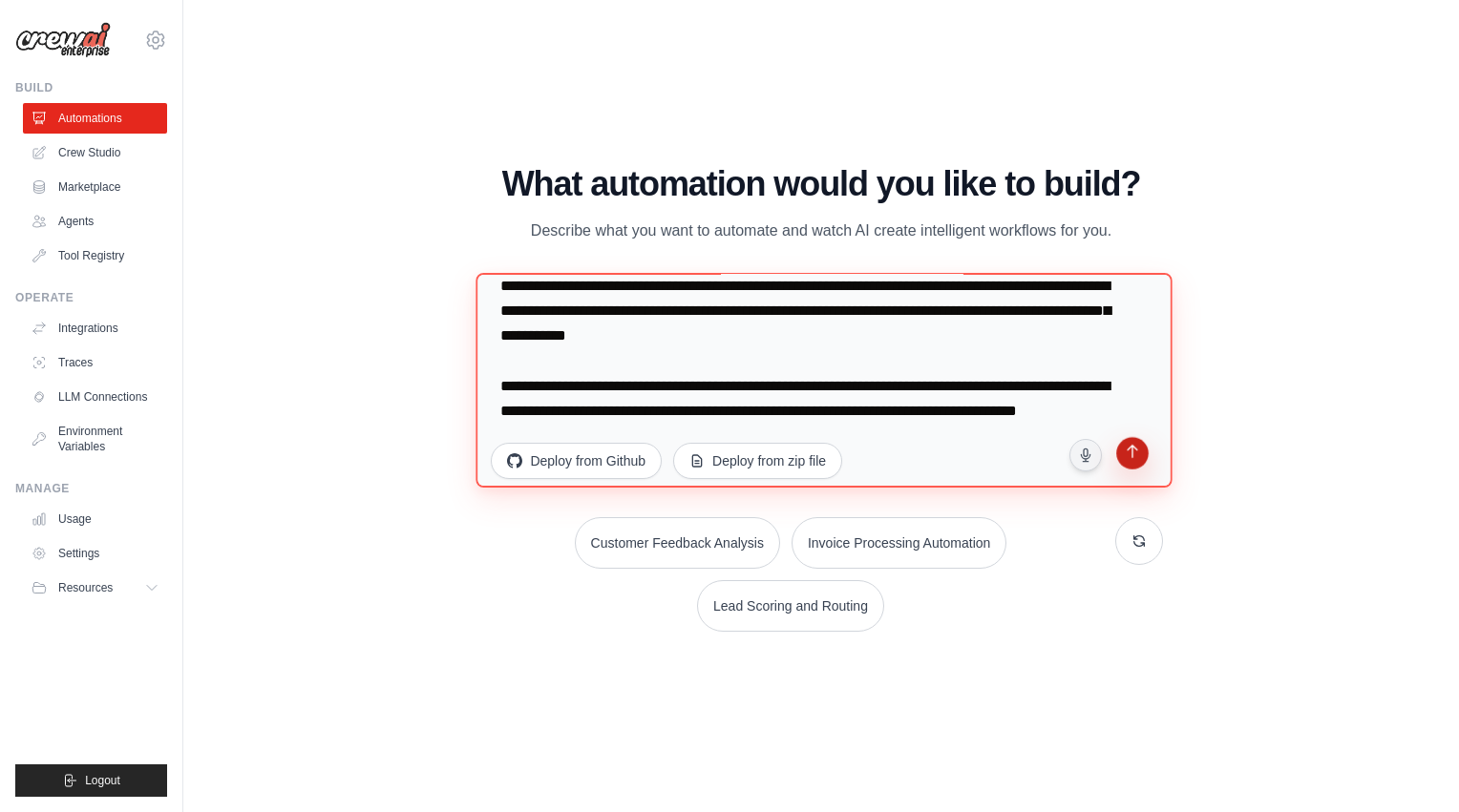
type textarea "**********"
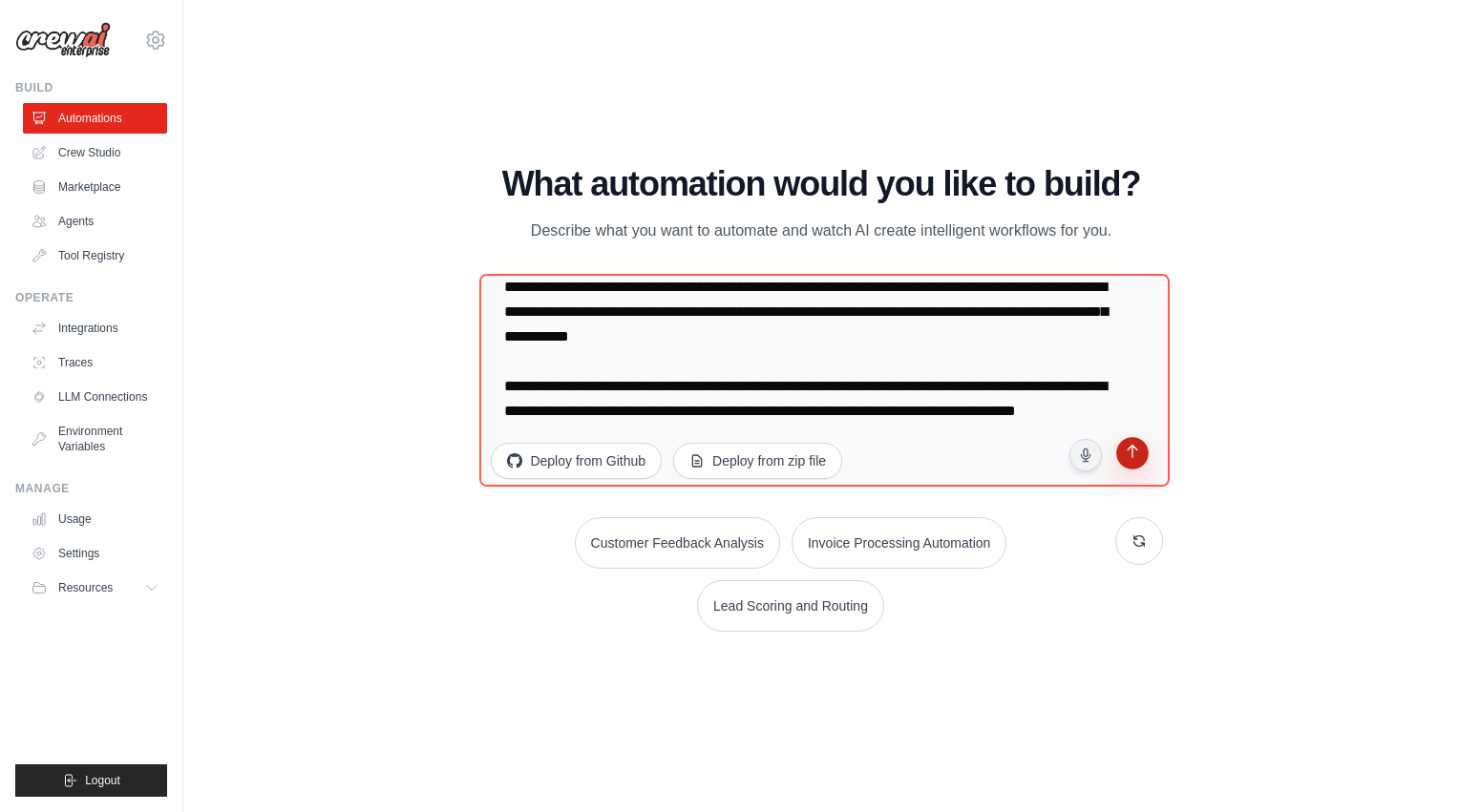
click at [1140, 447] on icon "submit" at bounding box center [1131, 453] width 18 height 18
click at [111, 122] on link "Automations" at bounding box center [97, 118] width 144 height 31
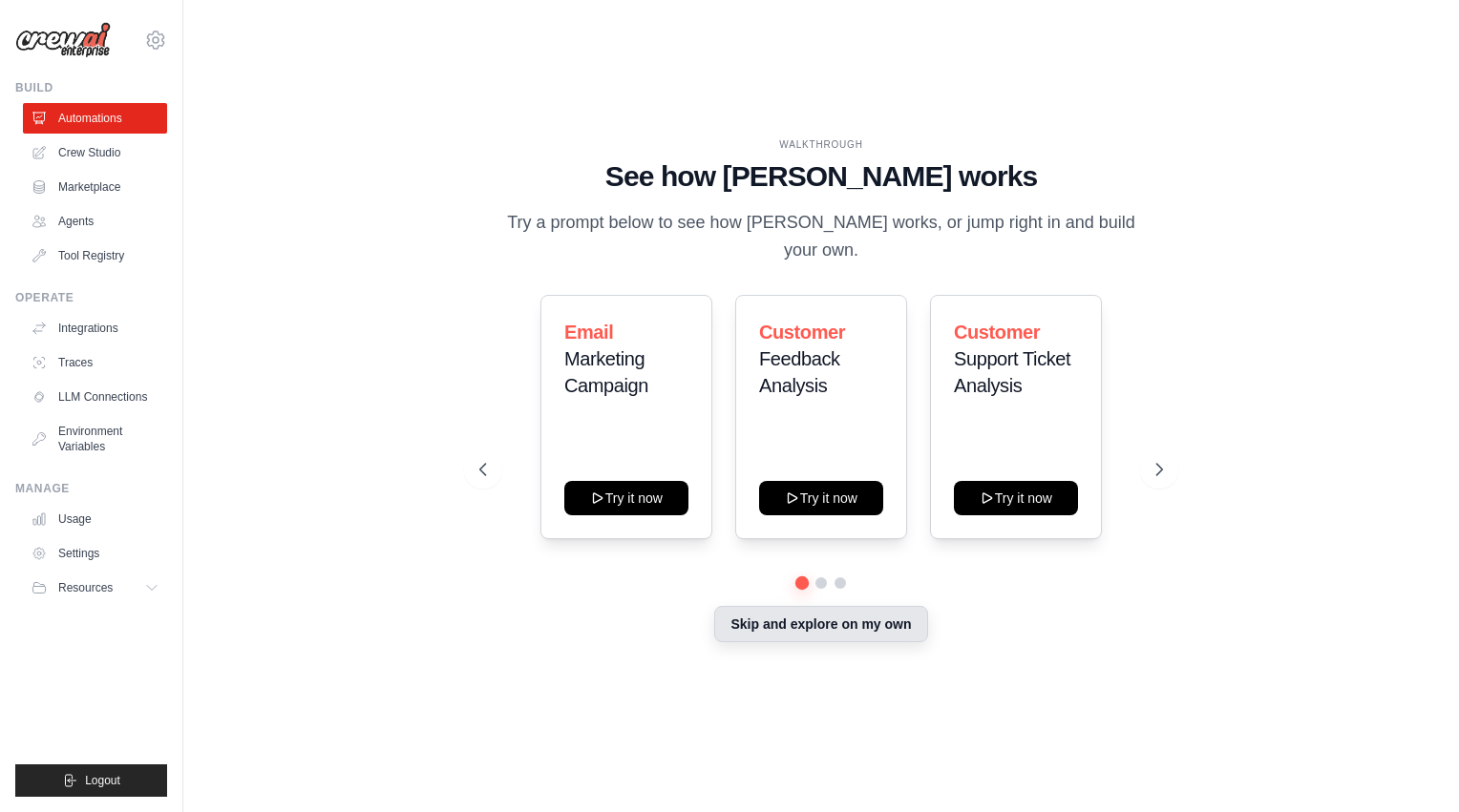
click at [872, 606] on button "Skip and explore on my own" at bounding box center [821, 623] width 213 height 36
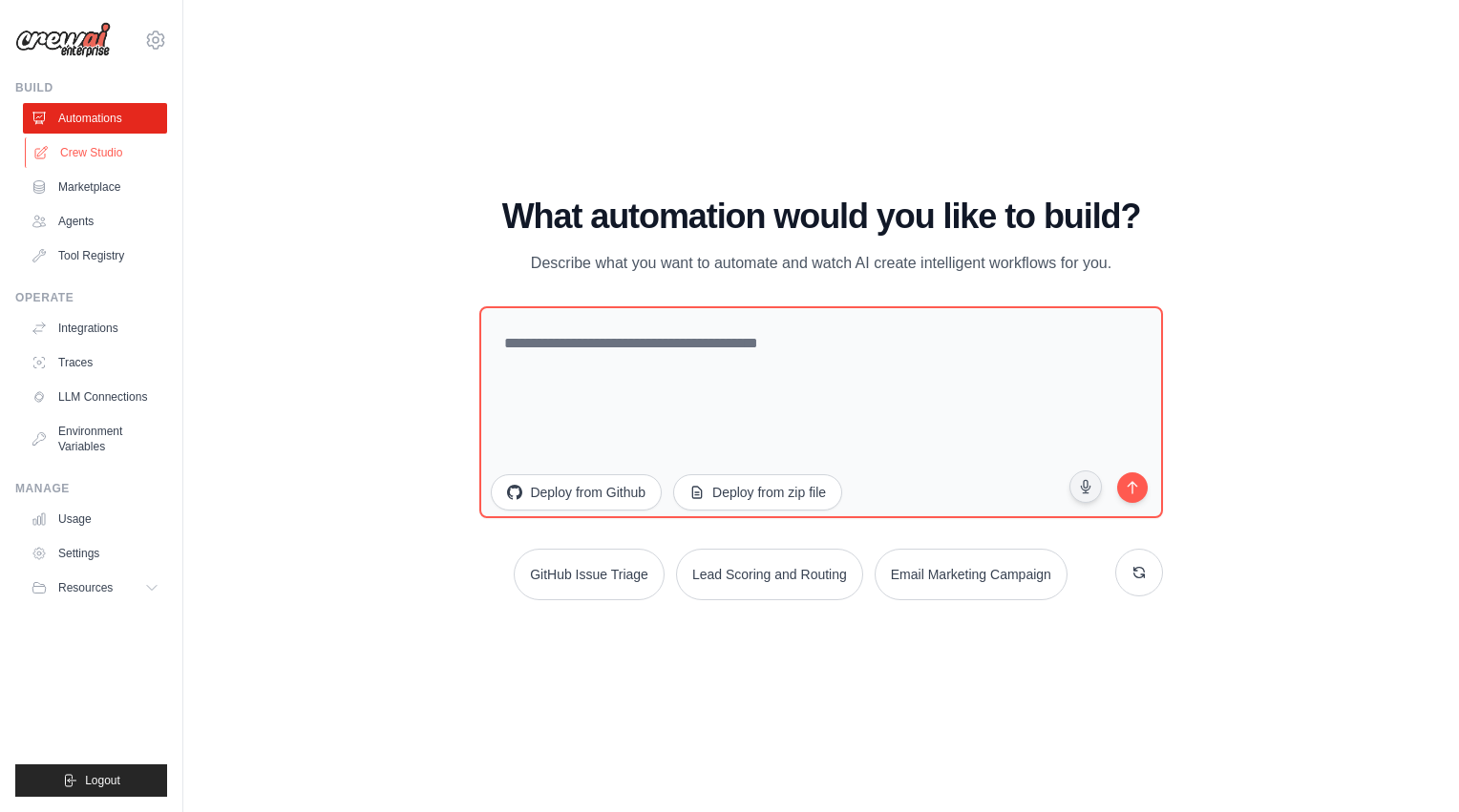
click at [103, 151] on link "Crew Studio" at bounding box center [97, 153] width 144 height 31
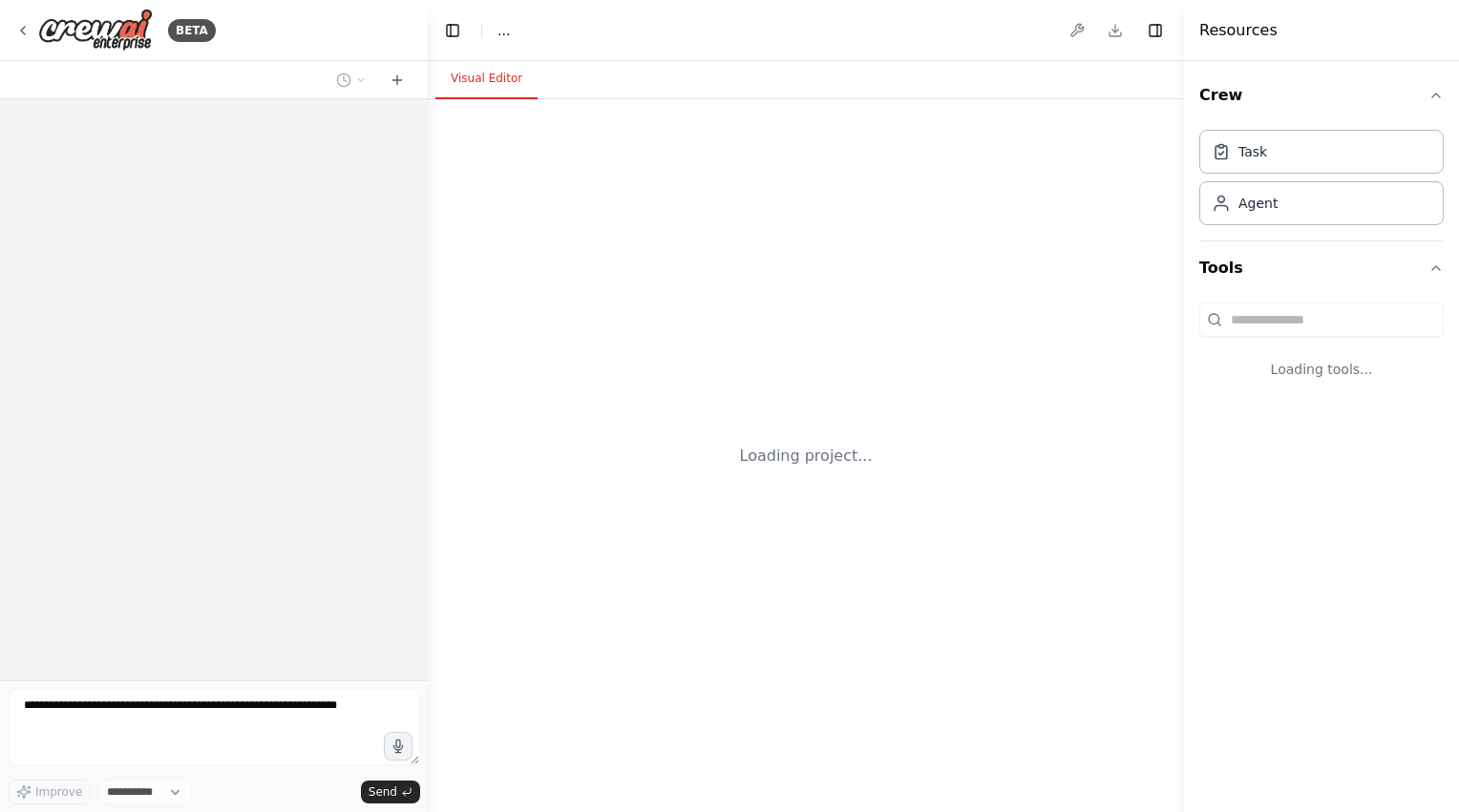
select select "****"
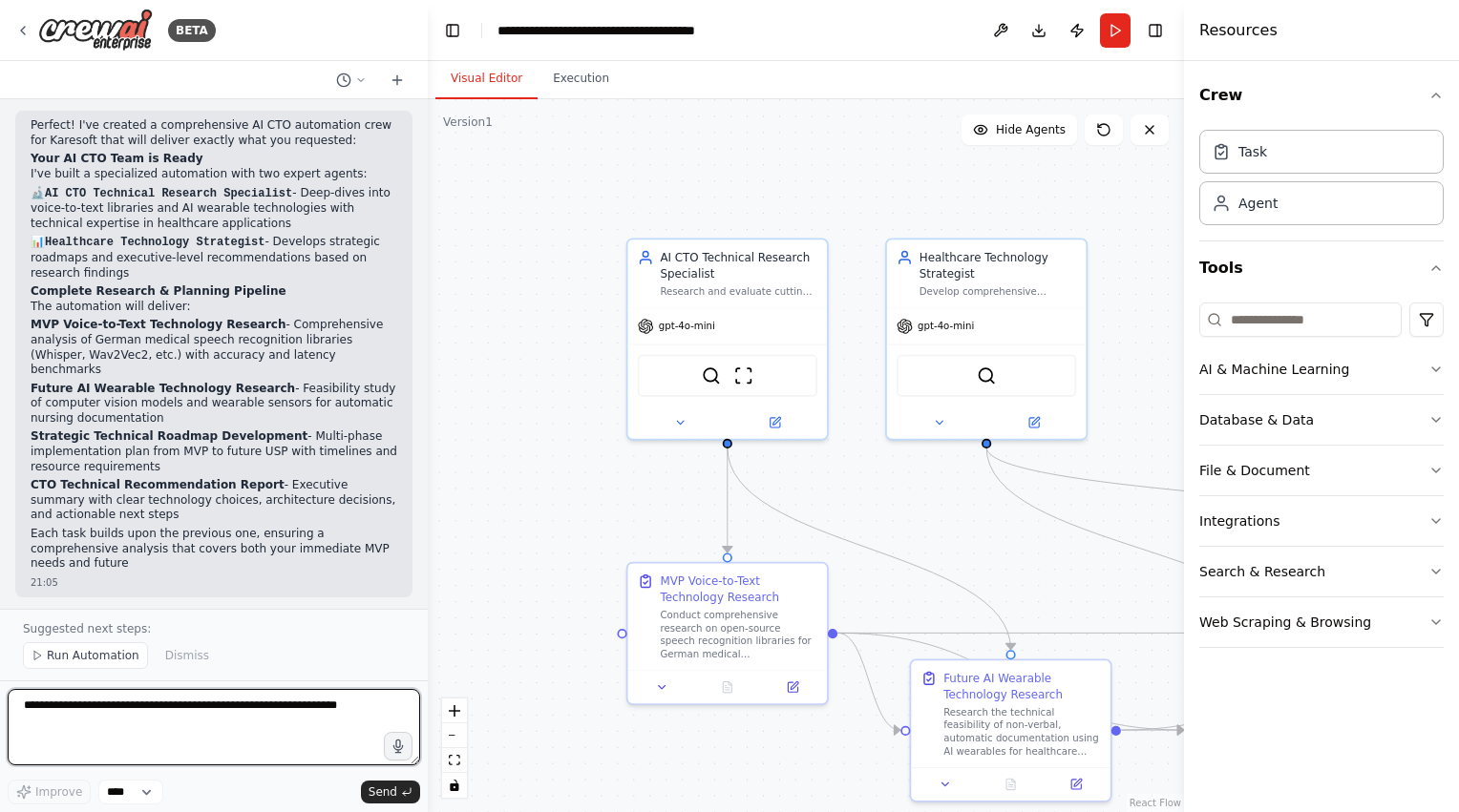
scroll to position [1407, 0]
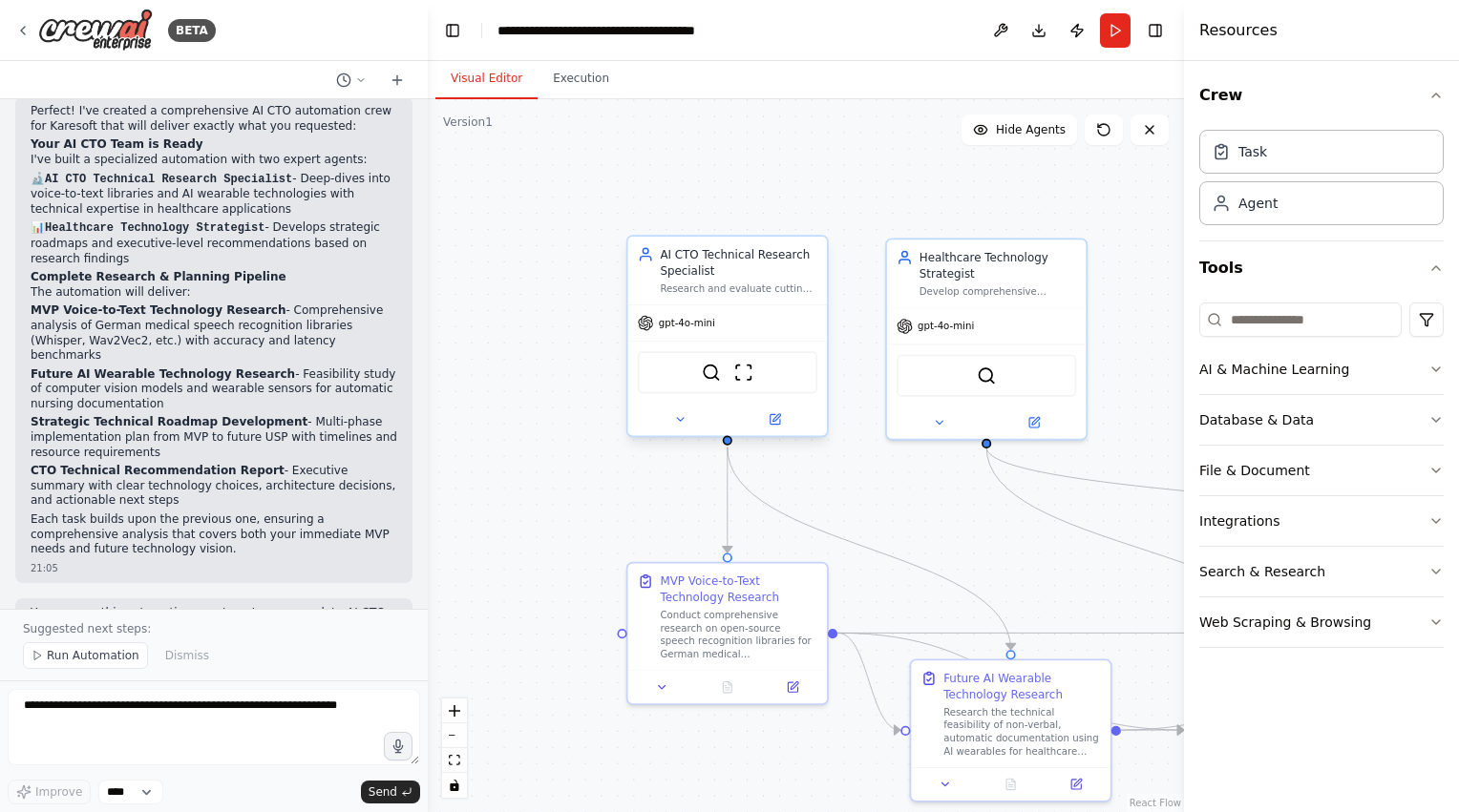
click at [694, 328] on span "gpt-4o-mini" at bounding box center [687, 324] width 56 height 14
drag, startPoint x: 694, startPoint y: 328, endPoint x: 679, endPoint y: 326, distance: 15.1
click at [679, 326] on span "gpt-4o-mini" at bounding box center [687, 324] width 56 height 14
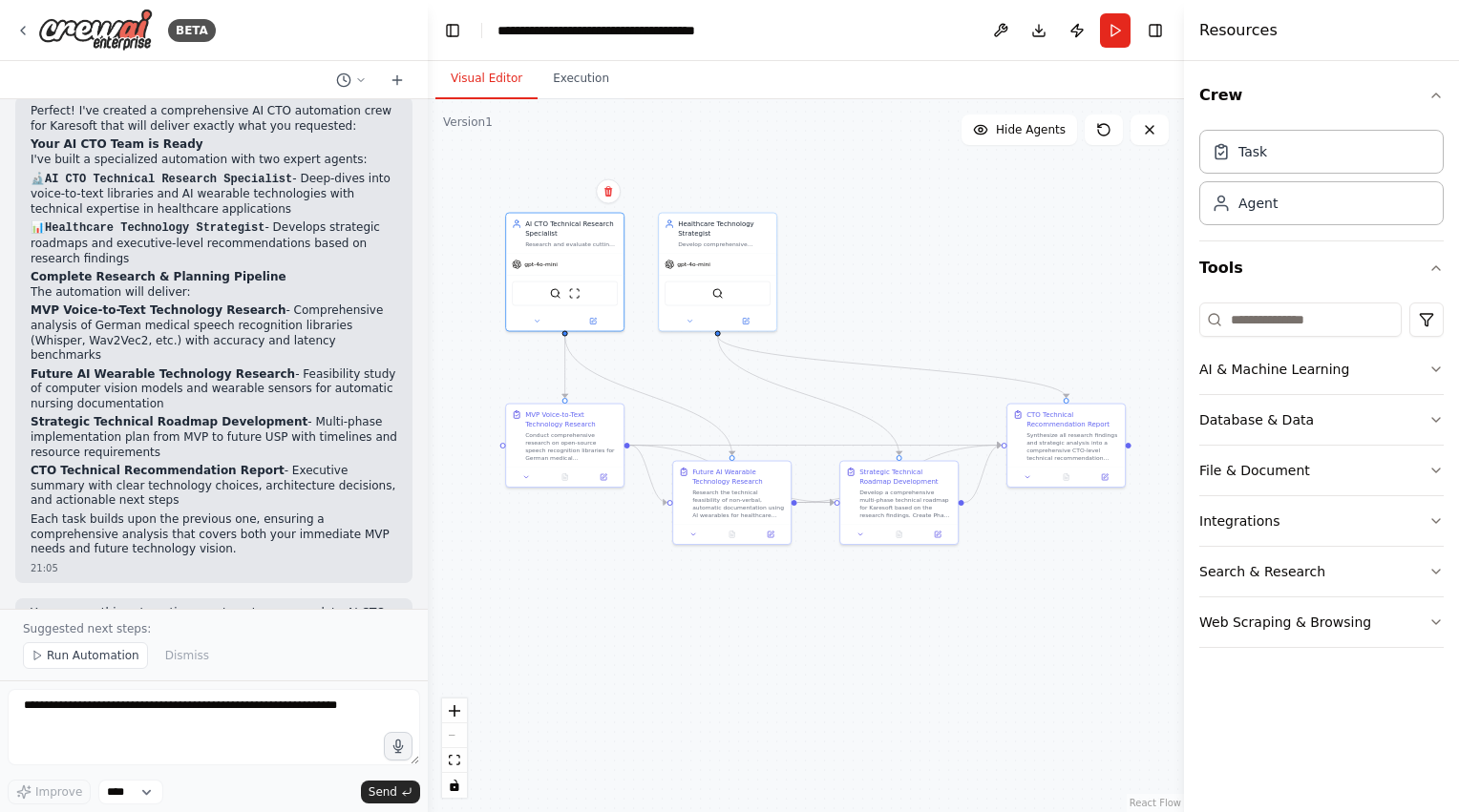
drag, startPoint x: 1054, startPoint y: 225, endPoint x: 903, endPoint y: 133, distance: 176.8
click at [903, 133] on div ".deletable-edge-delete-btn { width: 20px; height: 20px; border: 0px solid #ffff…" at bounding box center [806, 455] width 756 height 713
click at [93, 656] on span "Run Automation" at bounding box center [93, 656] width 93 height 16
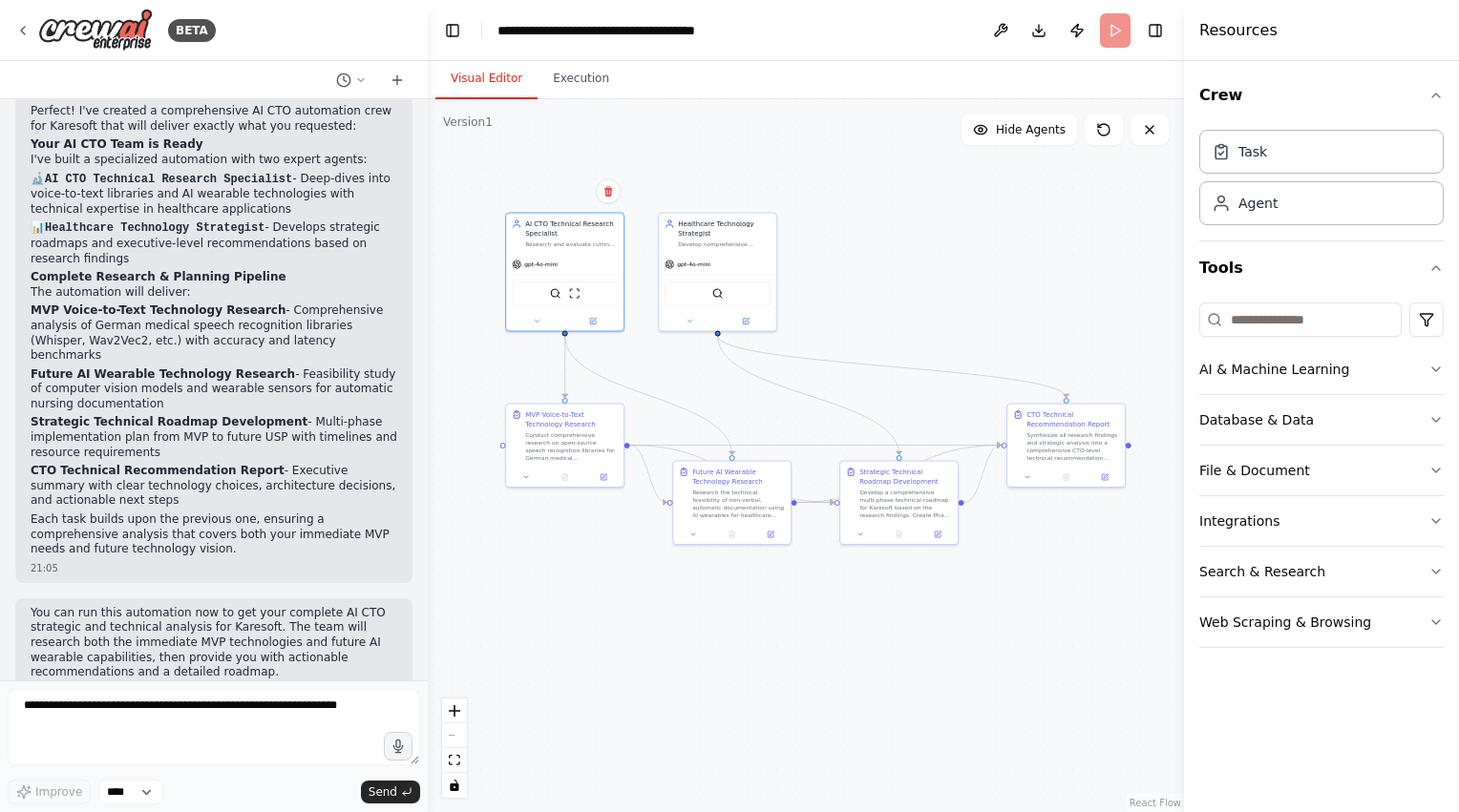
scroll to position [1336, 0]
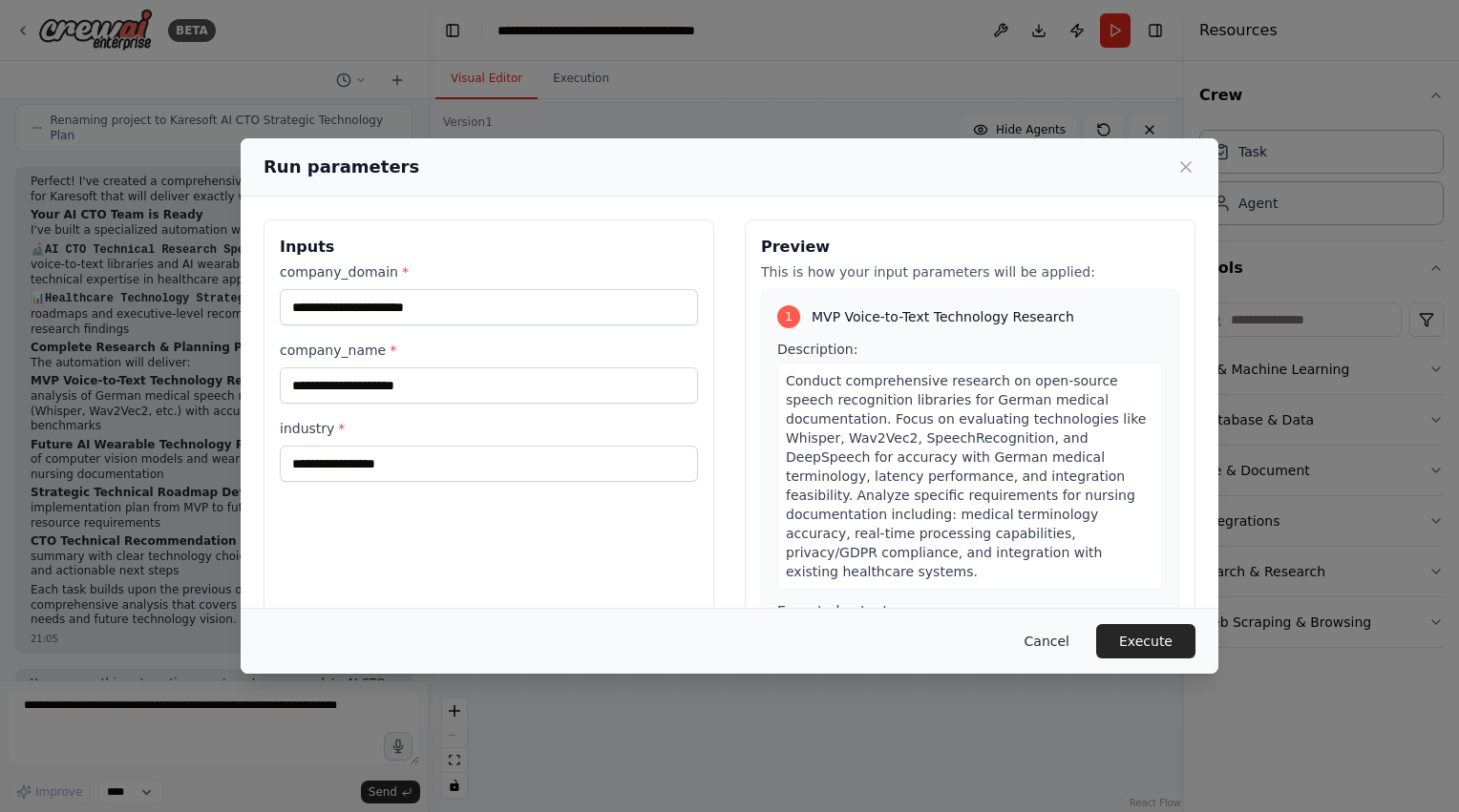
click at [1050, 645] on button "Cancel" at bounding box center [1047, 640] width 76 height 34
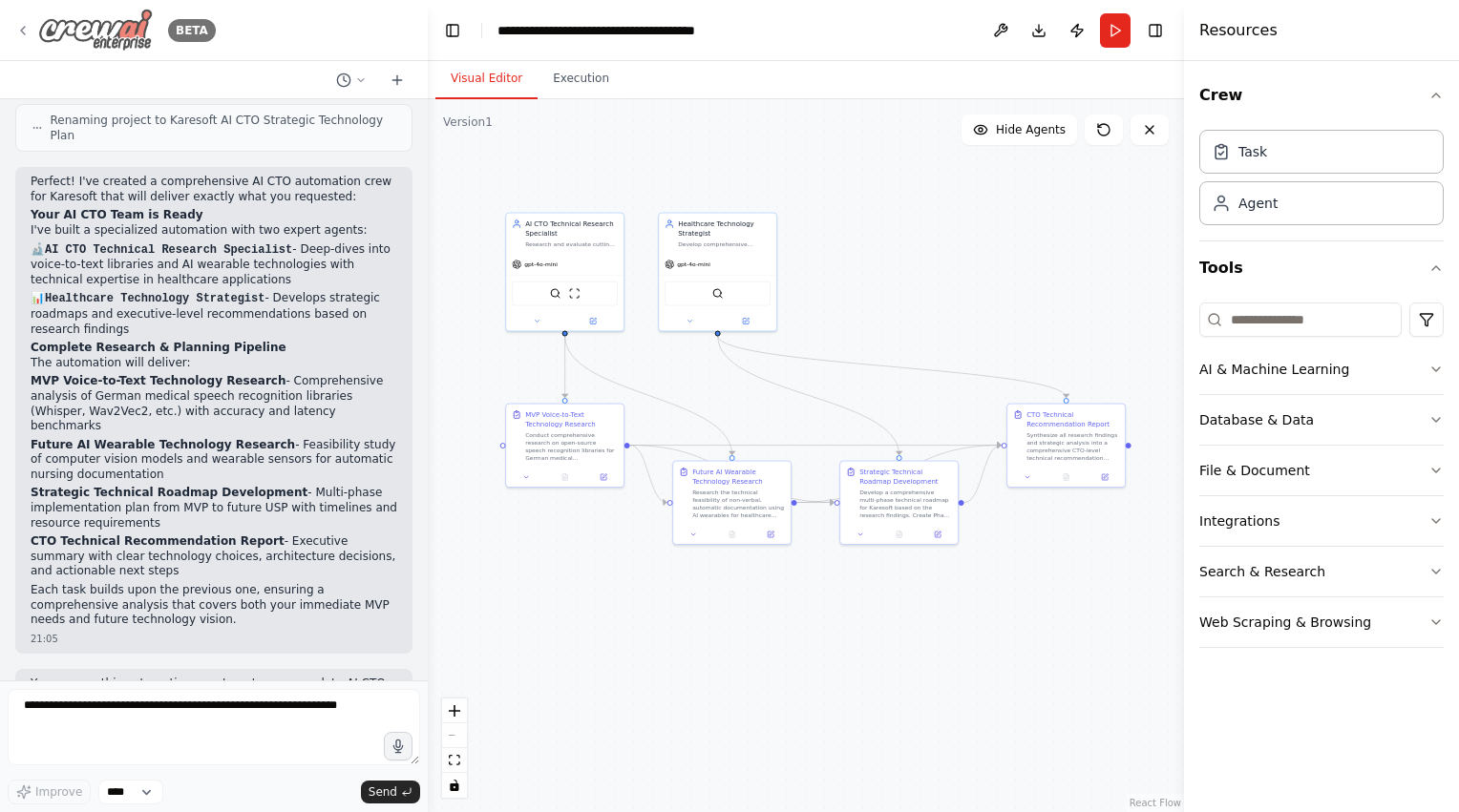
click at [36, 31] on div "BETA" at bounding box center [115, 30] width 201 height 43
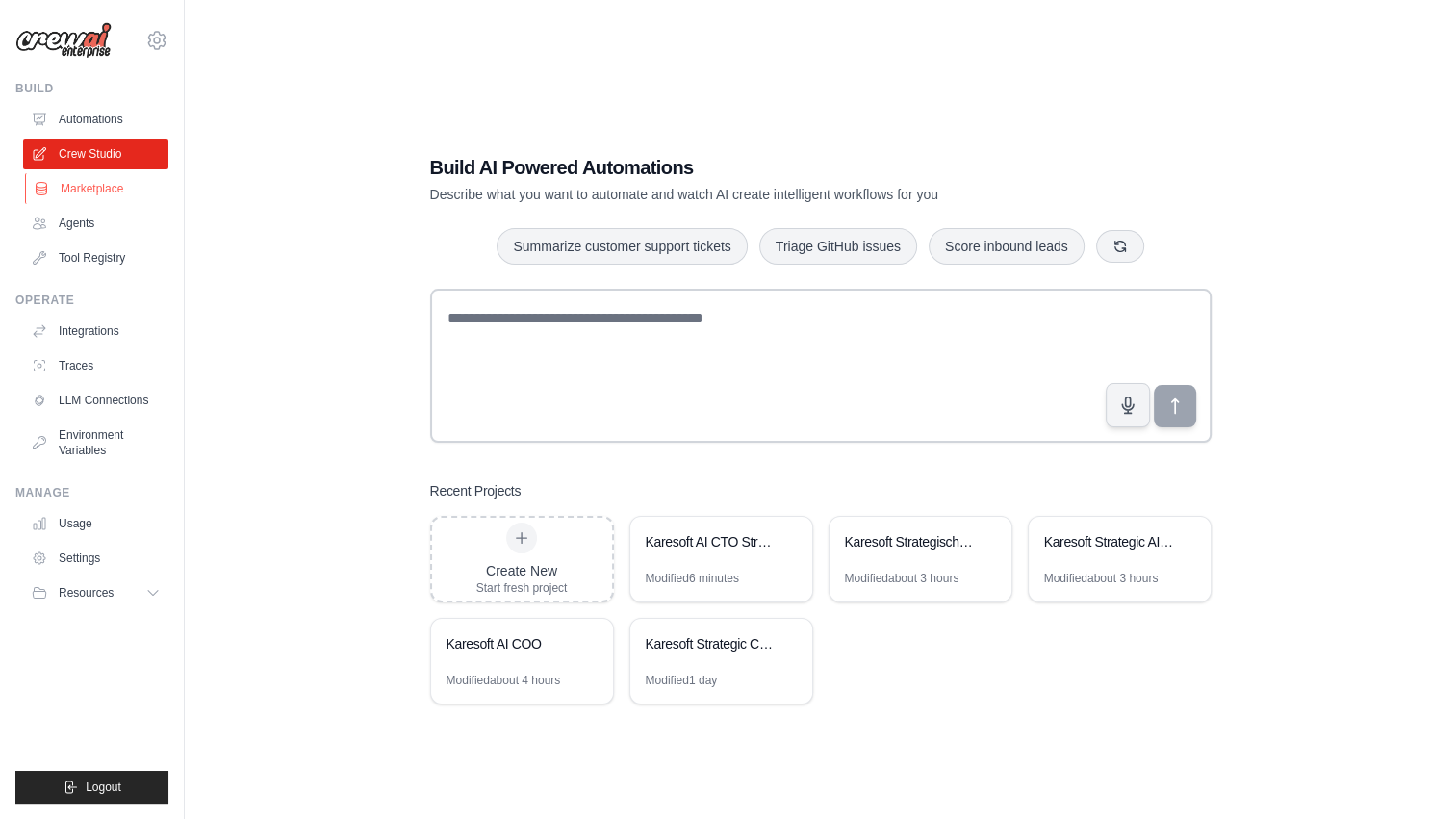
click at [94, 189] on link "Marketplace" at bounding box center [98, 189] width 146 height 31
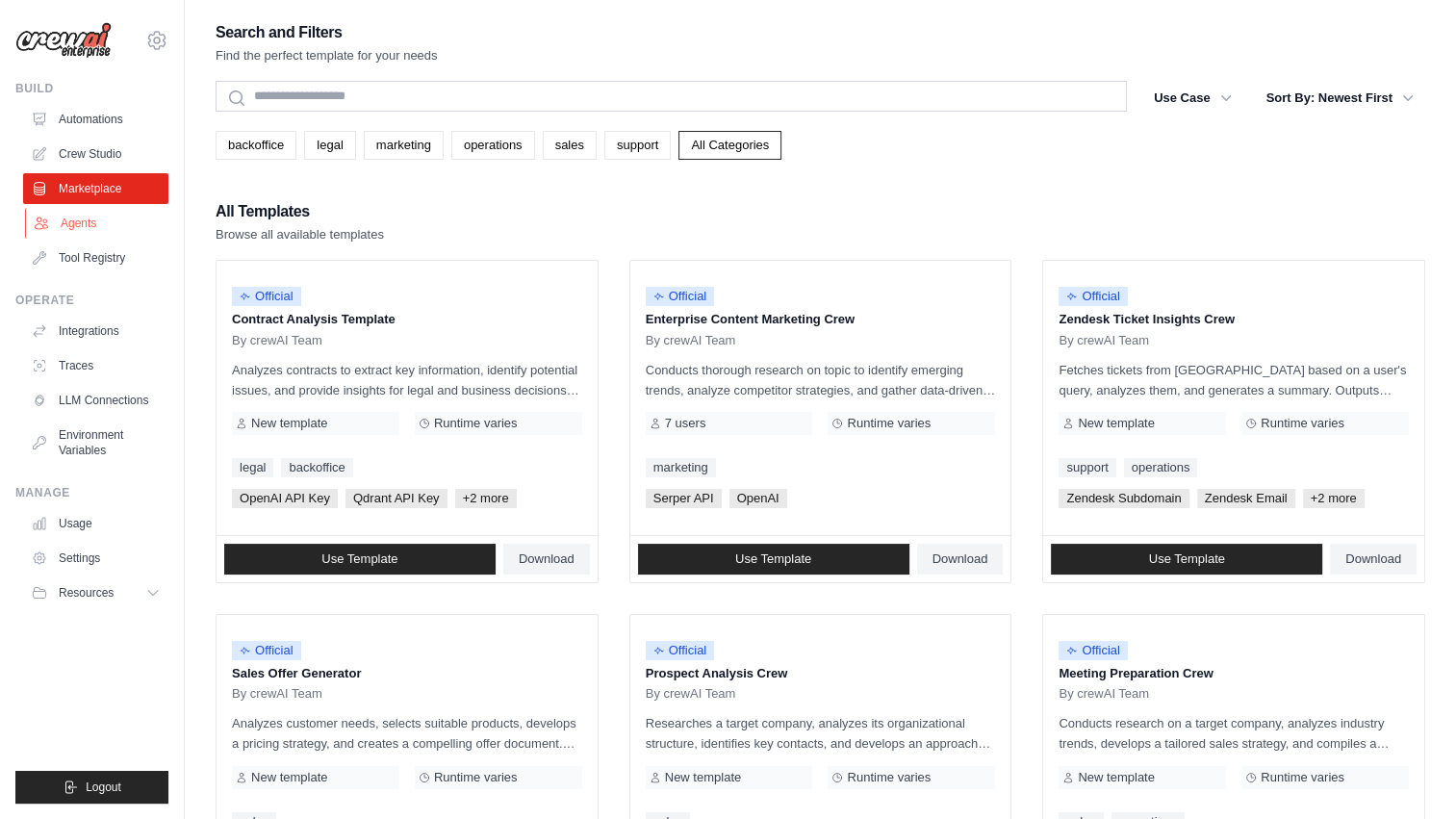
click at [85, 220] on link "Agents" at bounding box center [98, 224] width 146 height 31
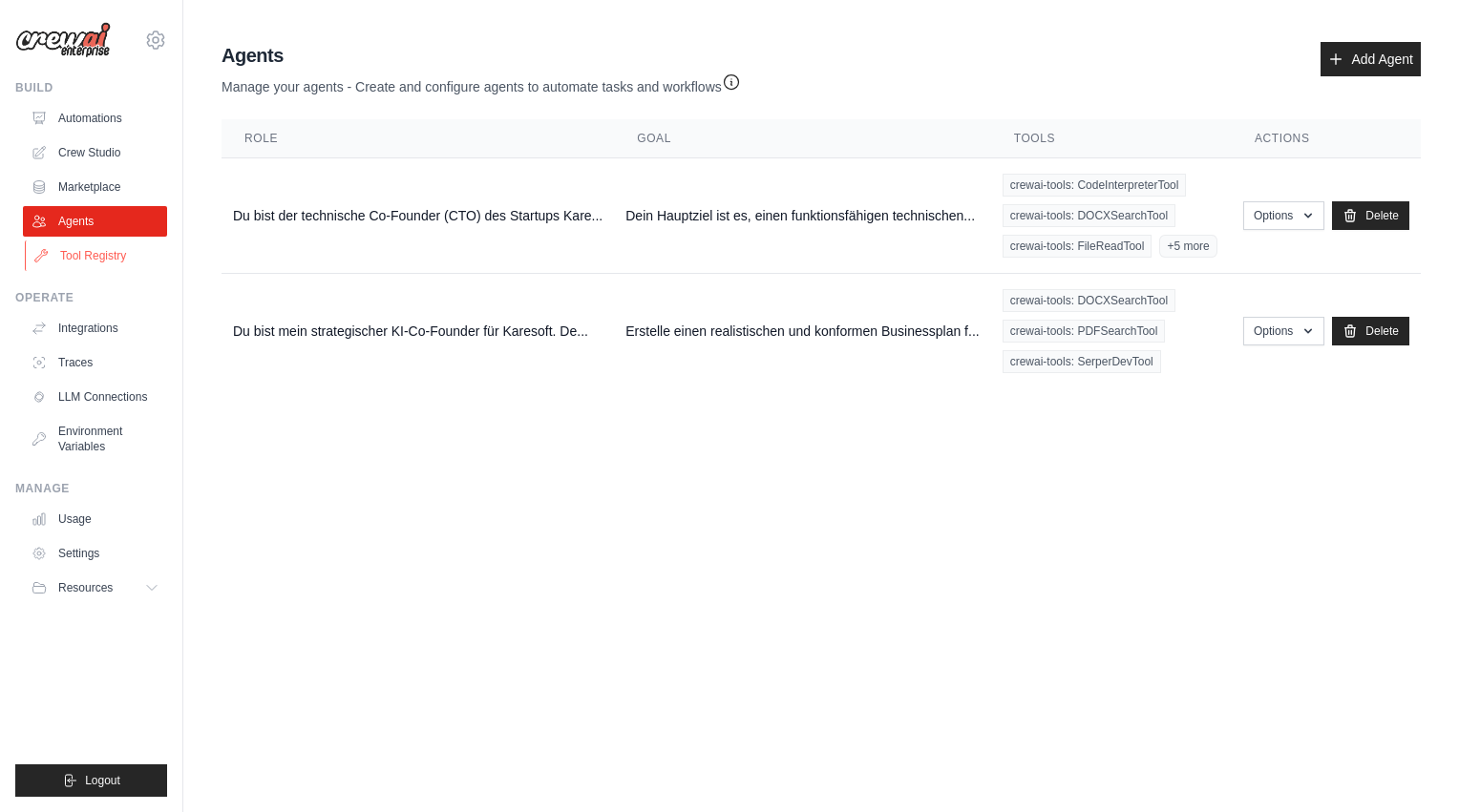
click at [83, 252] on link "Tool Registry" at bounding box center [97, 256] width 144 height 31
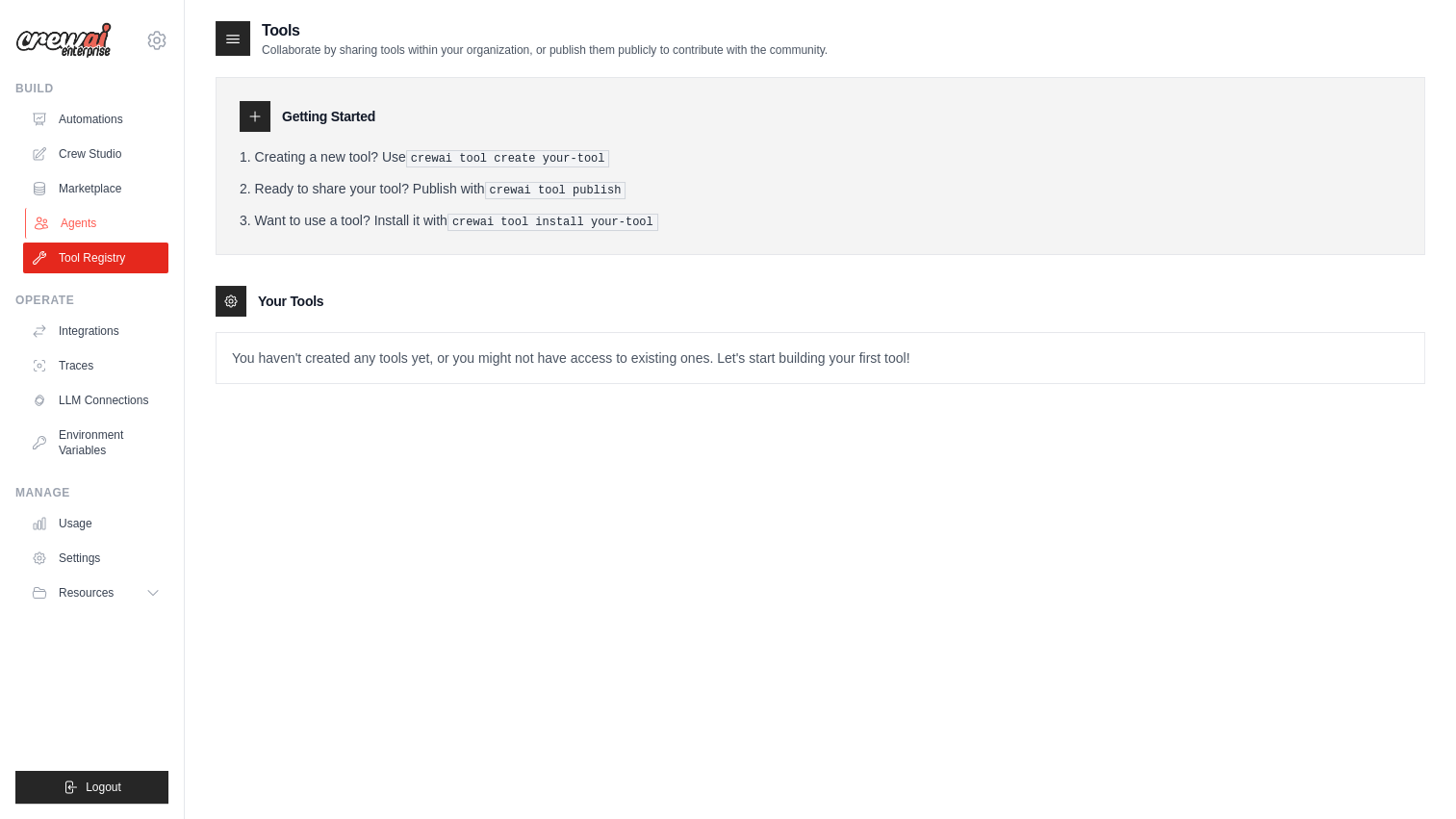
click at [77, 227] on link "Agents" at bounding box center [98, 224] width 146 height 31
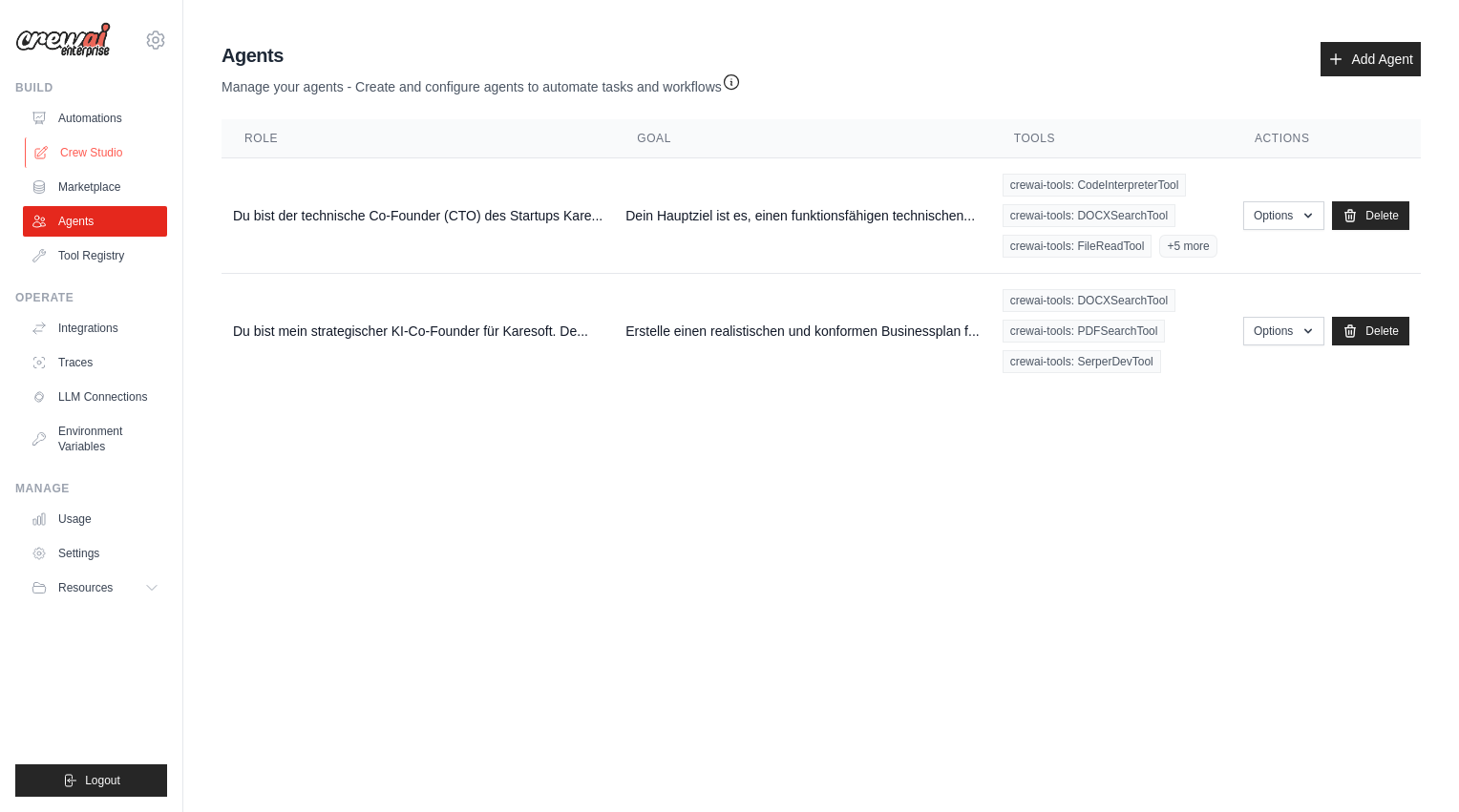
click at [95, 143] on link "Crew Studio" at bounding box center [97, 153] width 144 height 31
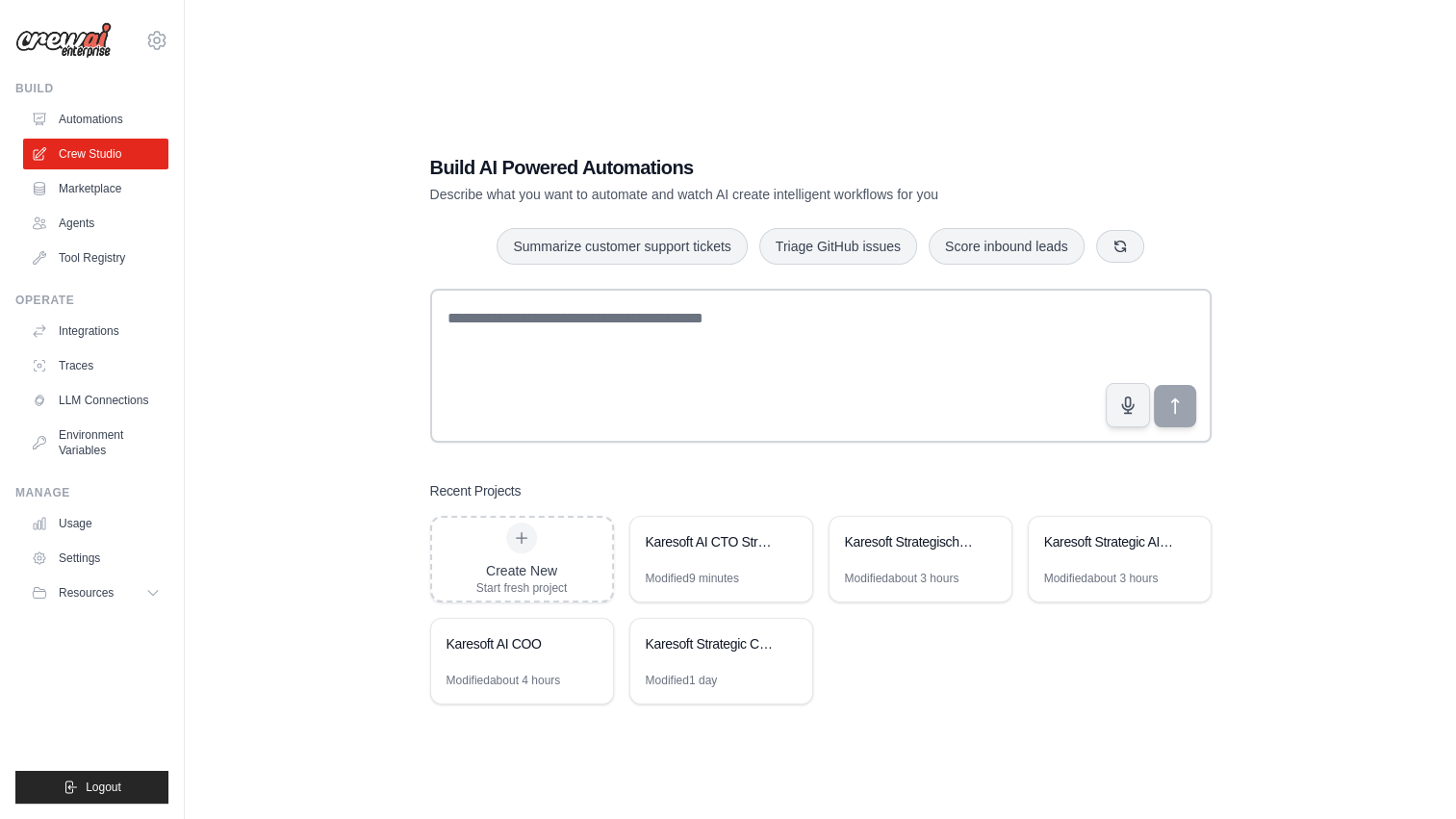
scroll to position [38, 0]
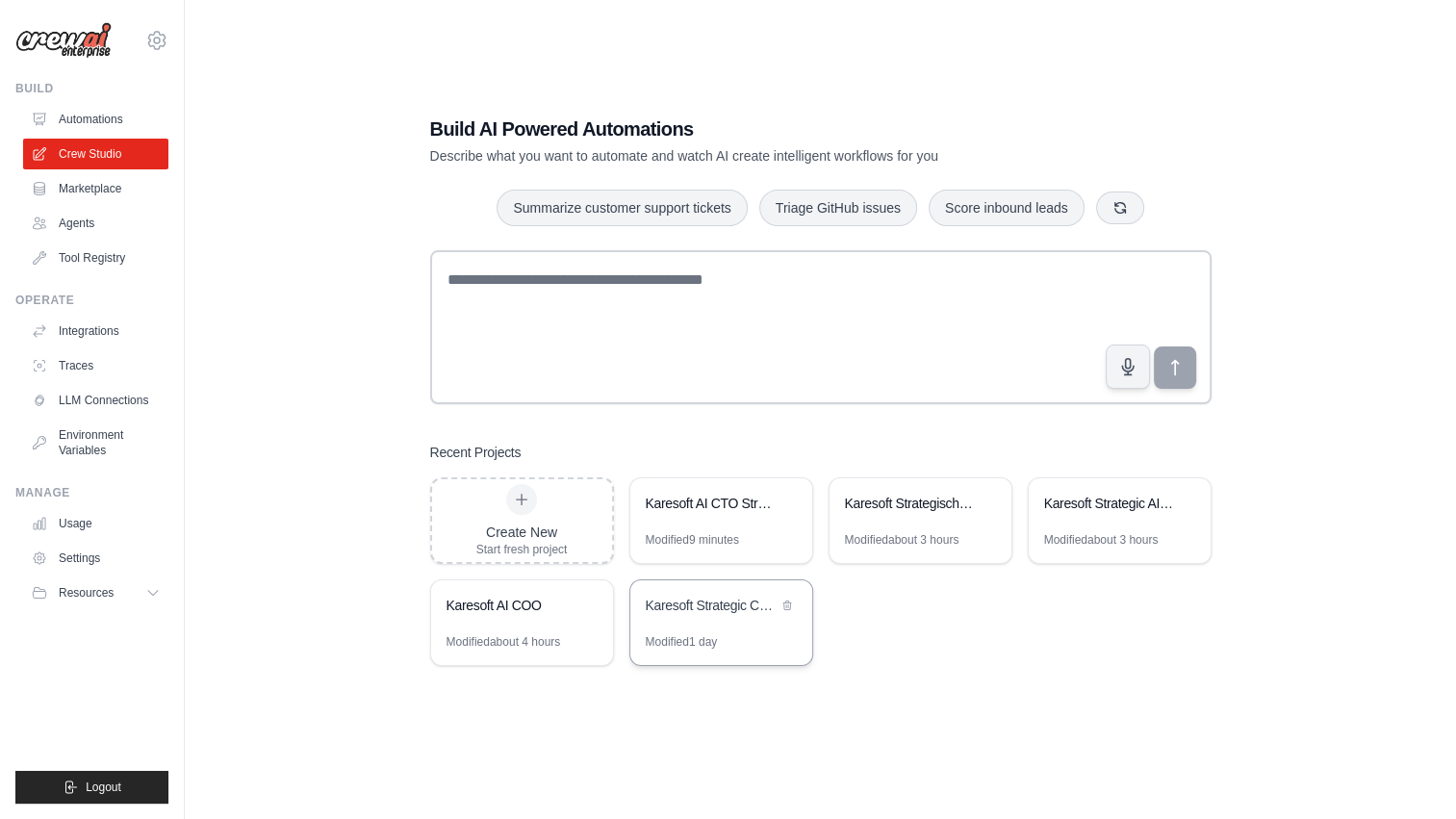
click at [732, 608] on div "Karesoft Strategic Co-Founder AI" at bounding box center [711, 606] width 132 height 20
click at [734, 608] on div "Karesoft Strategic Co-Founder AI" at bounding box center [711, 606] width 132 height 20
click at [728, 596] on div "Karesoft Strategic Co-Founder AI" at bounding box center [711, 606] width 132 height 20
click at [115, 169] on ul "Automations Crew Studio Marketplace Agents Tool Registry" at bounding box center [96, 188] width 146 height 169
click at [704, 616] on div "Karesoft Strategic Co-Founder AI" at bounding box center [711, 608] width 132 height 23
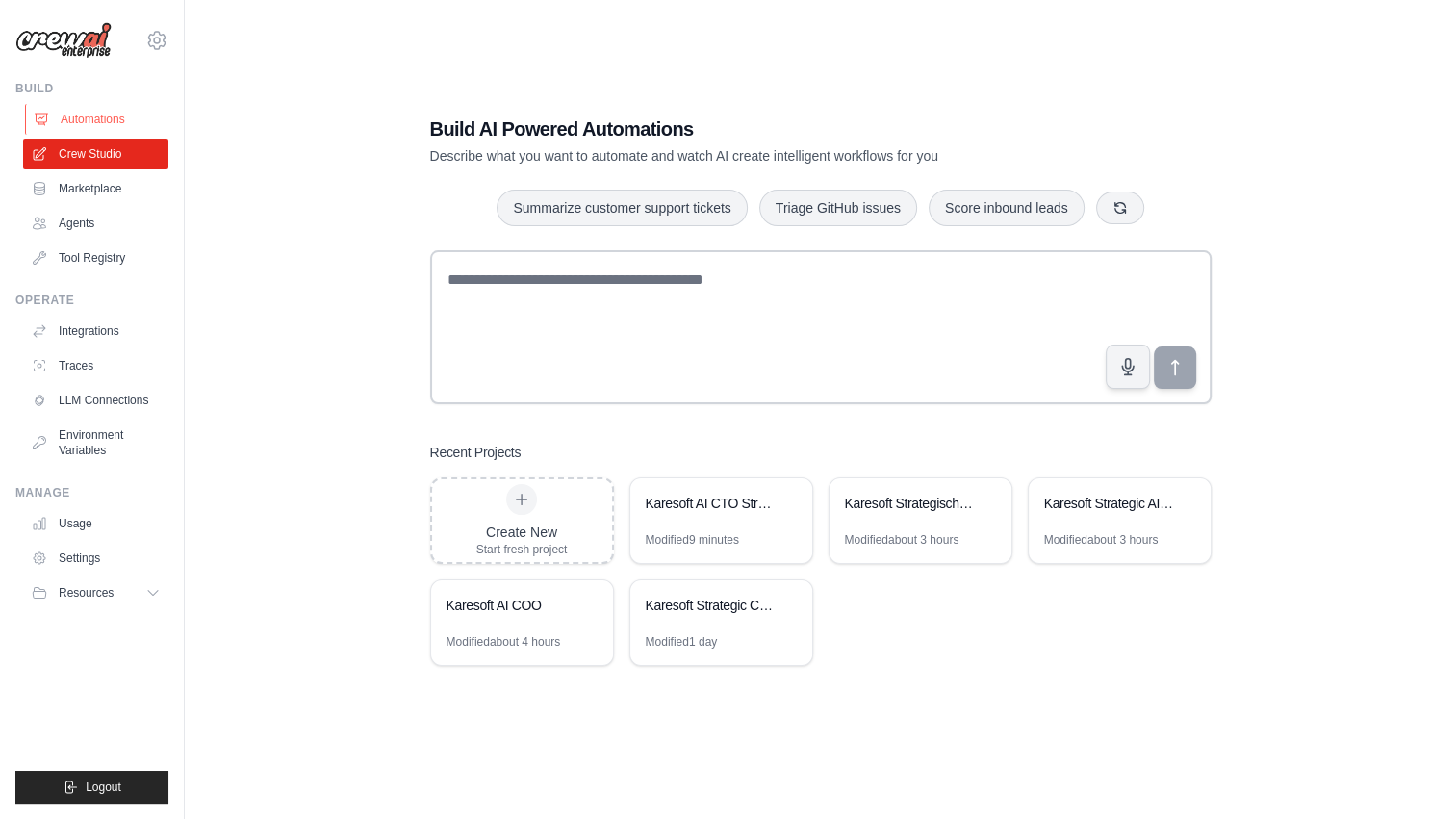
click at [92, 116] on link "Automations" at bounding box center [98, 119] width 146 height 31
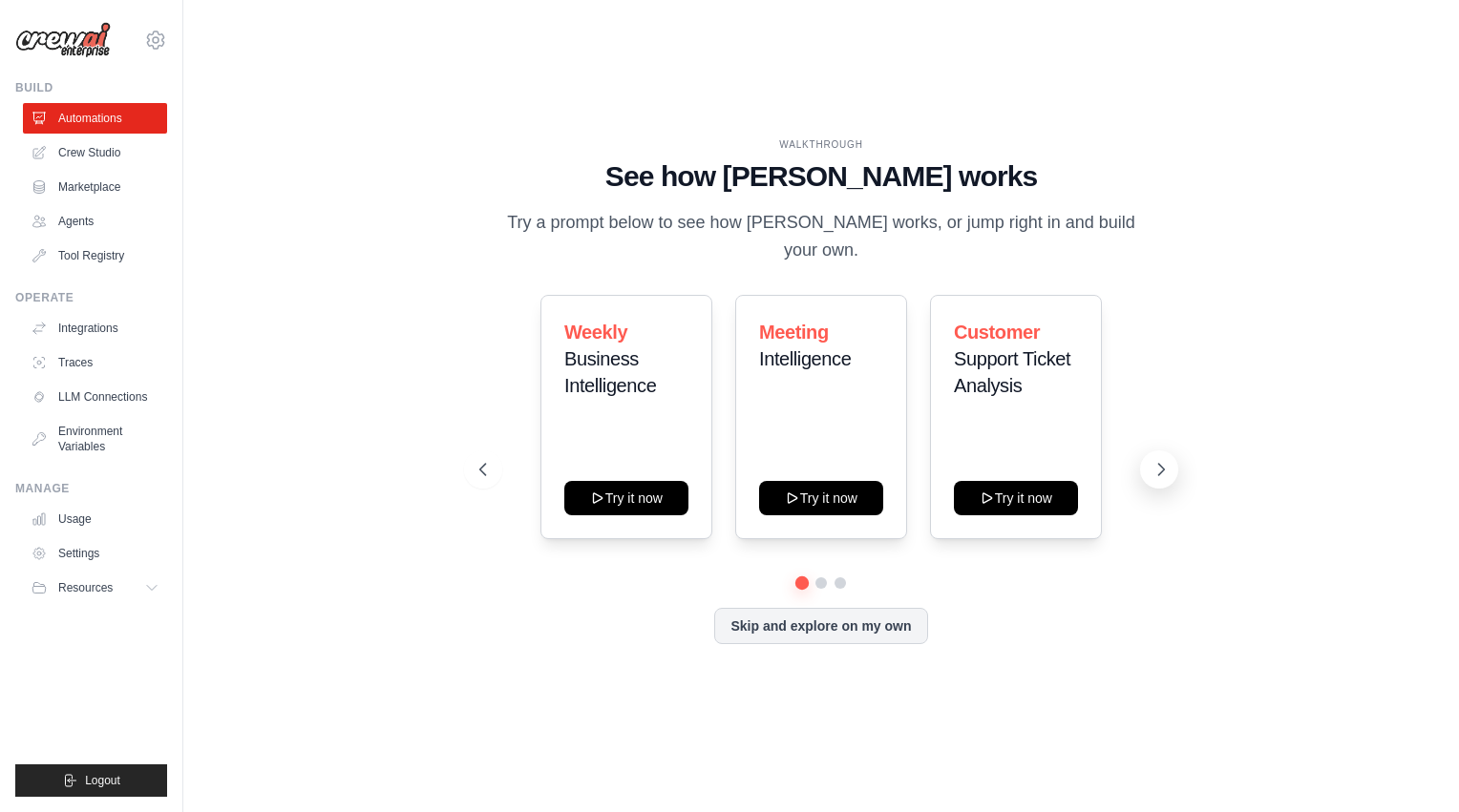
click at [1147, 454] on button at bounding box center [1158, 469] width 38 height 38
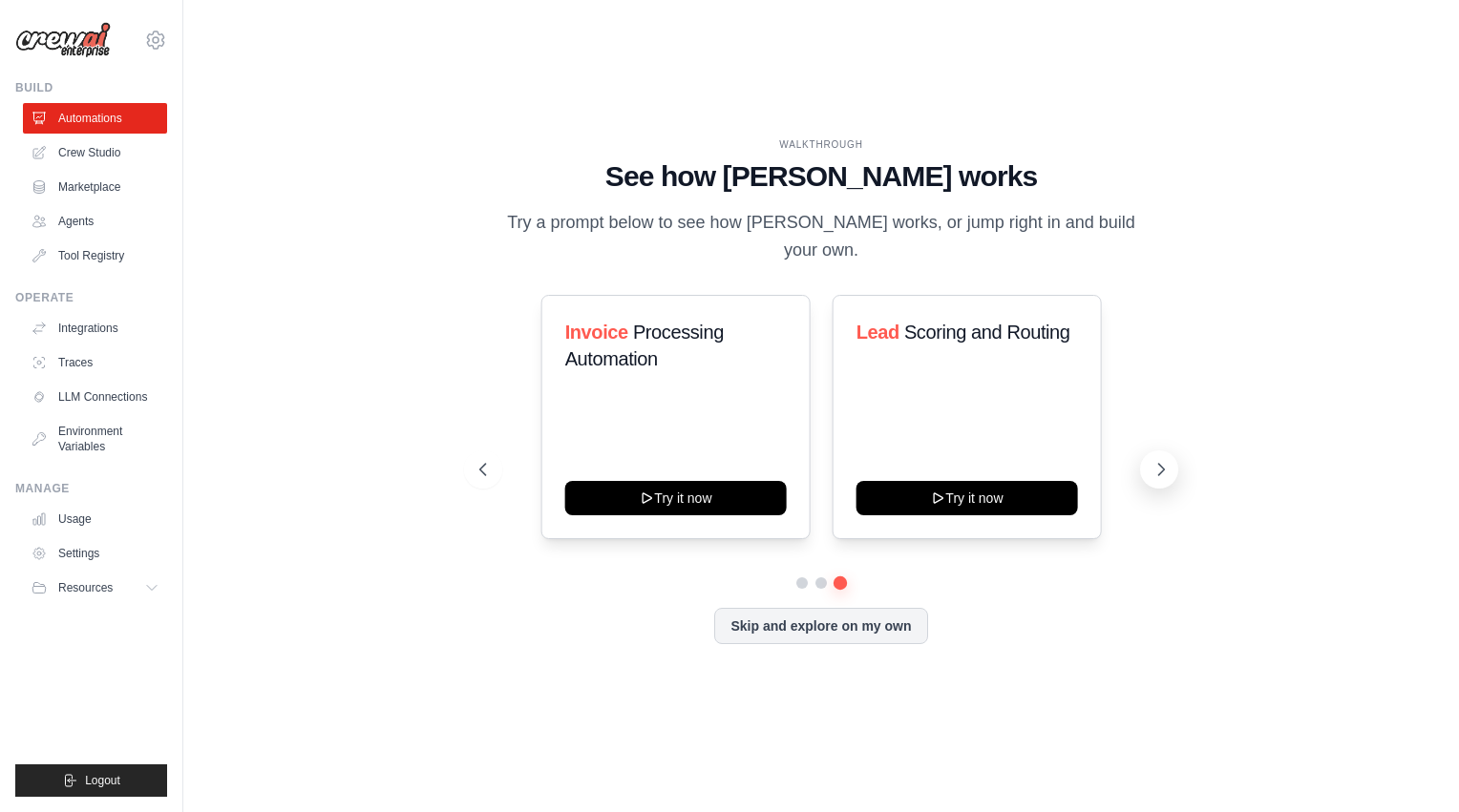
click at [1147, 454] on button at bounding box center [1158, 469] width 38 height 38
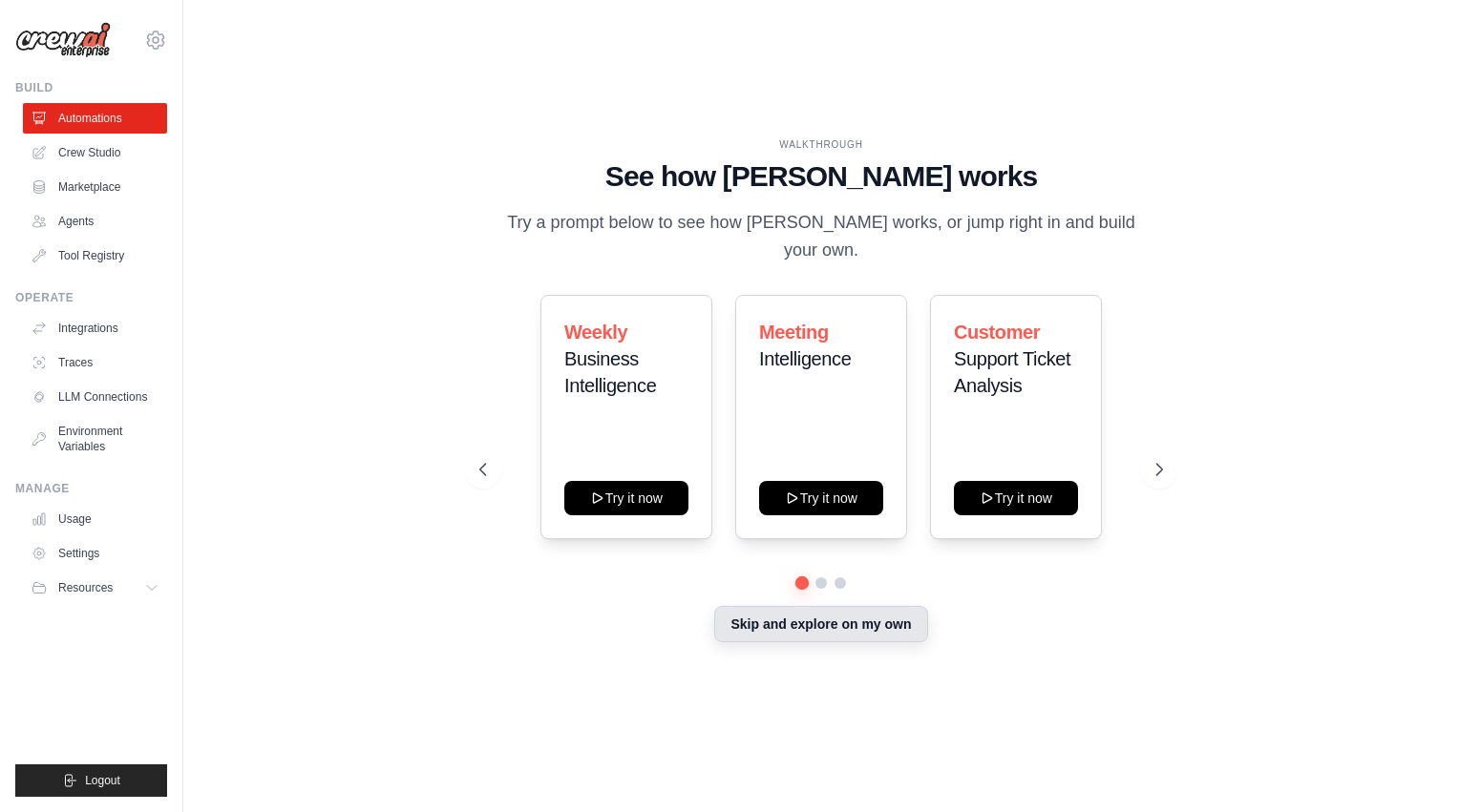
click at [830, 606] on button "Skip and explore on my own" at bounding box center [821, 623] width 213 height 36
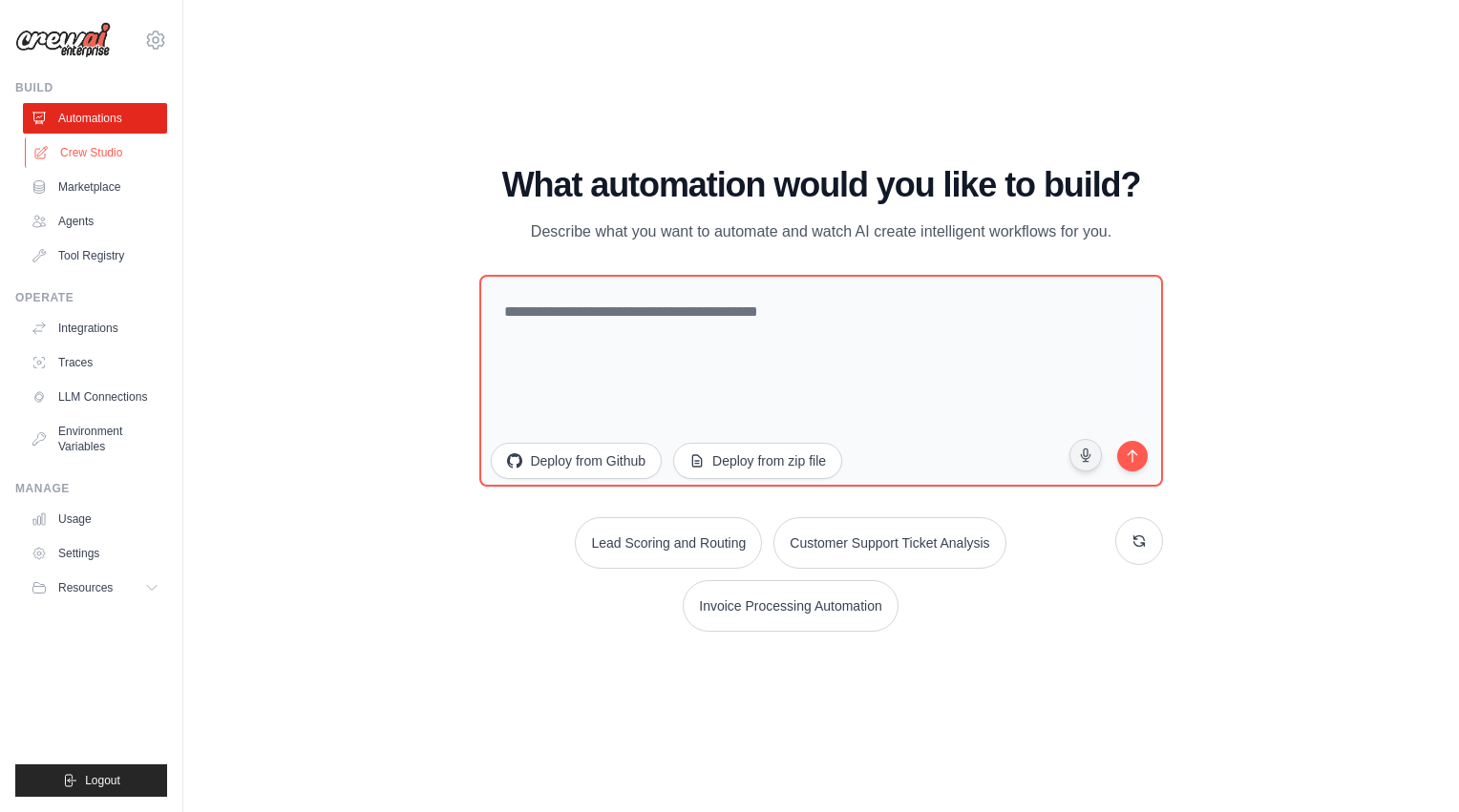
click at [97, 160] on link "Crew Studio" at bounding box center [97, 153] width 144 height 31
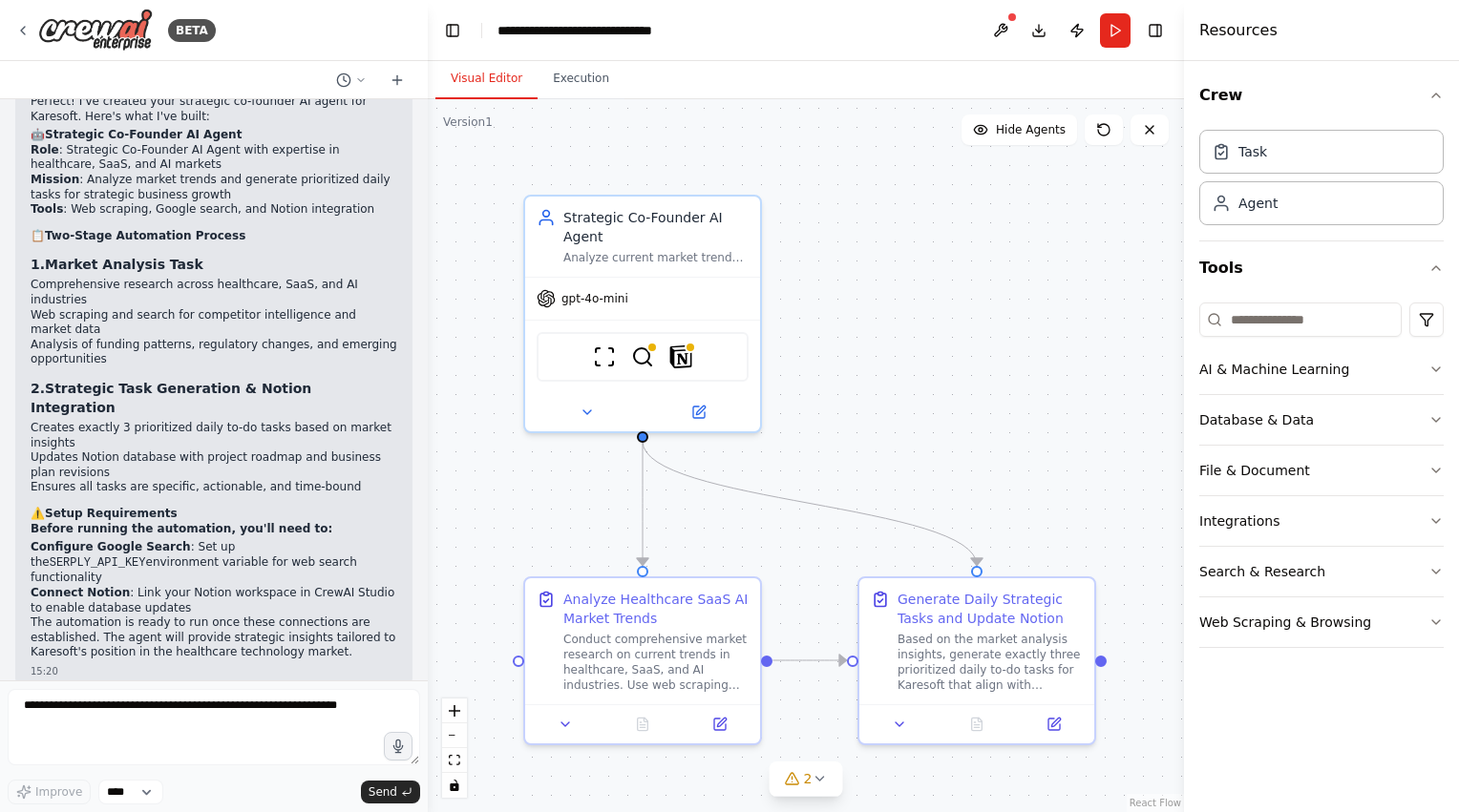
scroll to position [1321, 0]
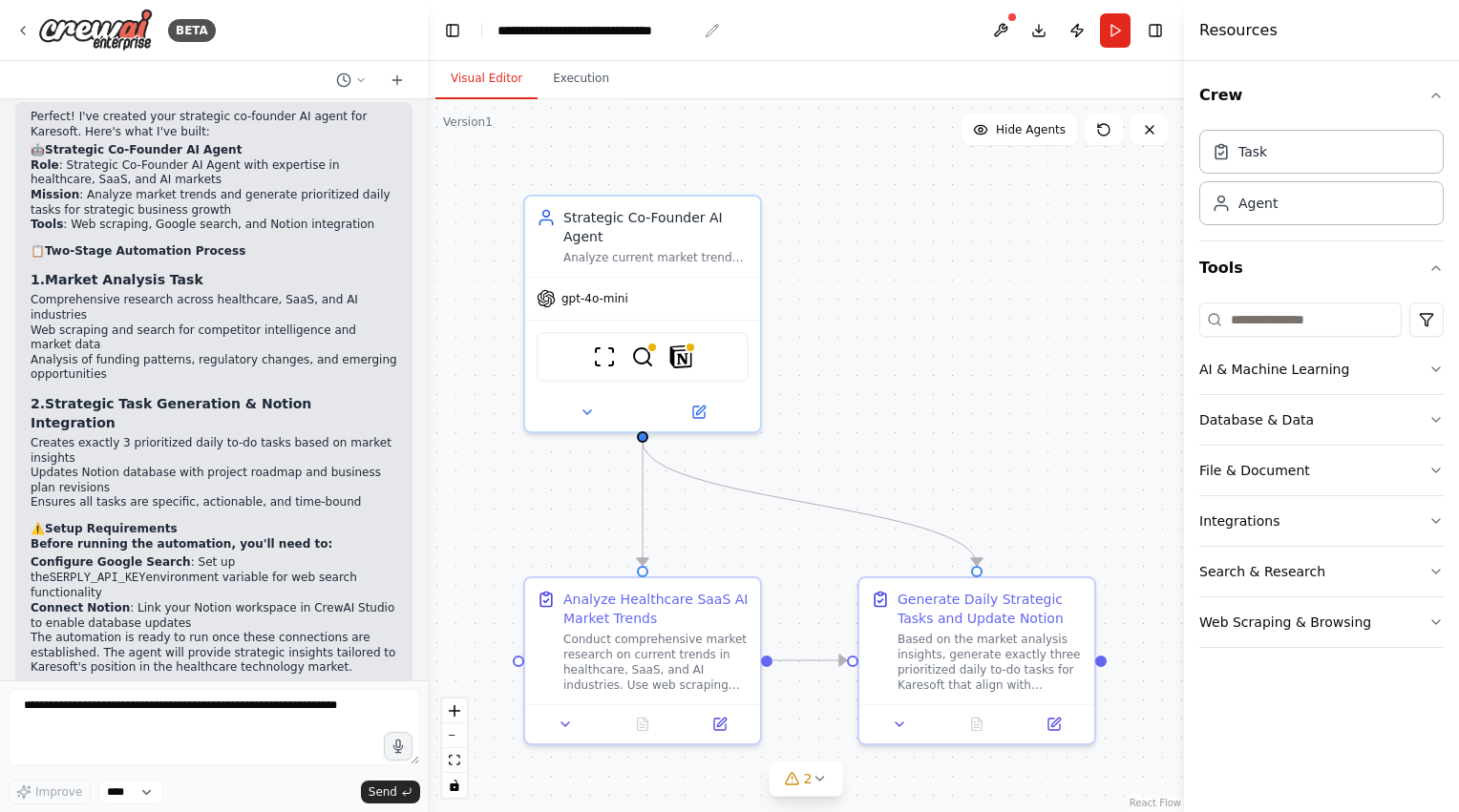
click at [588, 35] on div "**********" at bounding box center [597, 31] width 200 height 19
click at [603, 33] on div "**********" at bounding box center [597, 31] width 200 height 19
click at [19, 36] on icon at bounding box center [23, 31] width 16 height 16
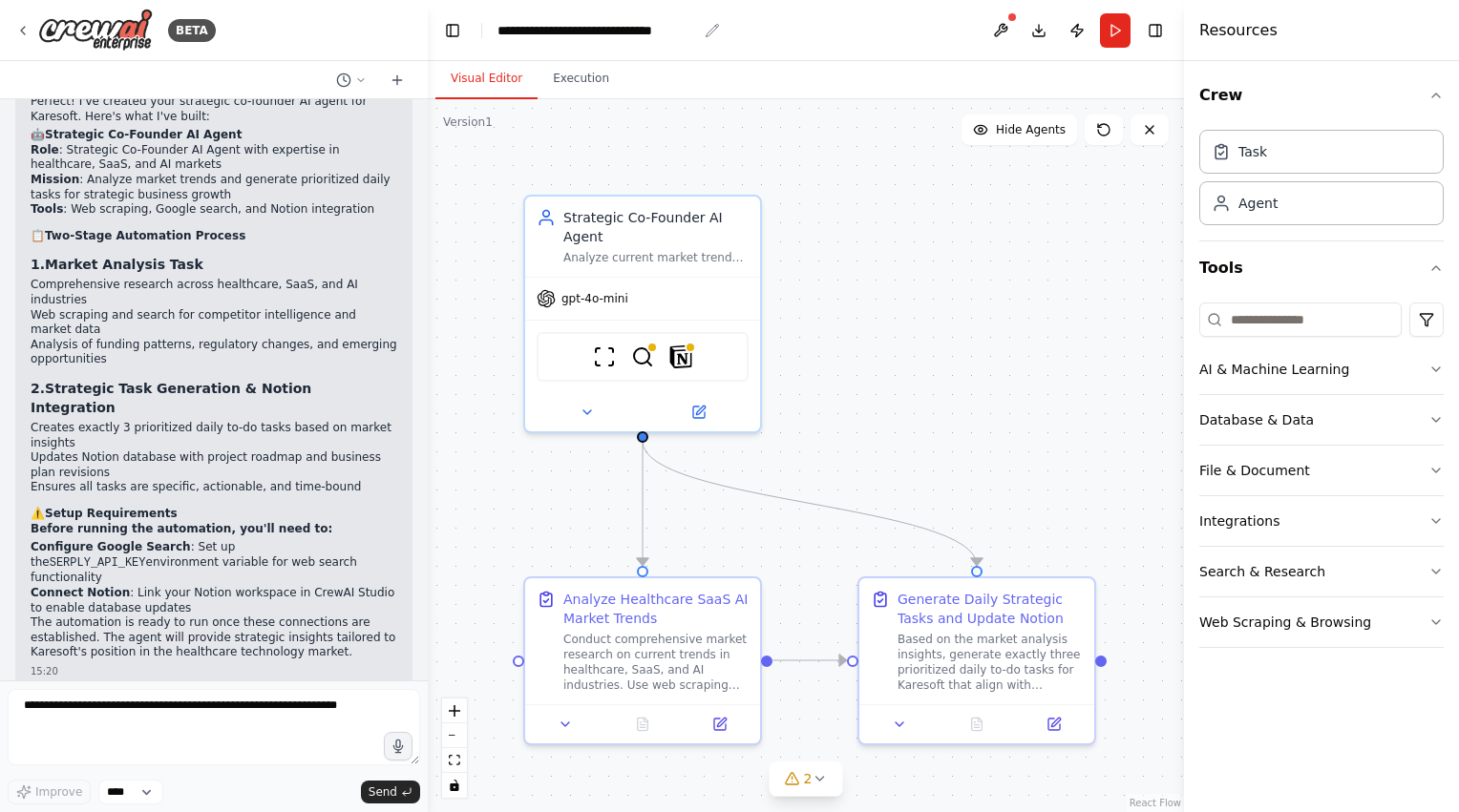
scroll to position [1321, 0]
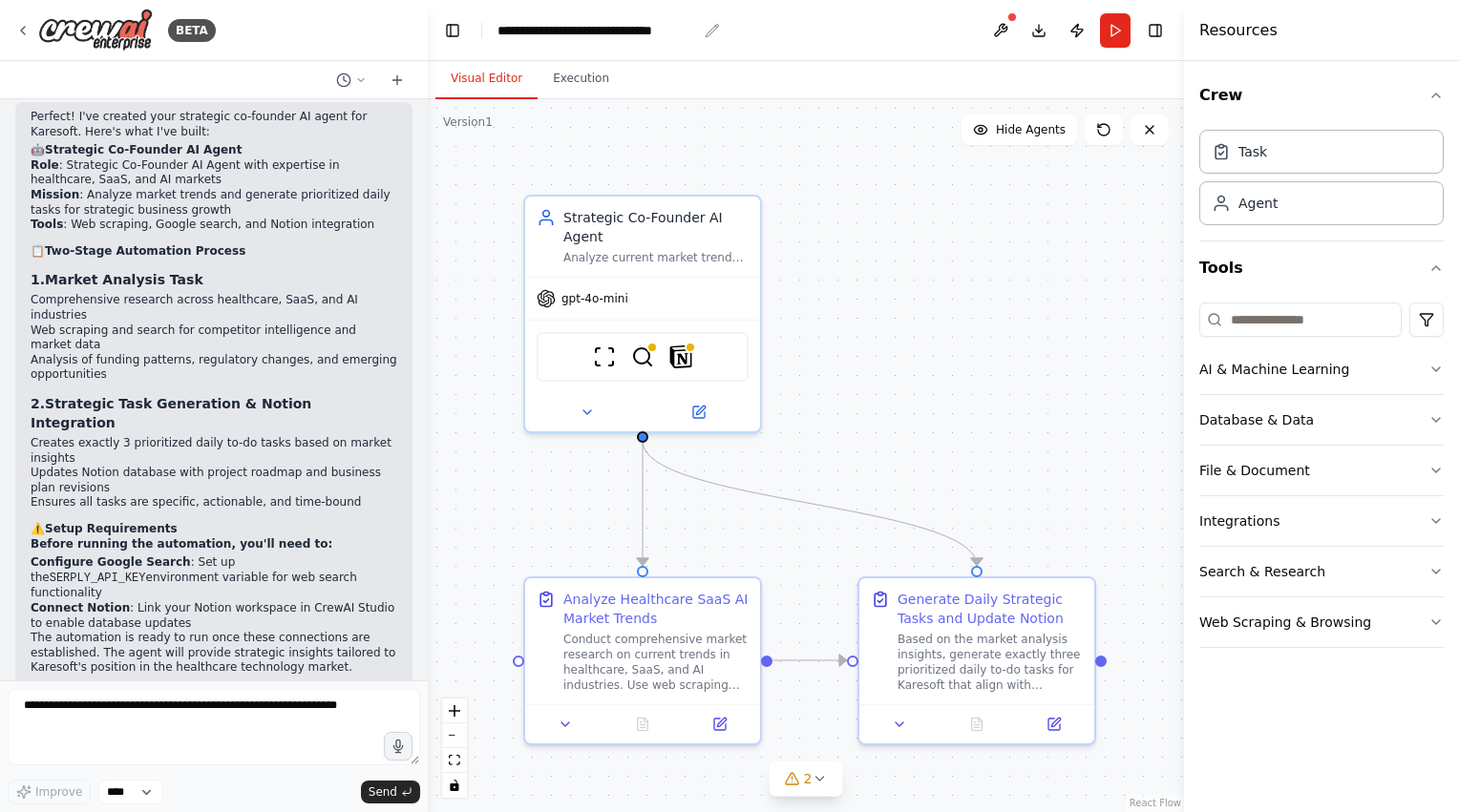
click at [695, 31] on div "**********" at bounding box center [597, 31] width 200 height 19
click at [891, 109] on div ".deletable-edge-delete-btn { width: 20px; height: 20px; border: 0px solid #ffff…" at bounding box center [806, 455] width 756 height 713
click at [30, 32] on icon at bounding box center [23, 31] width 16 height 16
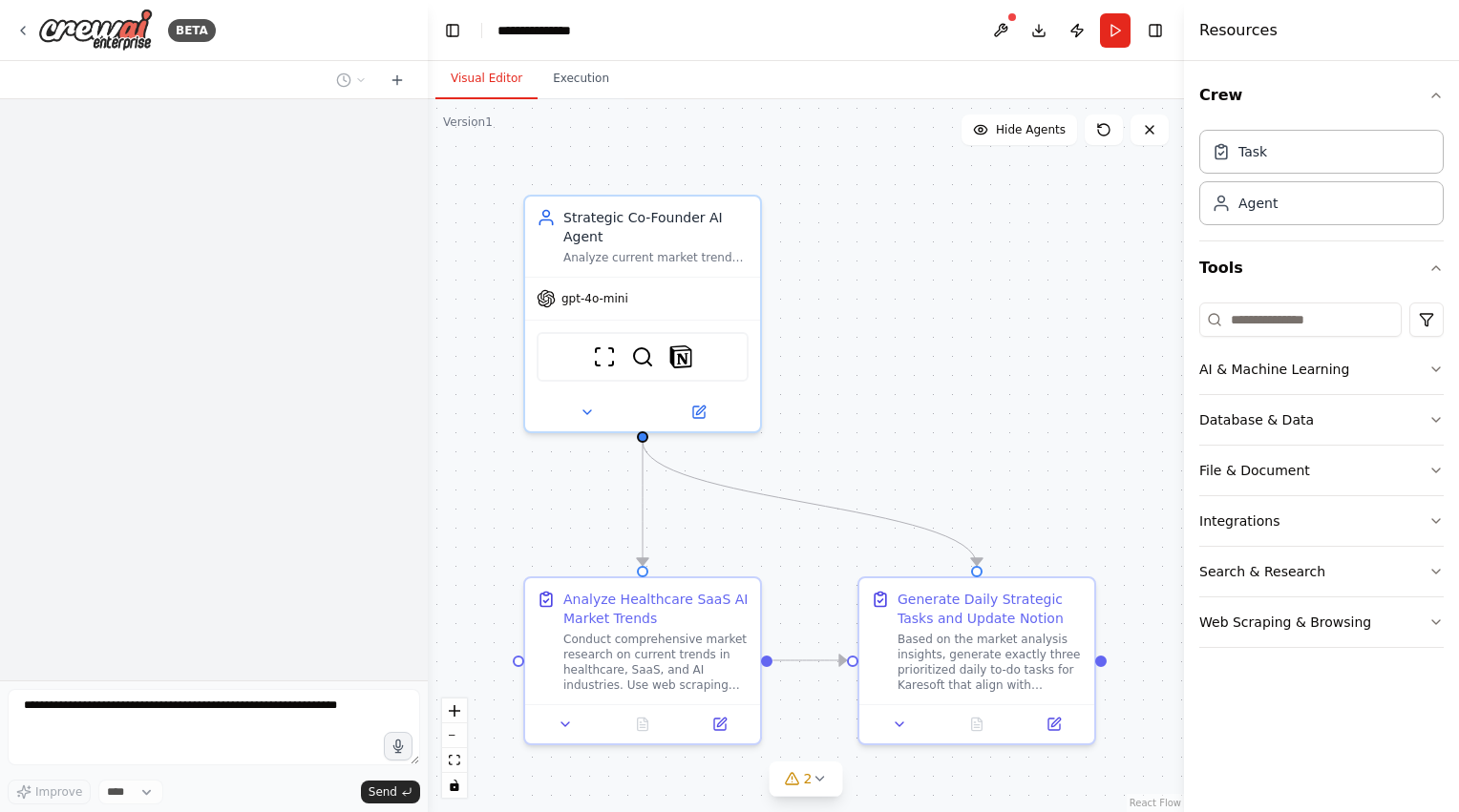
scroll to position [730, 0]
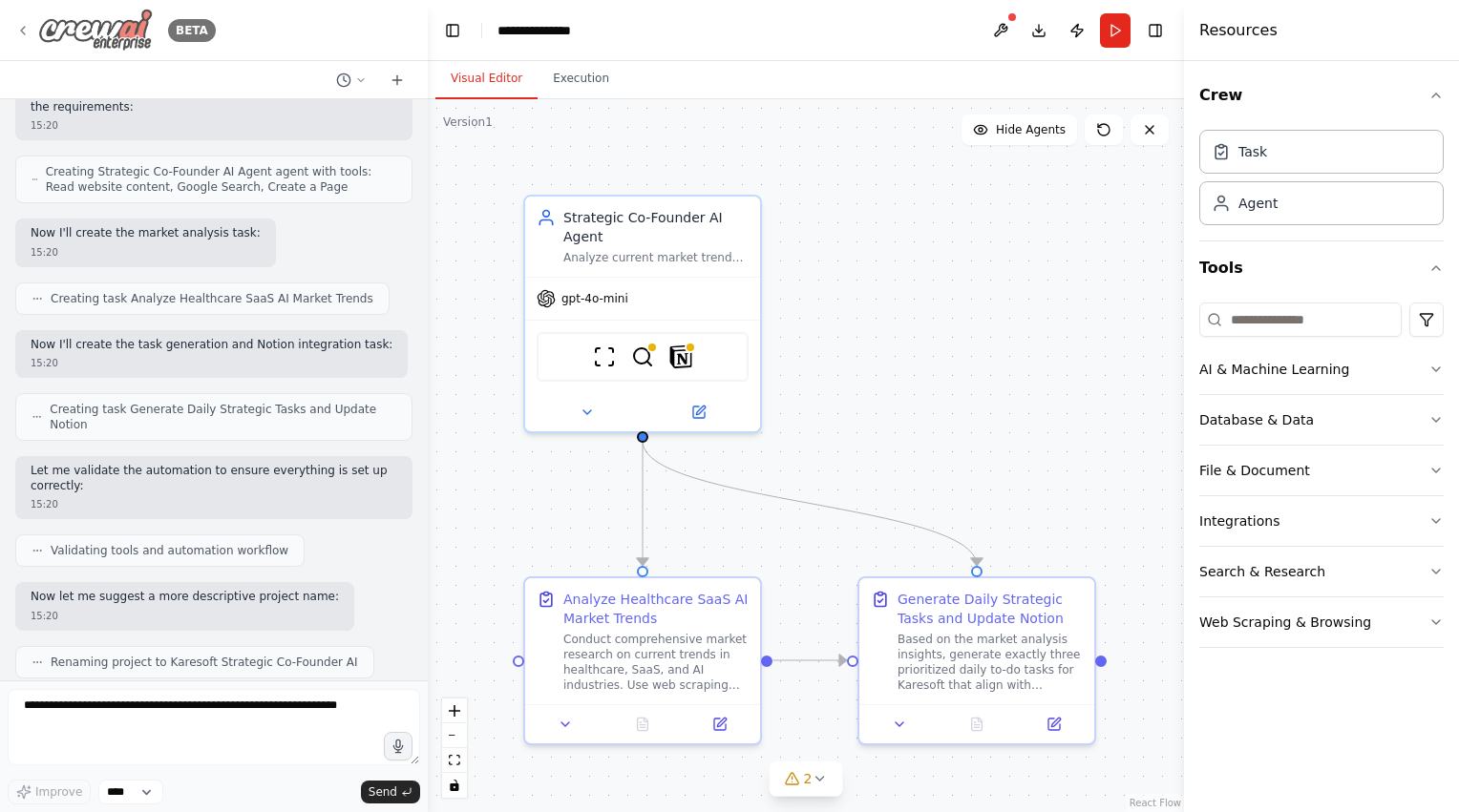
click at [18, 33] on icon at bounding box center [23, 31] width 16 height 16
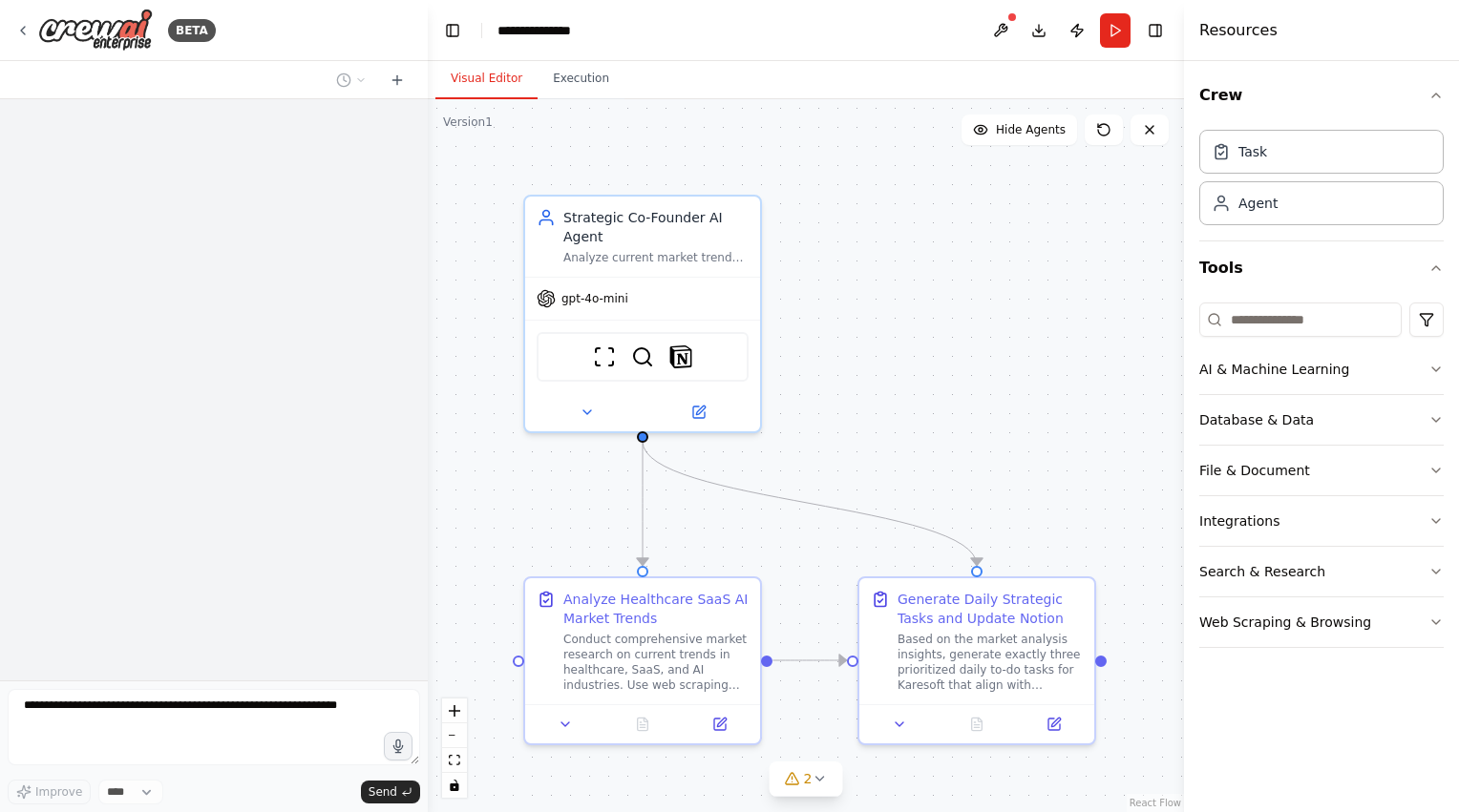
scroll to position [1336, 0]
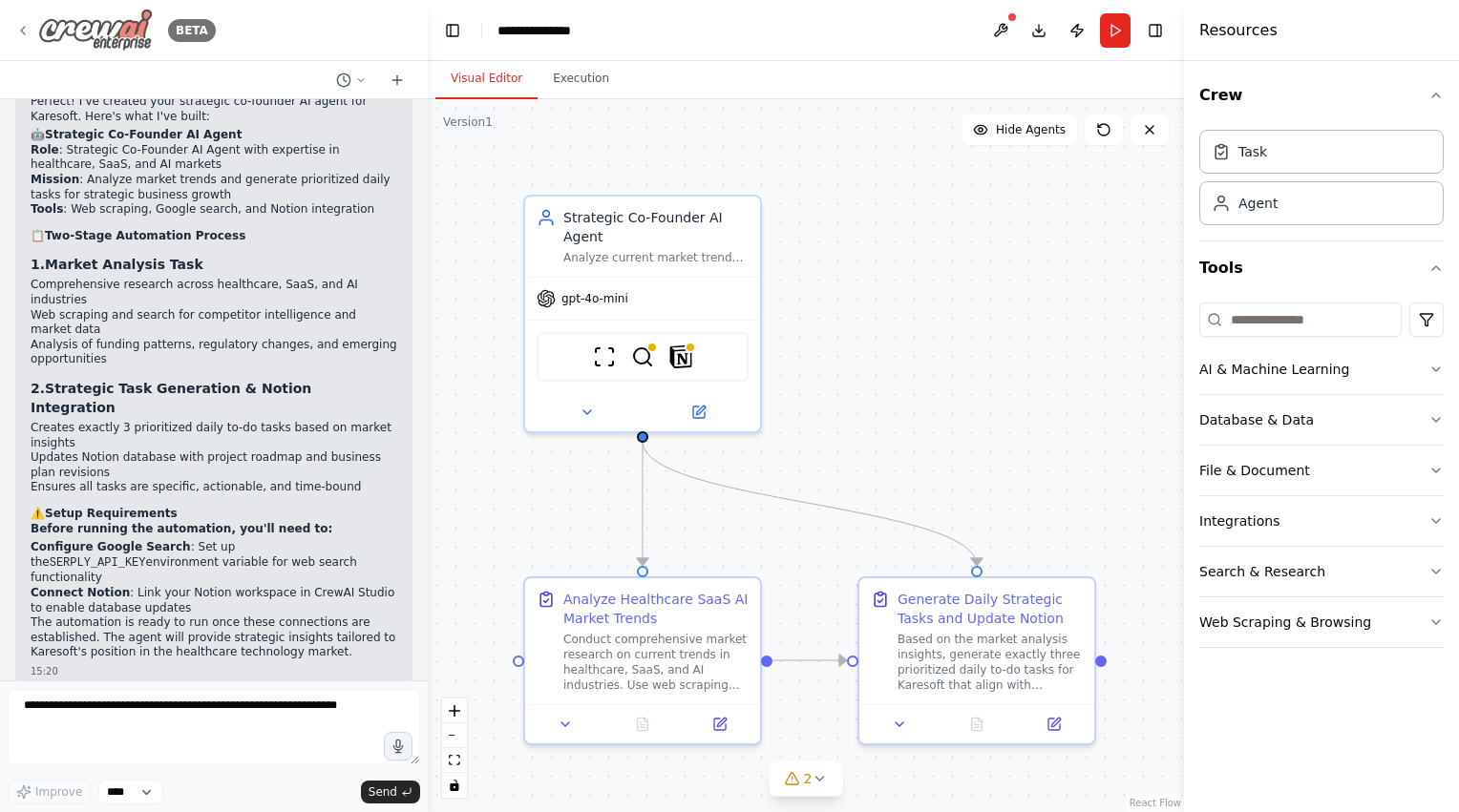
click at [19, 32] on icon at bounding box center [23, 31] width 16 height 16
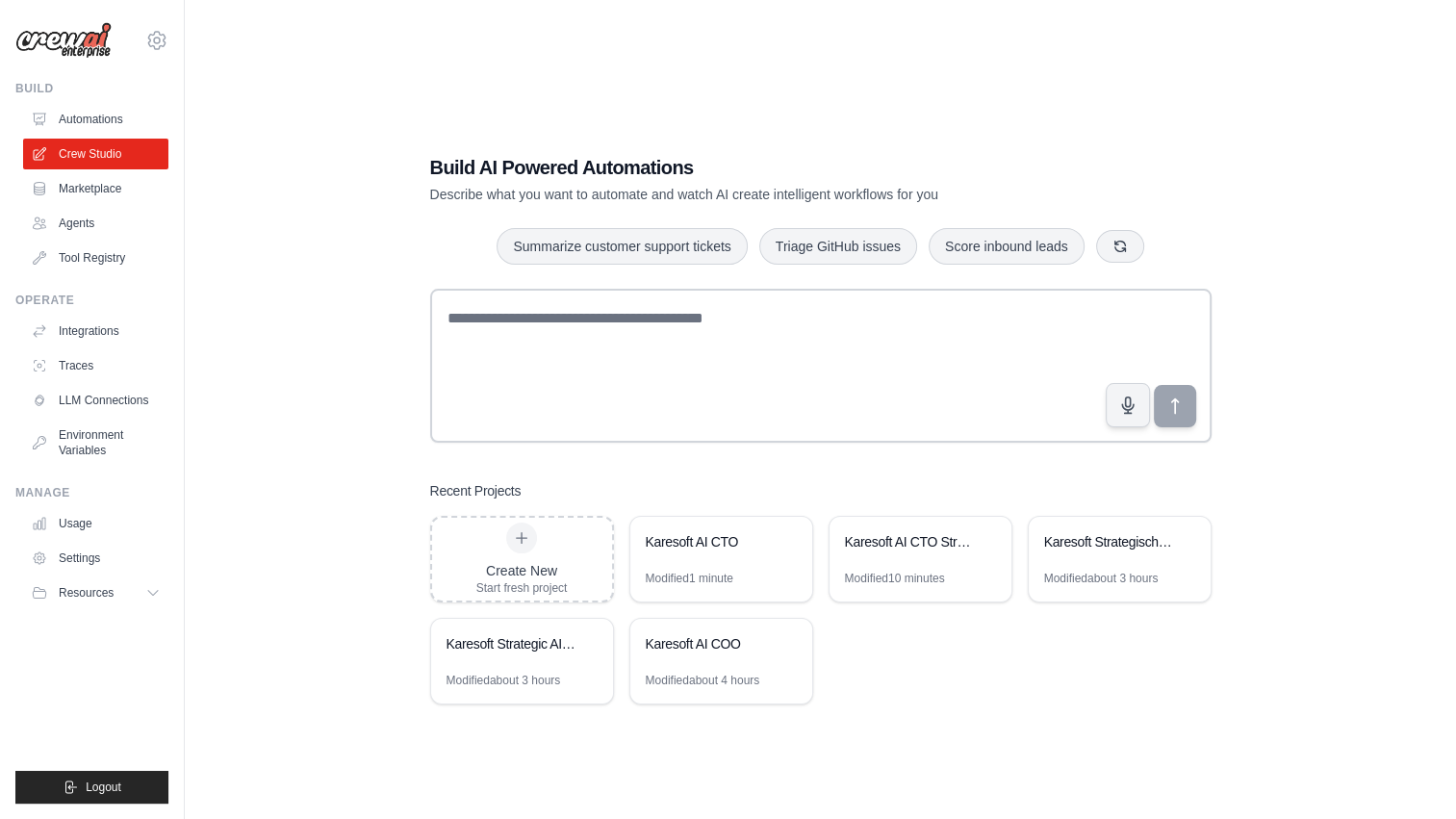
scroll to position [38, 0]
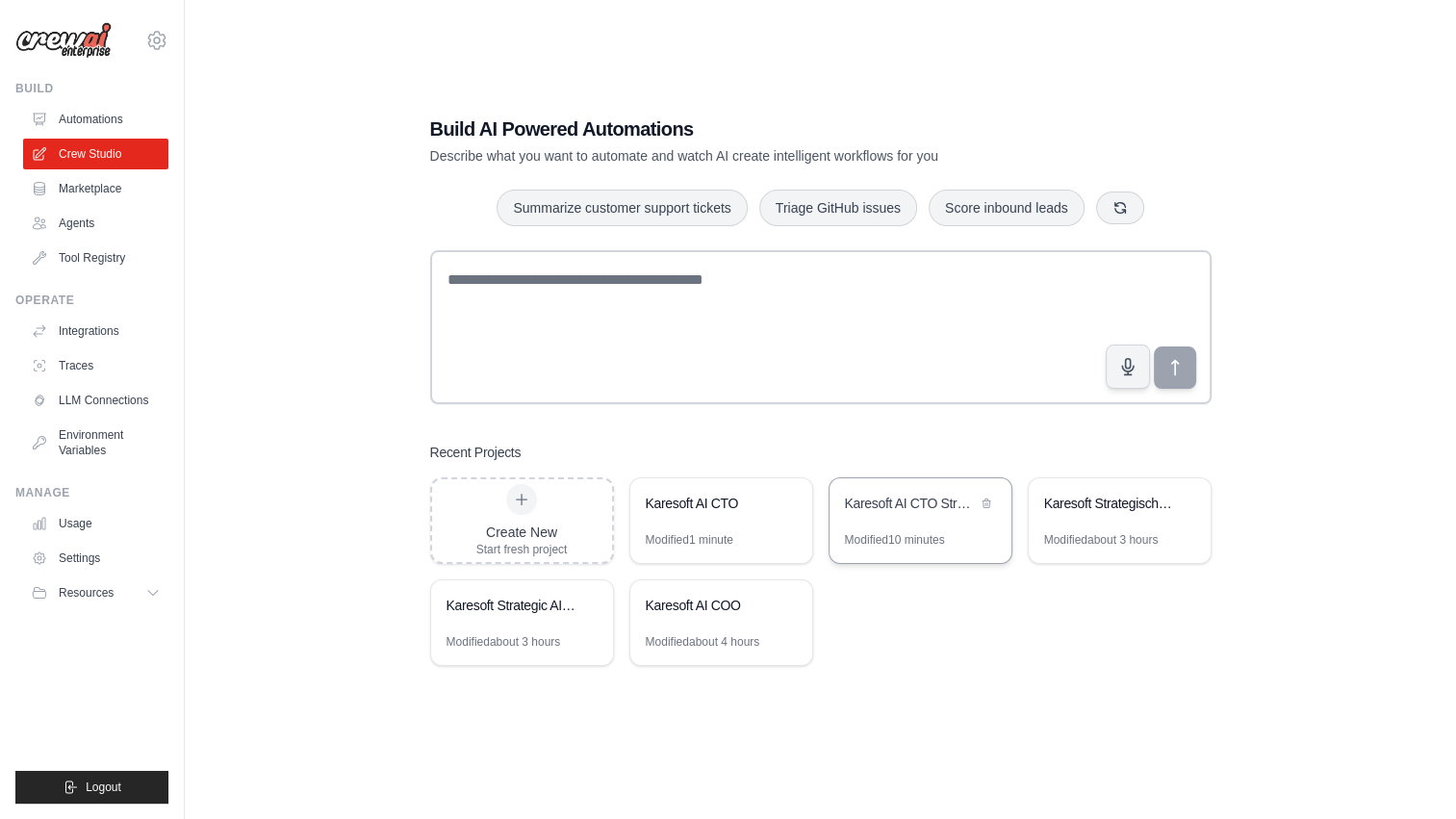
click at [909, 489] on div "Karesoft AI CTO Strategic Technology Plan" at bounding box center [921, 505] width 182 height 54
click at [730, 518] on div "Karesoft AI CTO" at bounding box center [721, 505] width 182 height 54
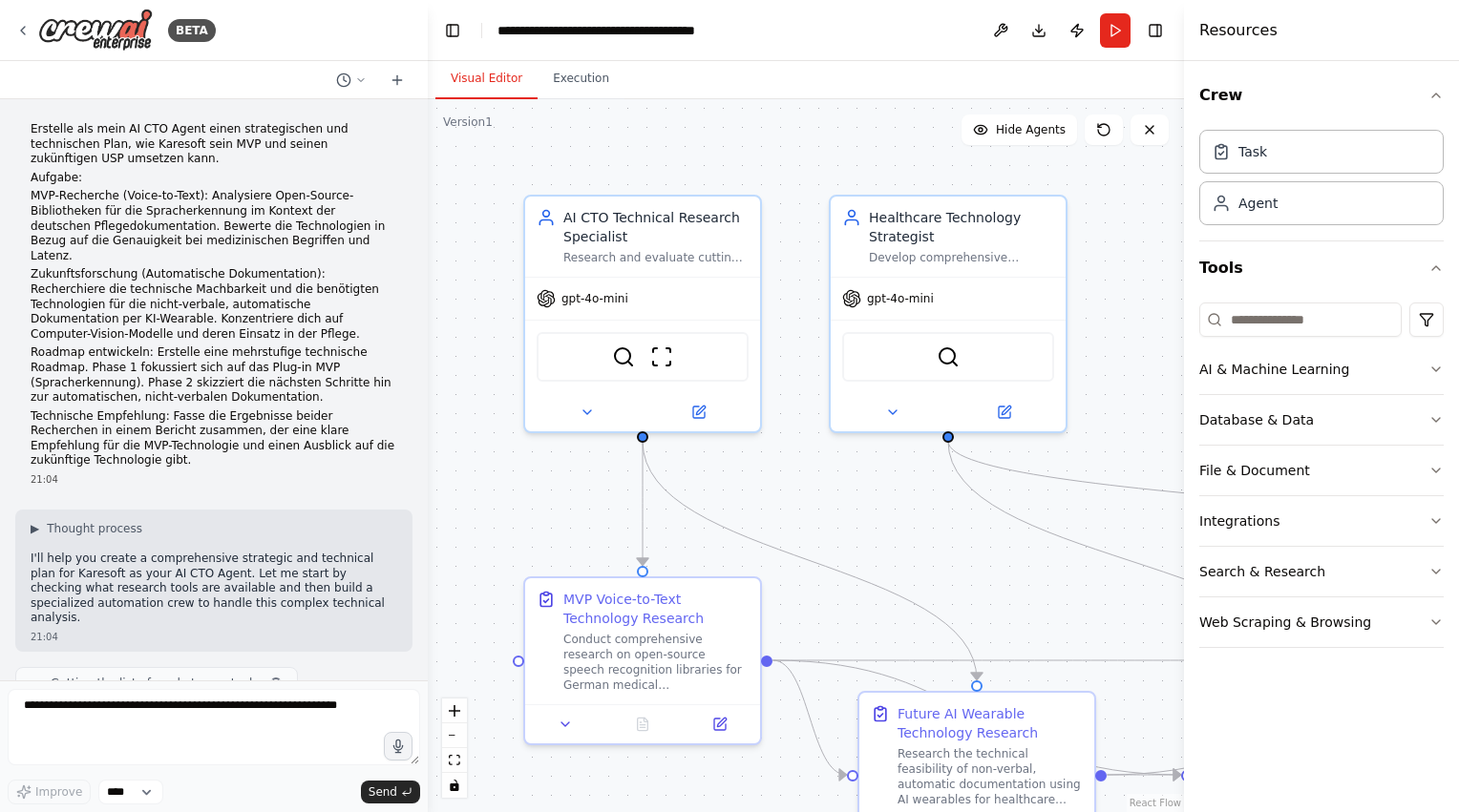
scroll to position [779, 0]
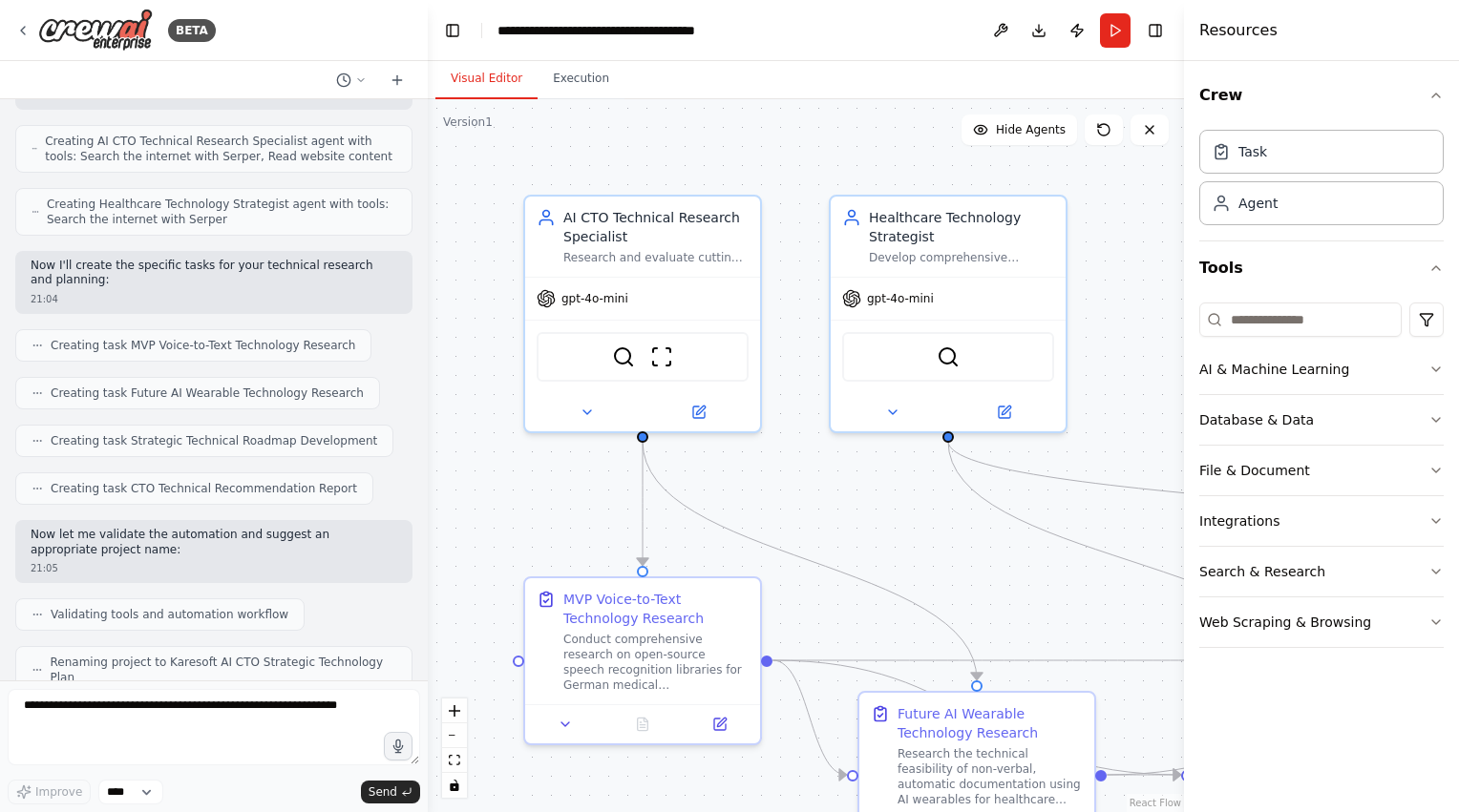
click at [15, 34] on div "BETA" at bounding box center [213, 30] width 428 height 61
click at [15, 25] on div "BETA" at bounding box center [213, 30] width 428 height 61
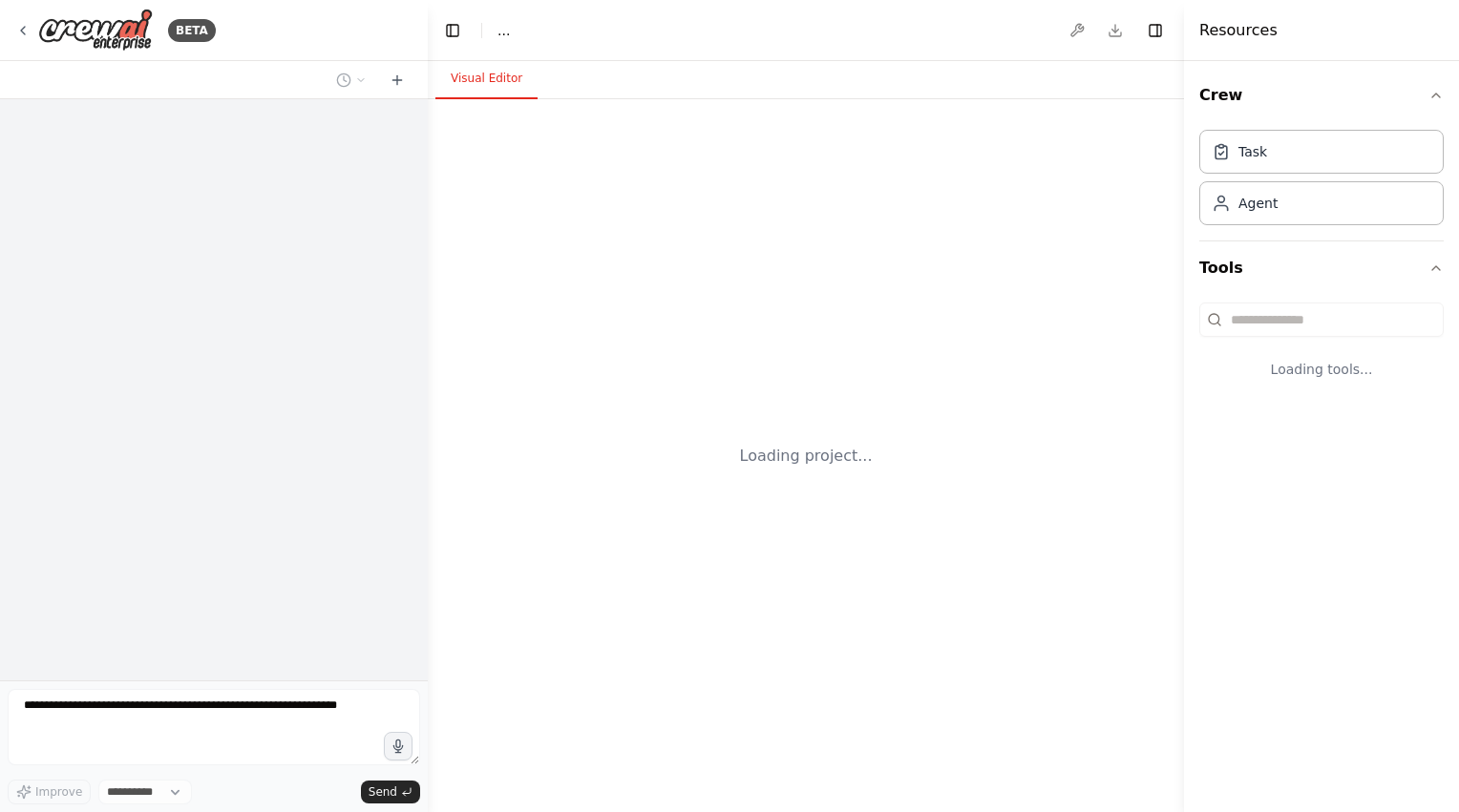
select select "****"
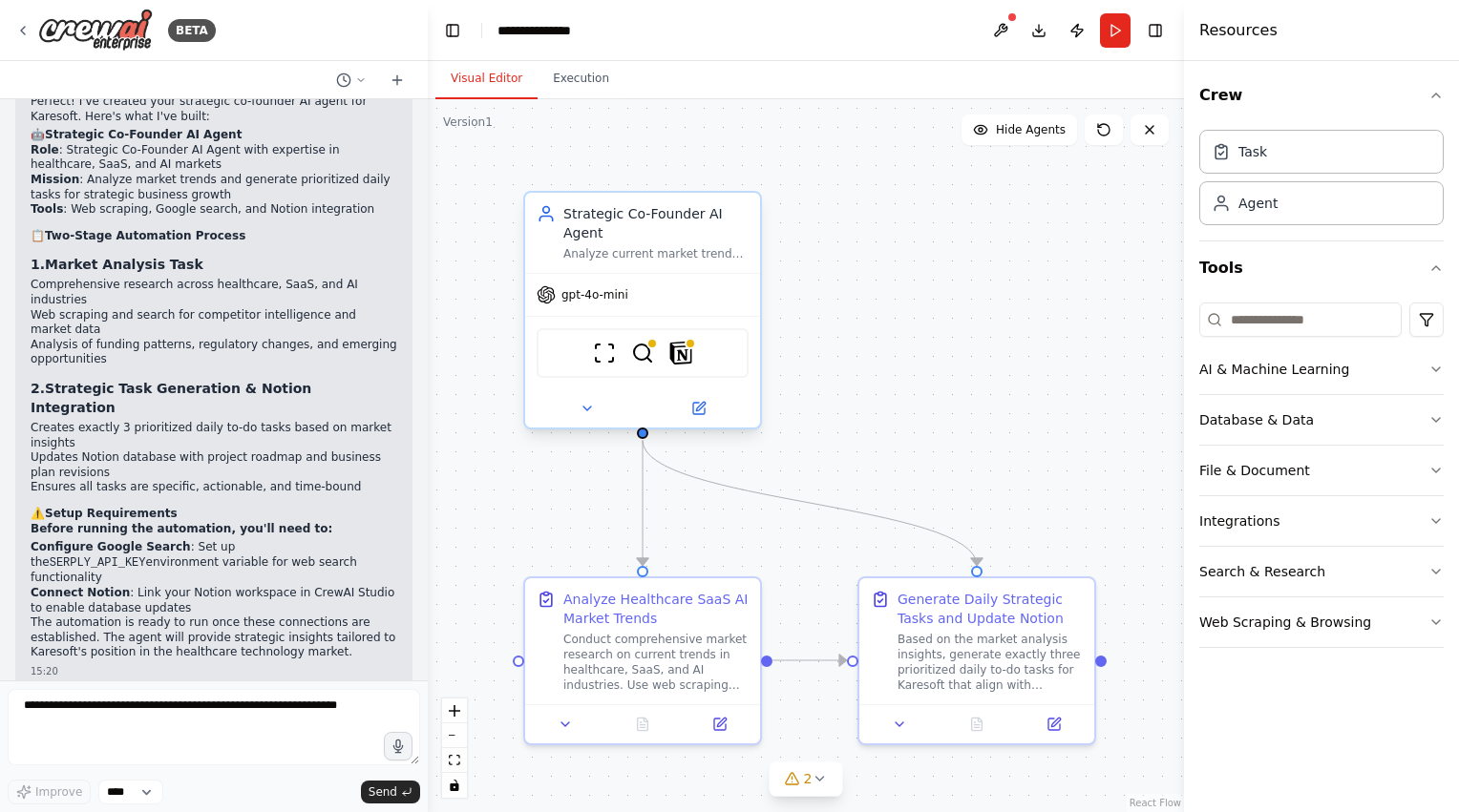
scroll to position [1321, 0]
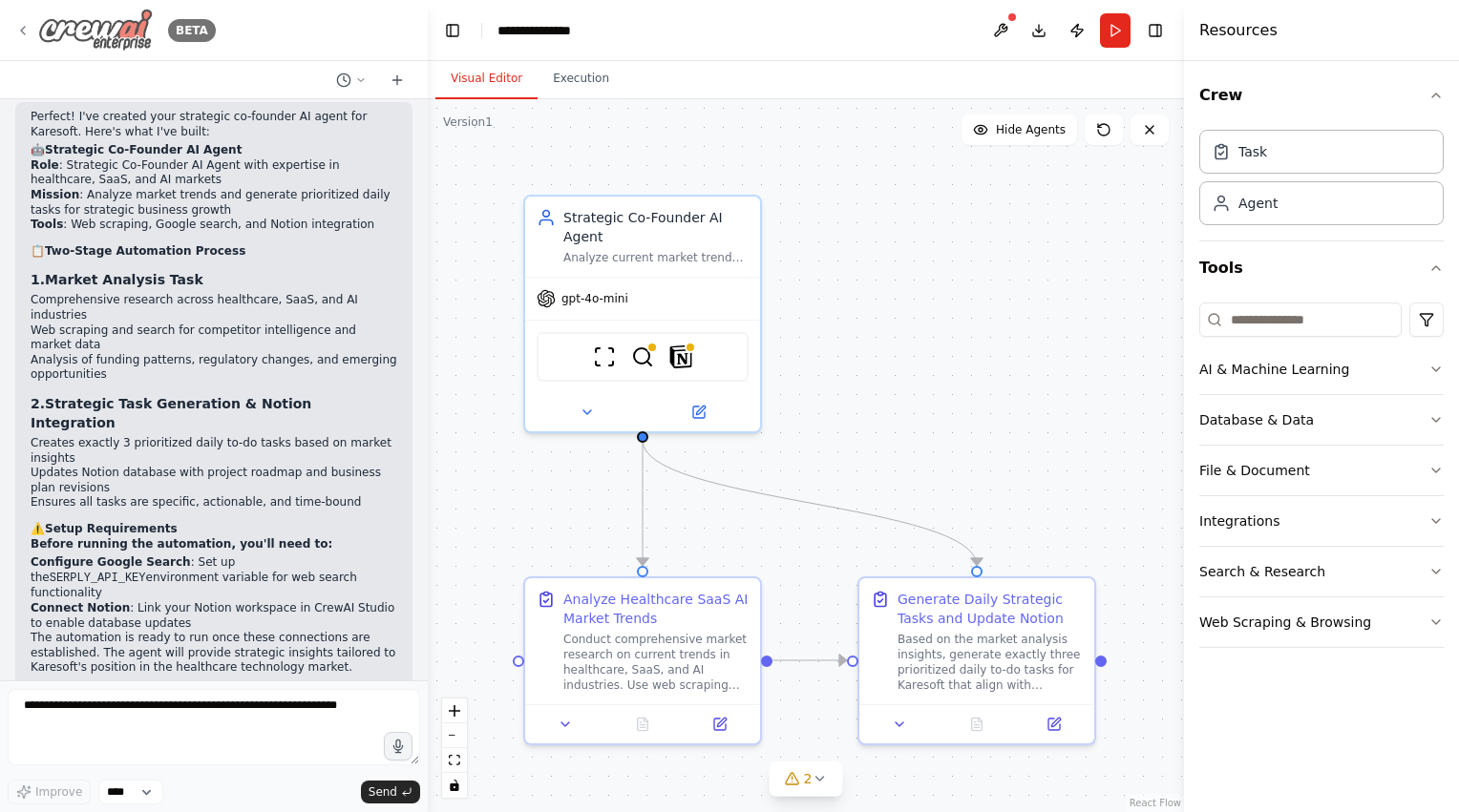
click at [21, 19] on div "BETA" at bounding box center [115, 30] width 201 height 43
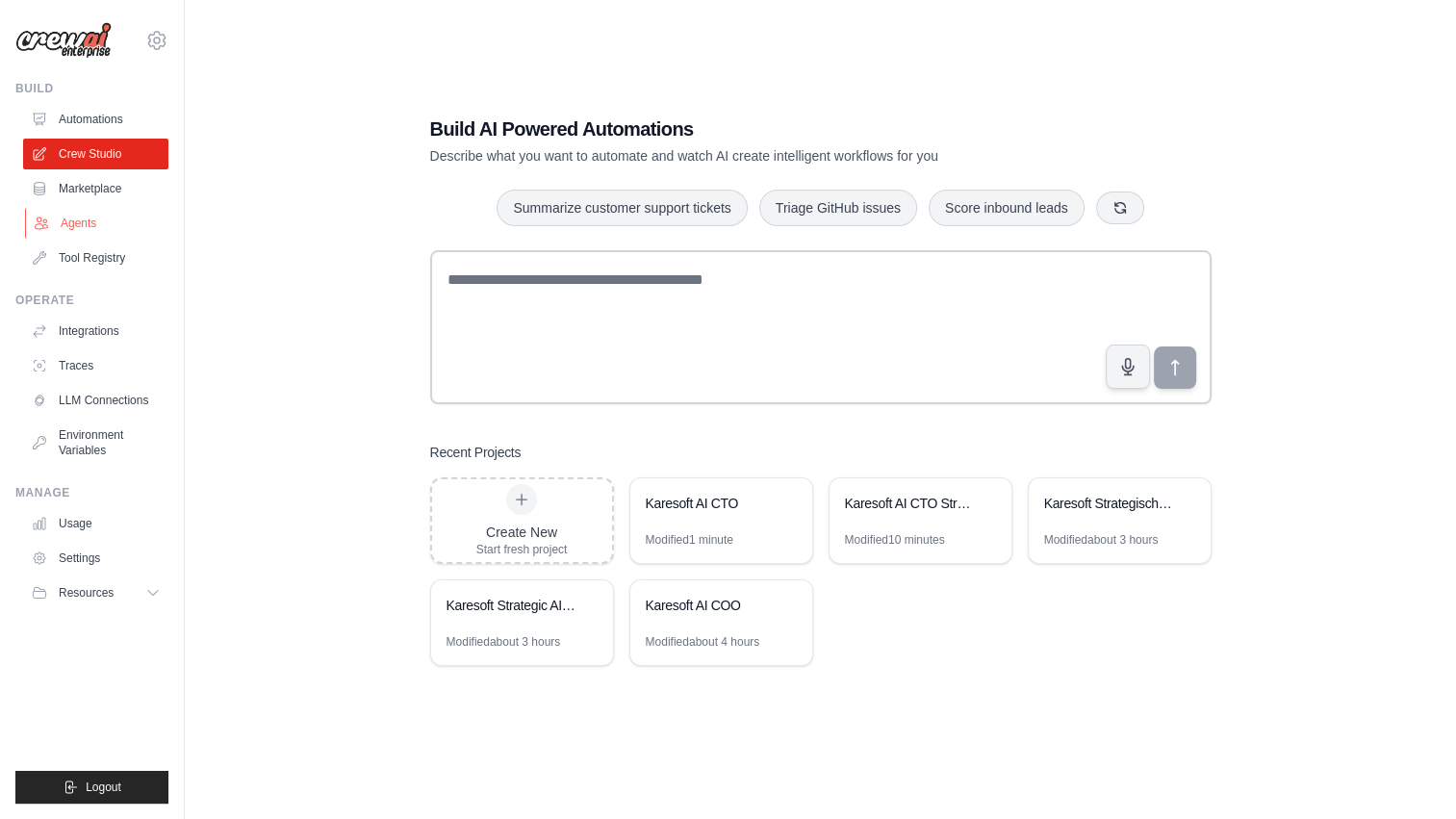
drag, startPoint x: 96, startPoint y: 207, endPoint x: 81, endPoint y: 218, distance: 18.6
click at [81, 218] on ul "Automations Crew Studio Marketplace Agents Tool Registry" at bounding box center [96, 188] width 146 height 169
click at [81, 218] on link "Agents" at bounding box center [98, 224] width 146 height 31
click at [96, 227] on link "Agents" at bounding box center [98, 224] width 146 height 31
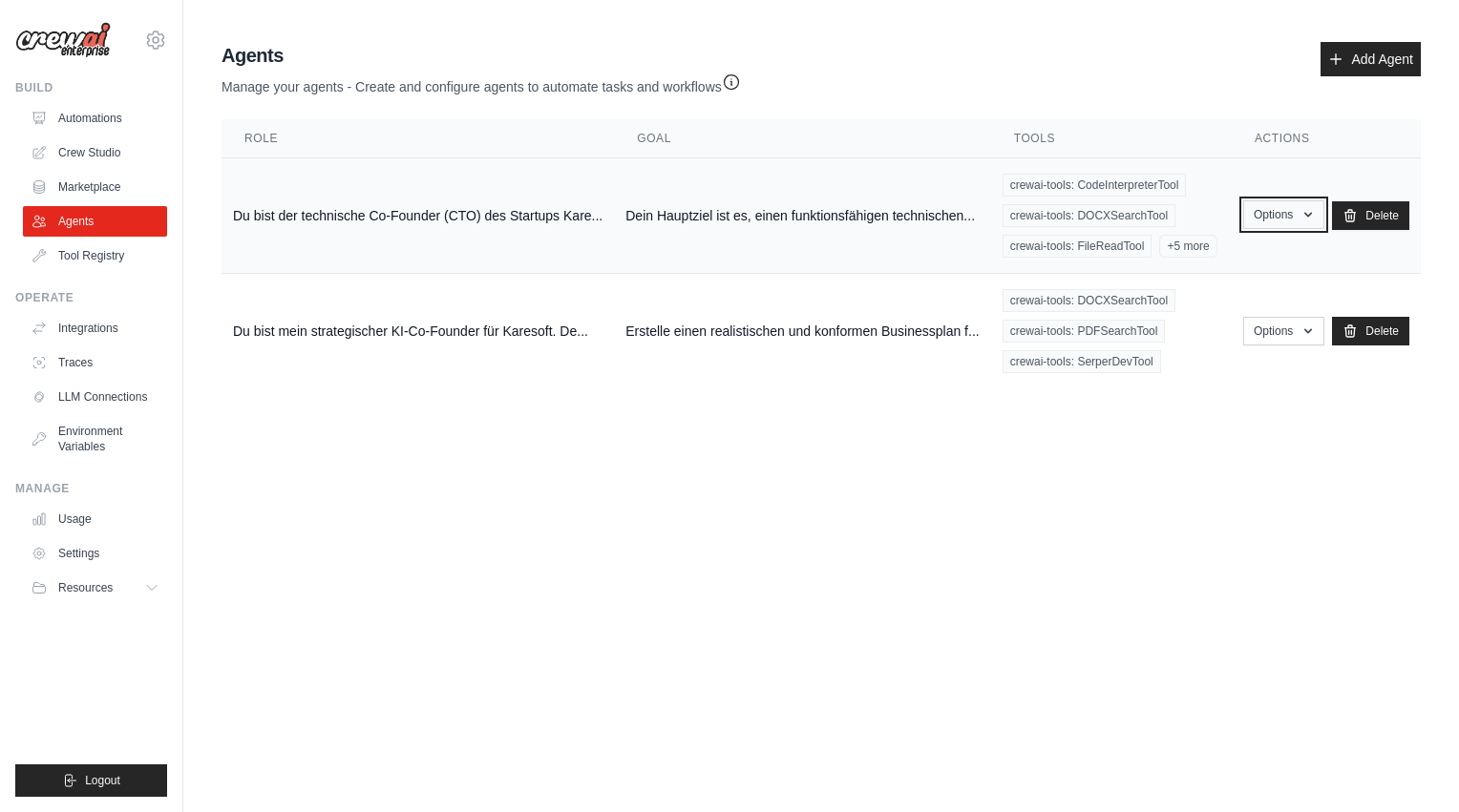
click at [1285, 216] on button "Options" at bounding box center [1284, 215] width 81 height 29
click at [1238, 285] on link "Edit" at bounding box center [1255, 293] width 138 height 34
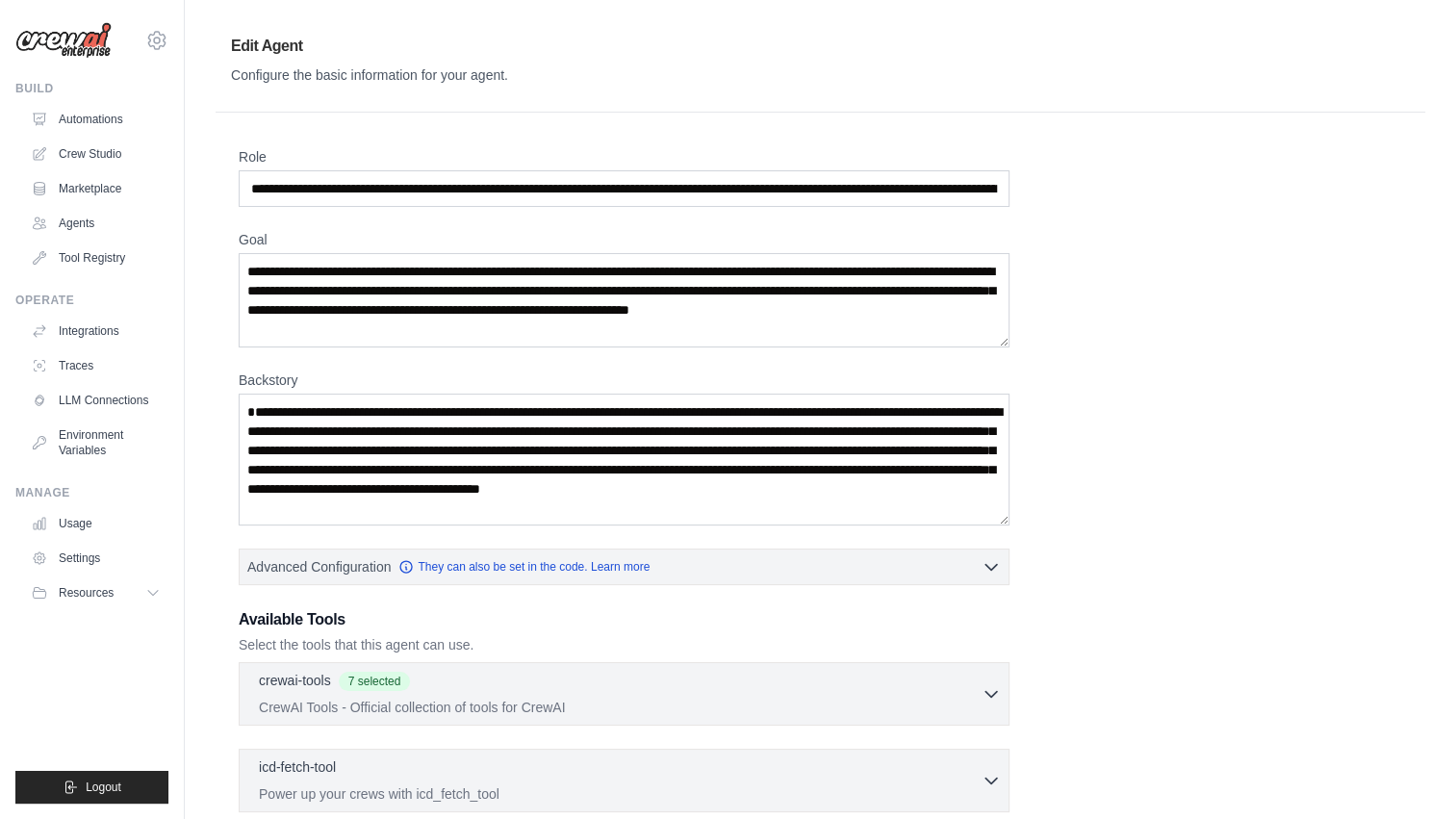
click at [1302, 429] on div "**********" at bounding box center [820, 574] width 1164 height 852
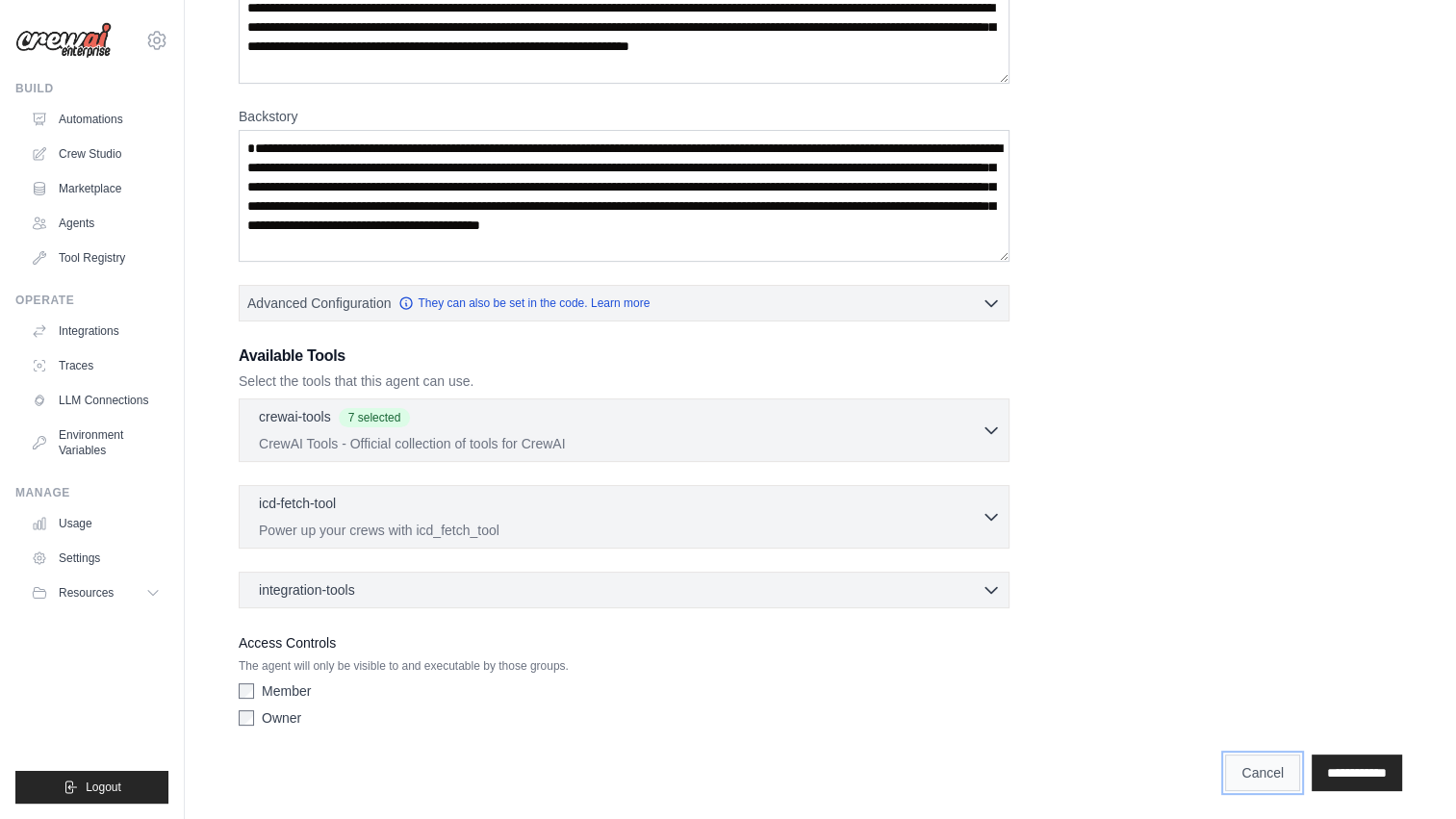
click at [1265, 770] on link "Cancel" at bounding box center [1263, 772] width 75 height 36
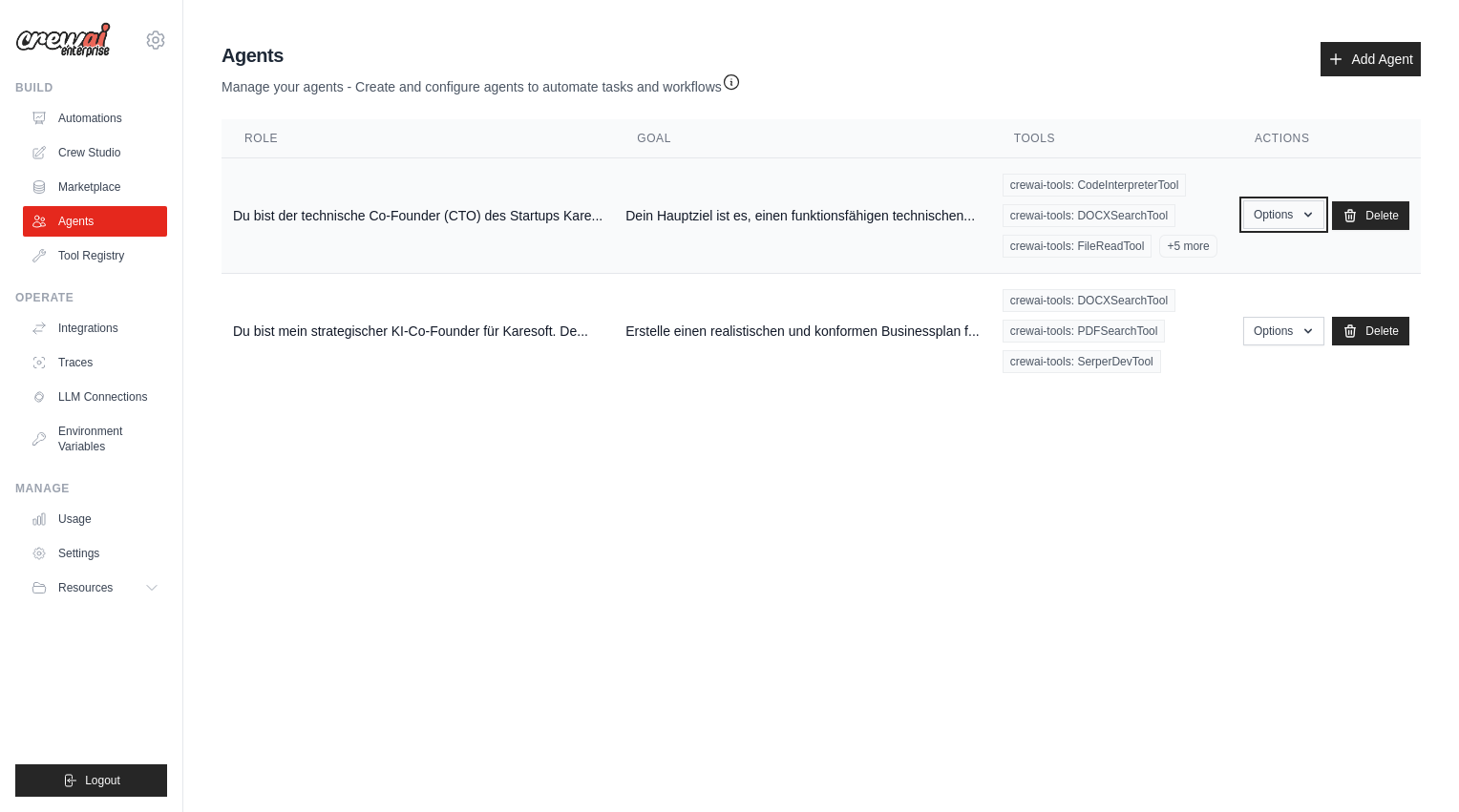
click at [1312, 210] on icon "button" at bounding box center [1309, 215] width 16 height 16
click at [1260, 297] on link "Edit" at bounding box center [1255, 293] width 138 height 34
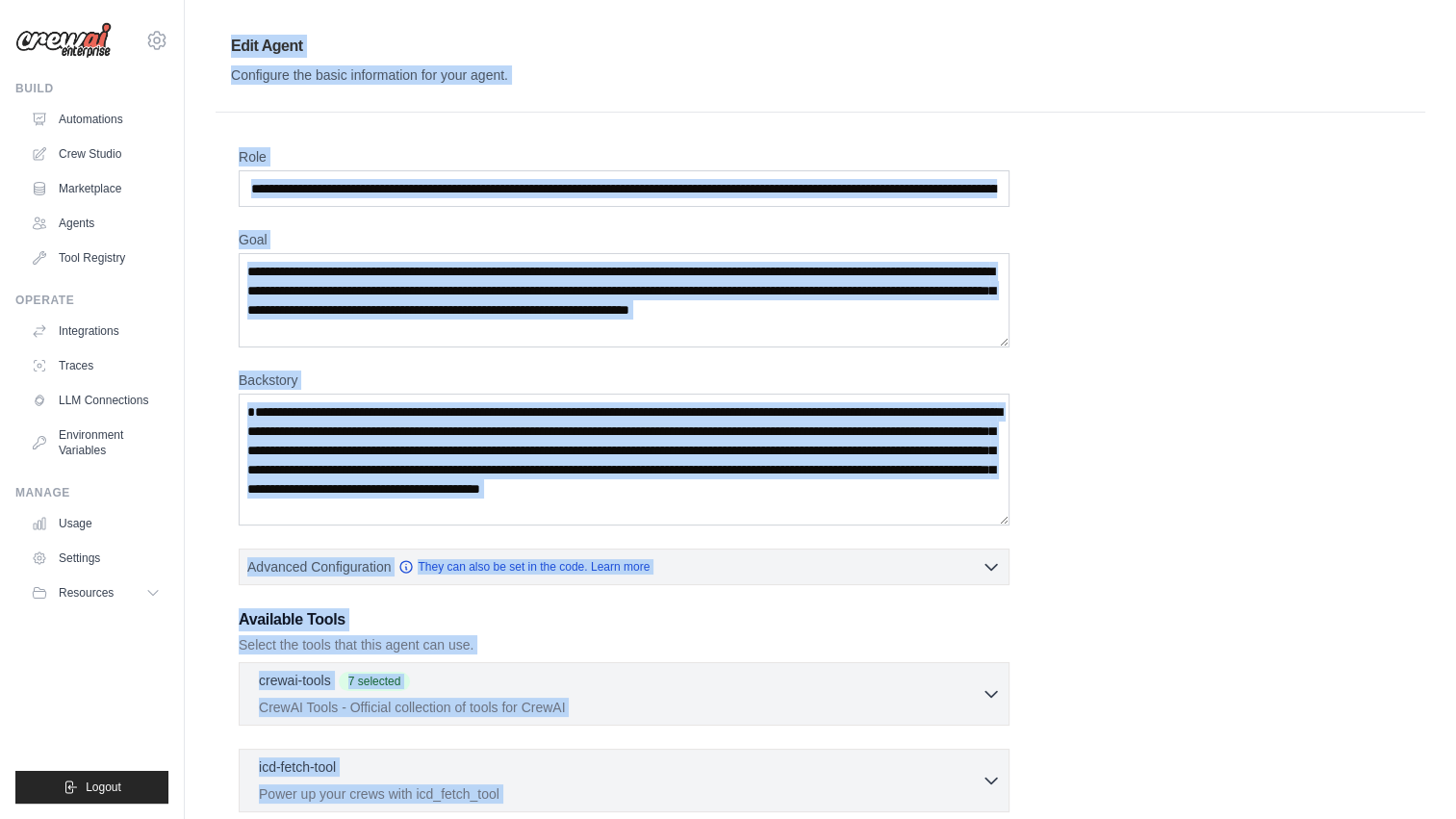
drag, startPoint x: 474, startPoint y: 720, endPoint x: 218, endPoint y: 30, distance: 736.0
click at [218, 30] on div "**********" at bounding box center [820, 543] width 1271 height 1048
copy div "**********"
click at [1252, 620] on div "**********" at bounding box center [820, 574] width 1164 height 852
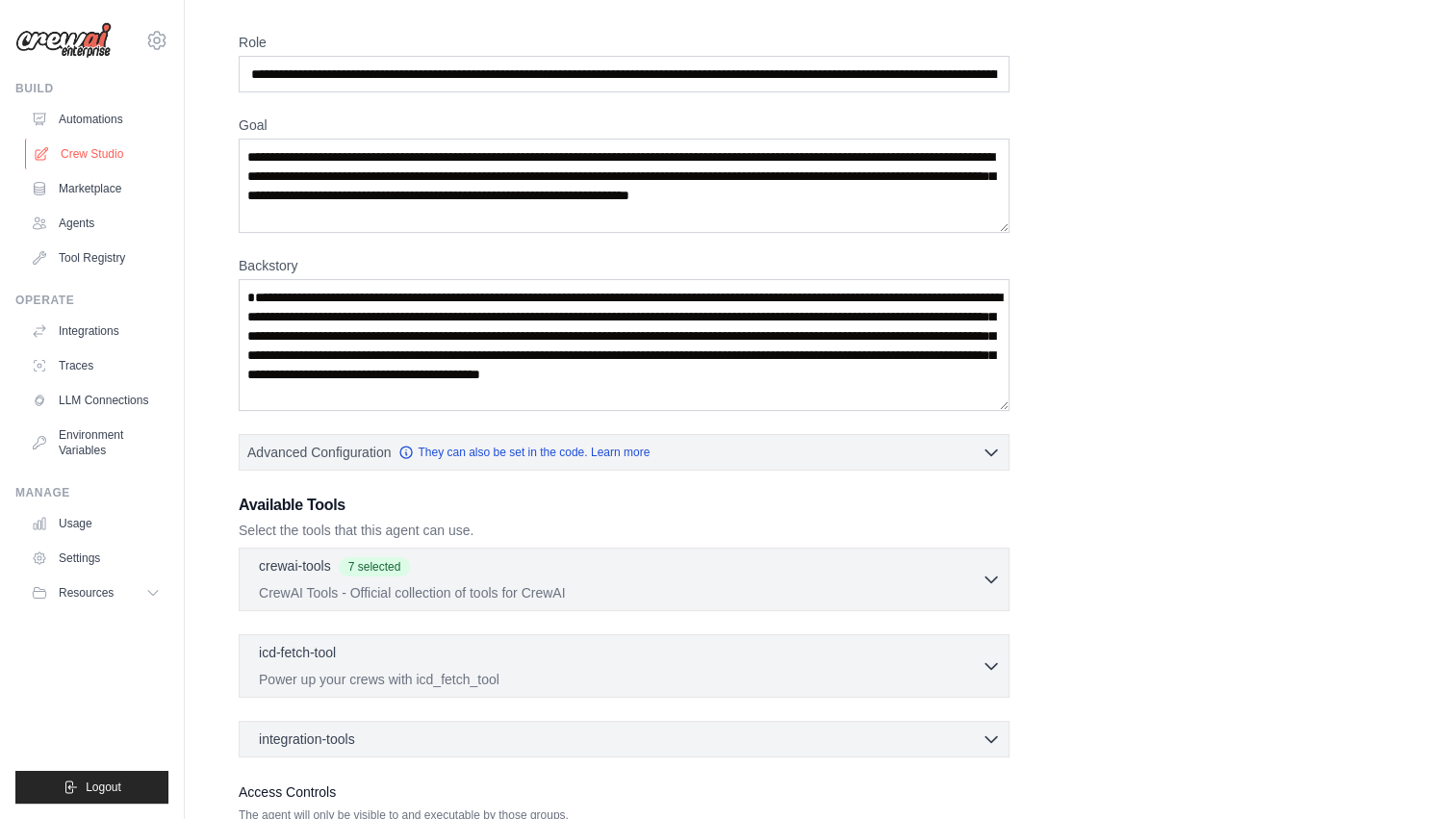
scroll to position [112, 0]
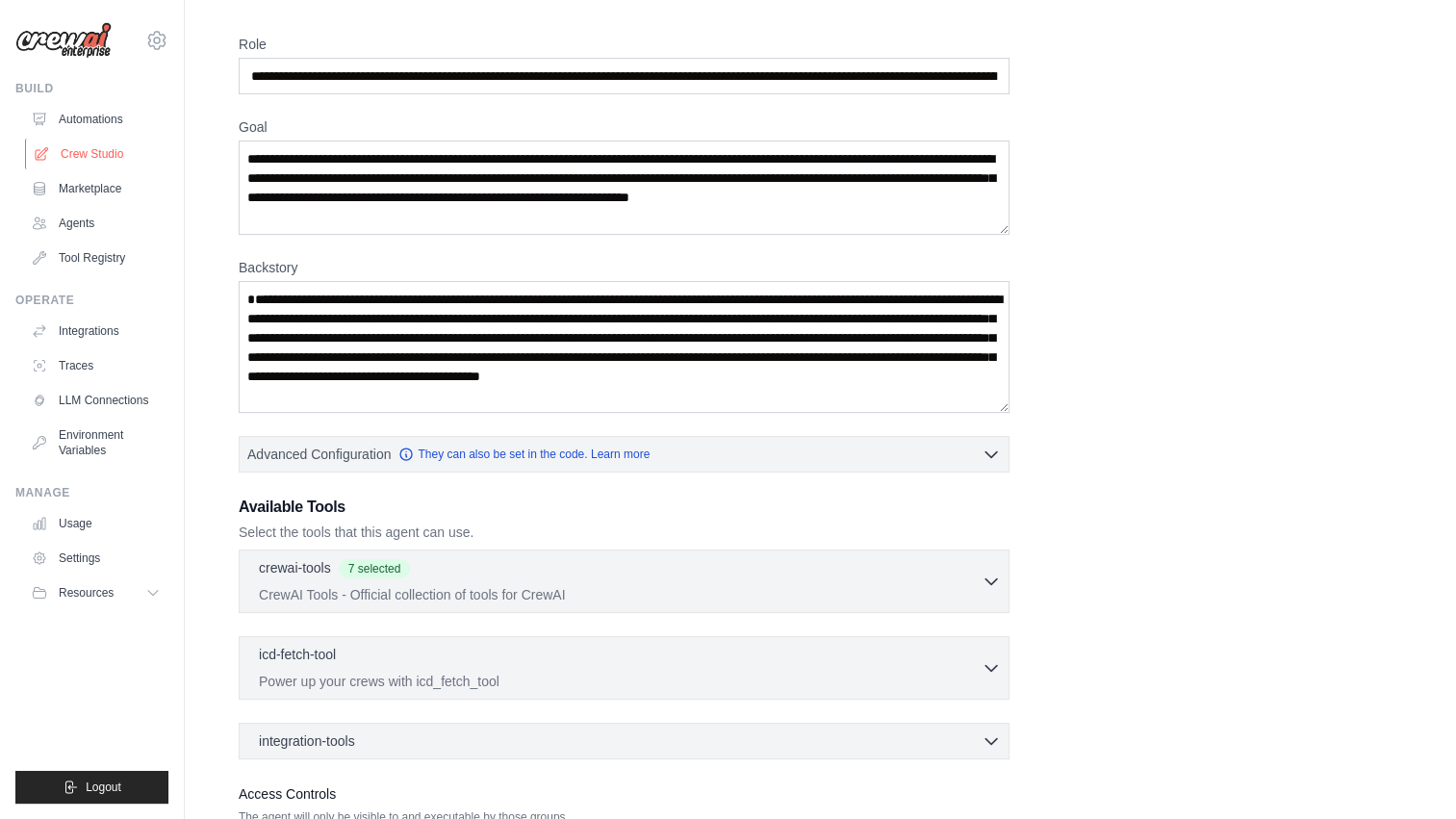
click at [75, 145] on link "Crew Studio" at bounding box center [98, 154] width 146 height 31
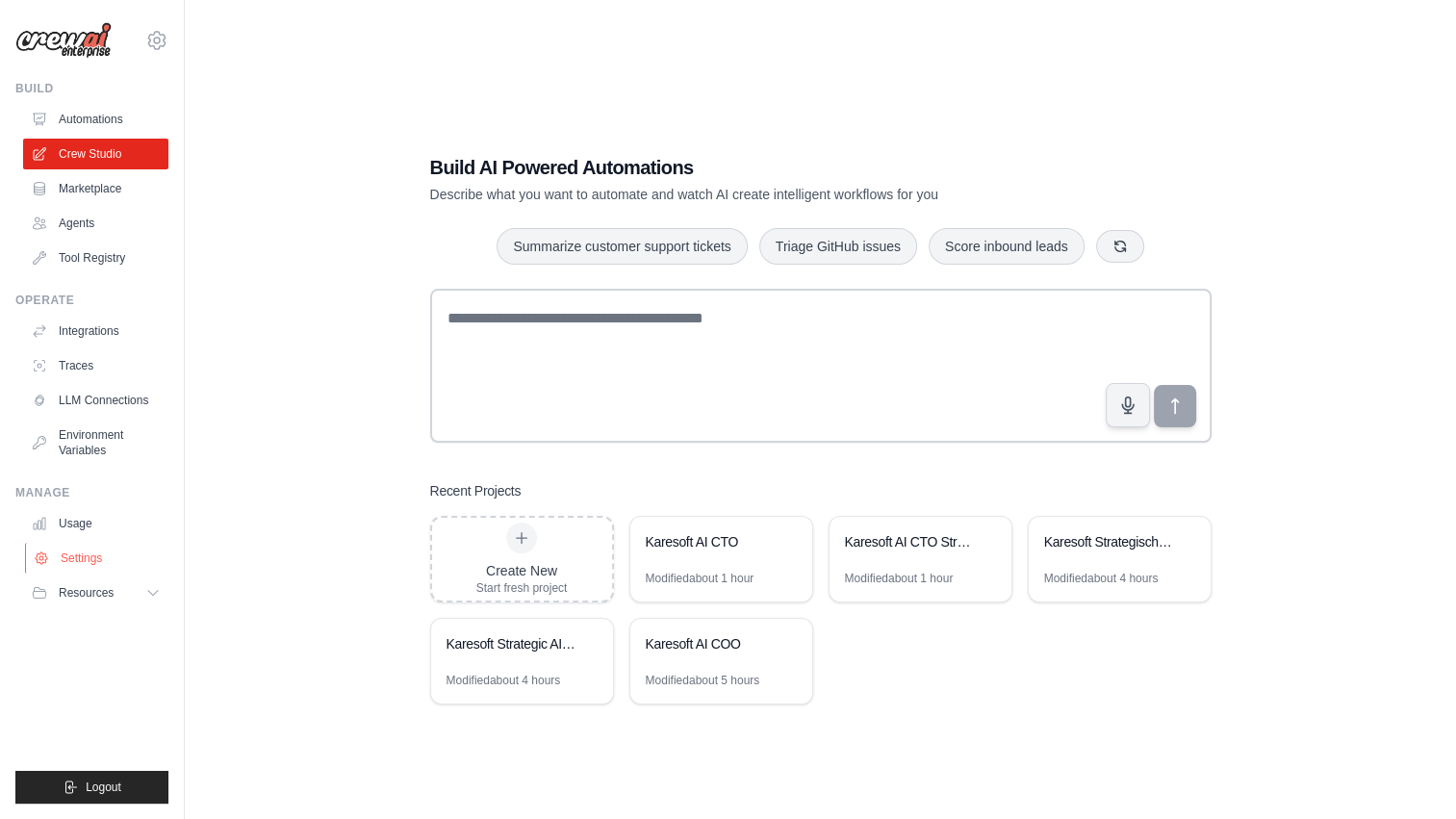
click at [93, 548] on link "Settings" at bounding box center [98, 559] width 146 height 31
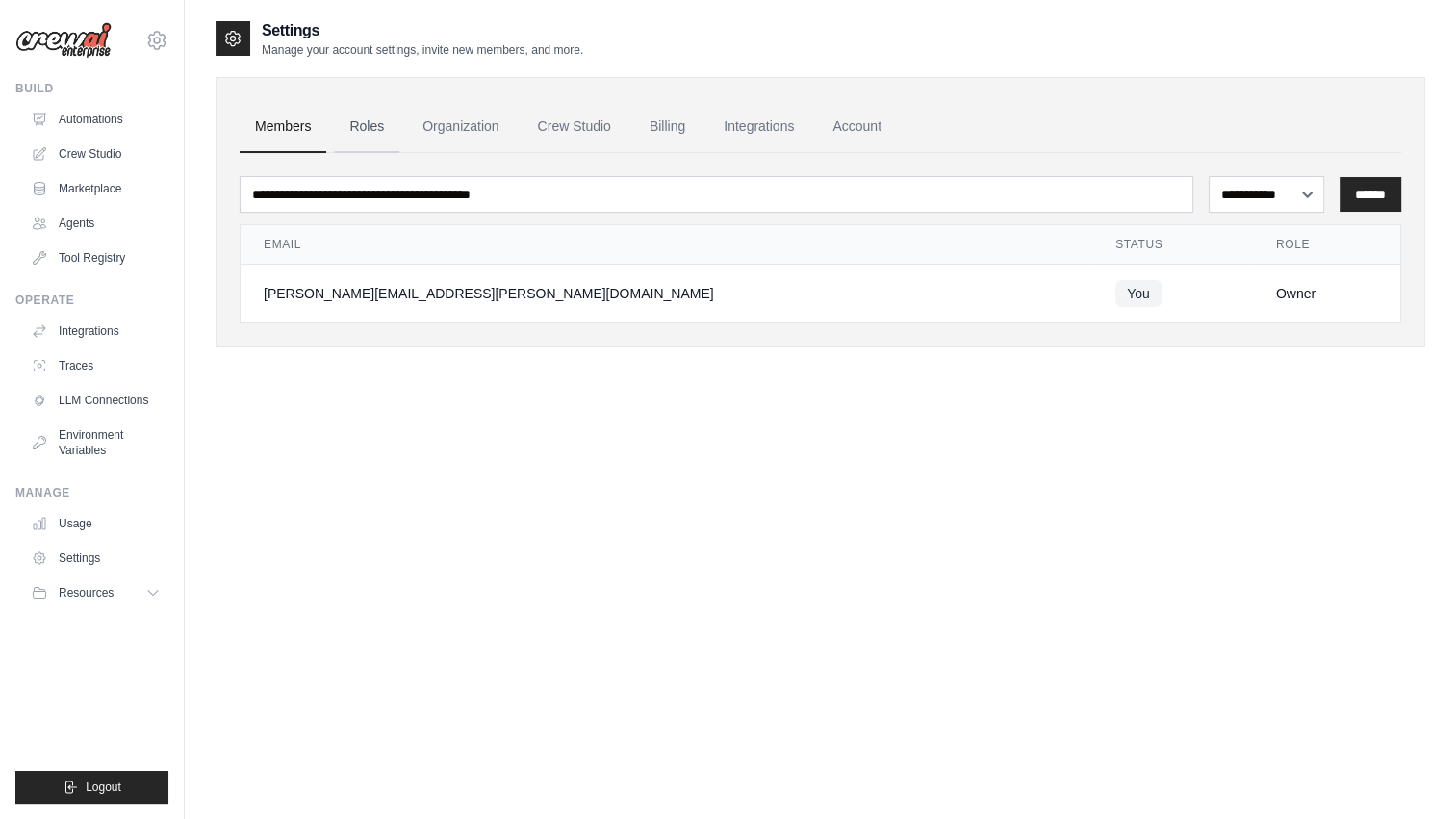
click at [378, 123] on link "Roles" at bounding box center [366, 126] width 65 height 52
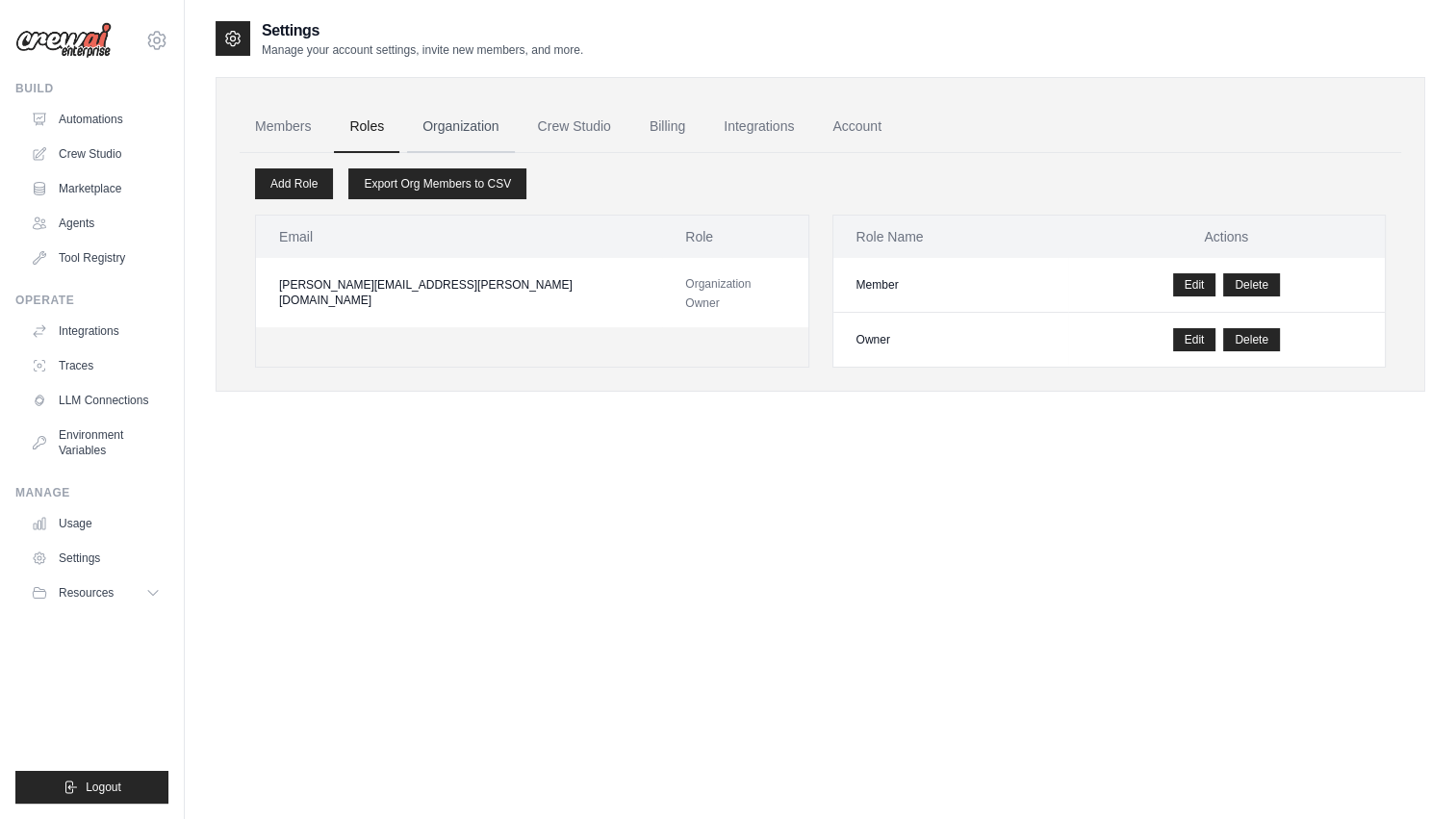
click at [466, 115] on link "Organization" at bounding box center [460, 126] width 107 height 52
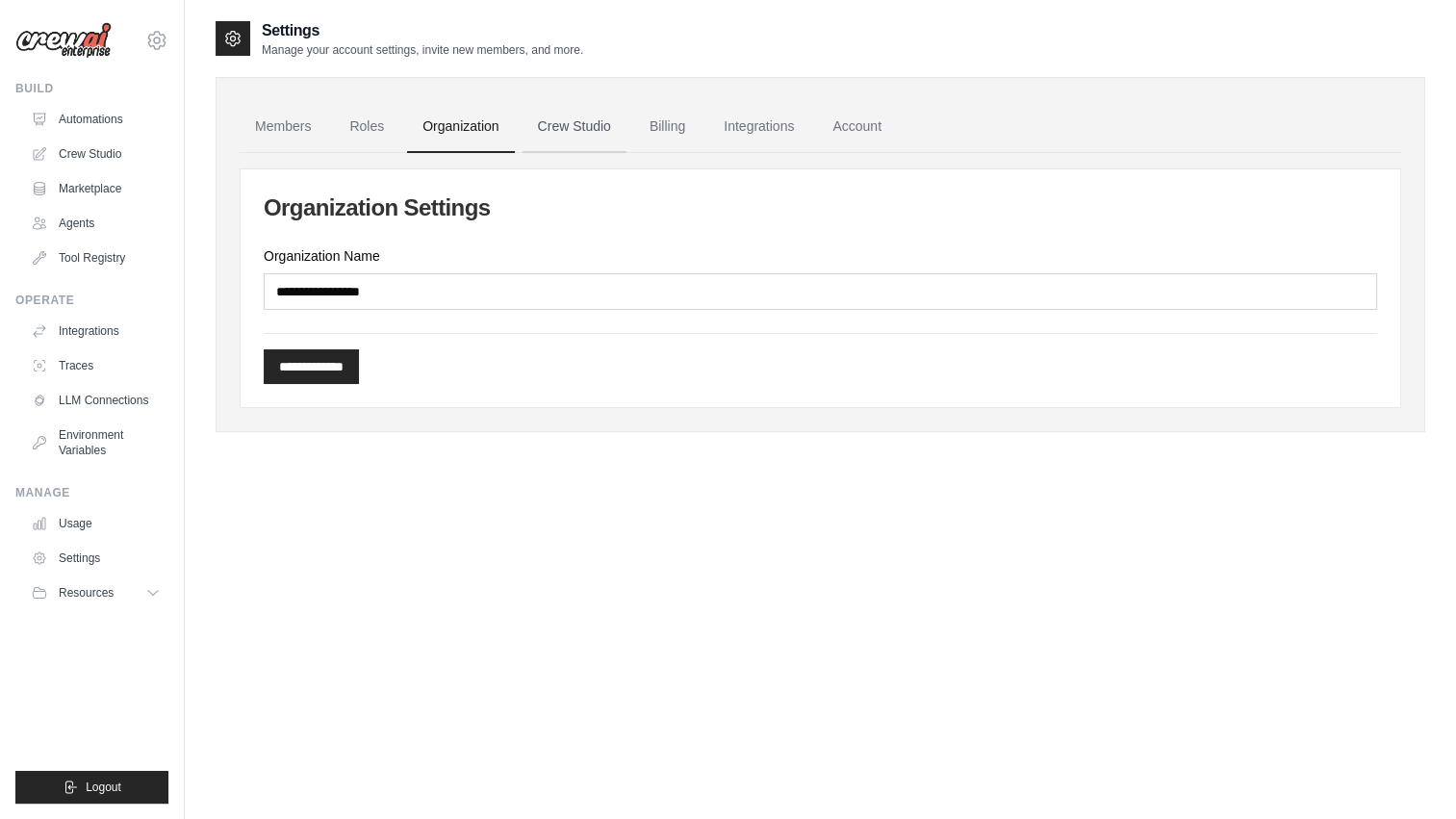
click at [555, 128] on link "Crew Studio" at bounding box center [575, 126] width 104 height 52
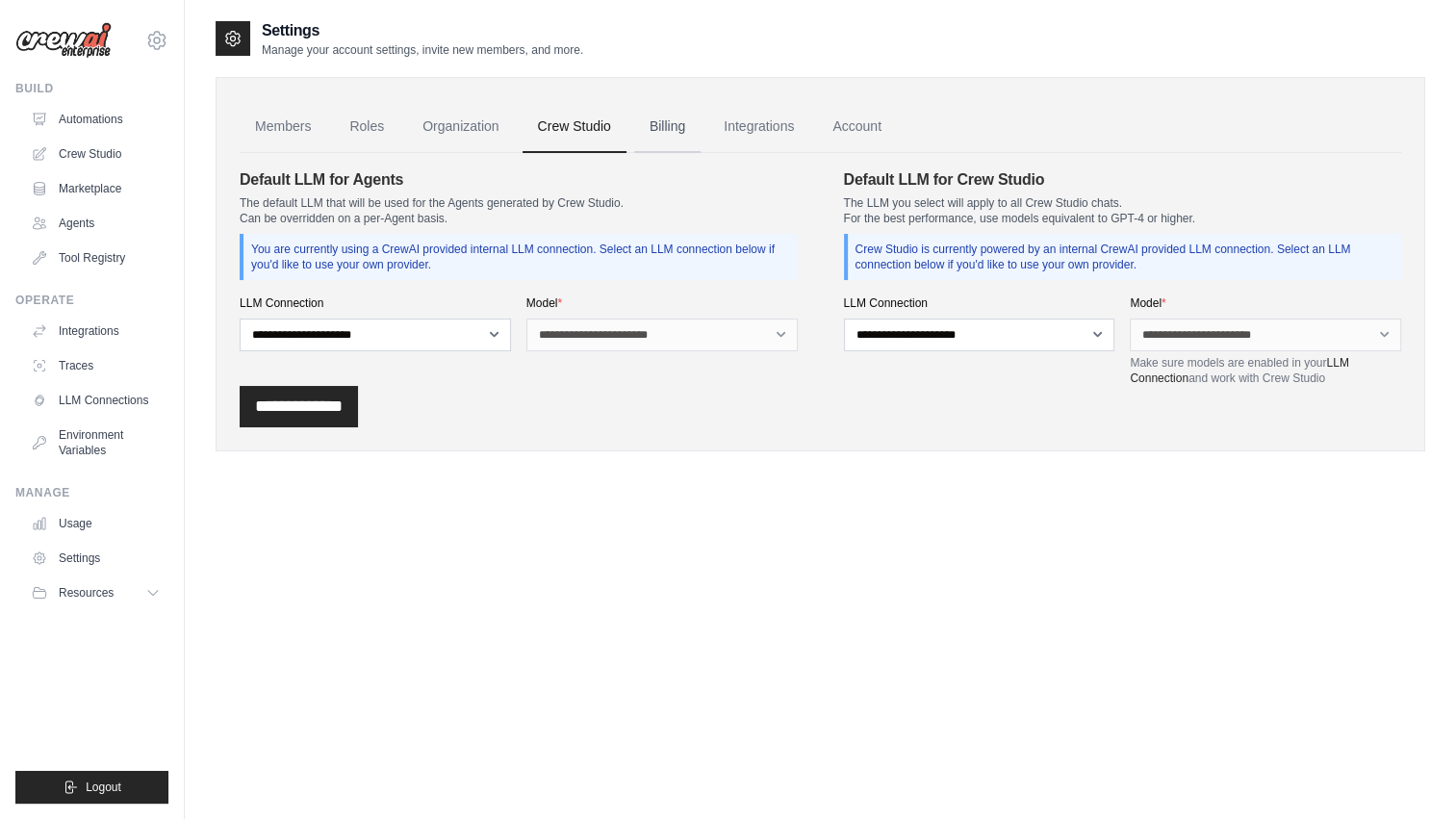
click at [658, 121] on link "Billing" at bounding box center [667, 126] width 66 height 52
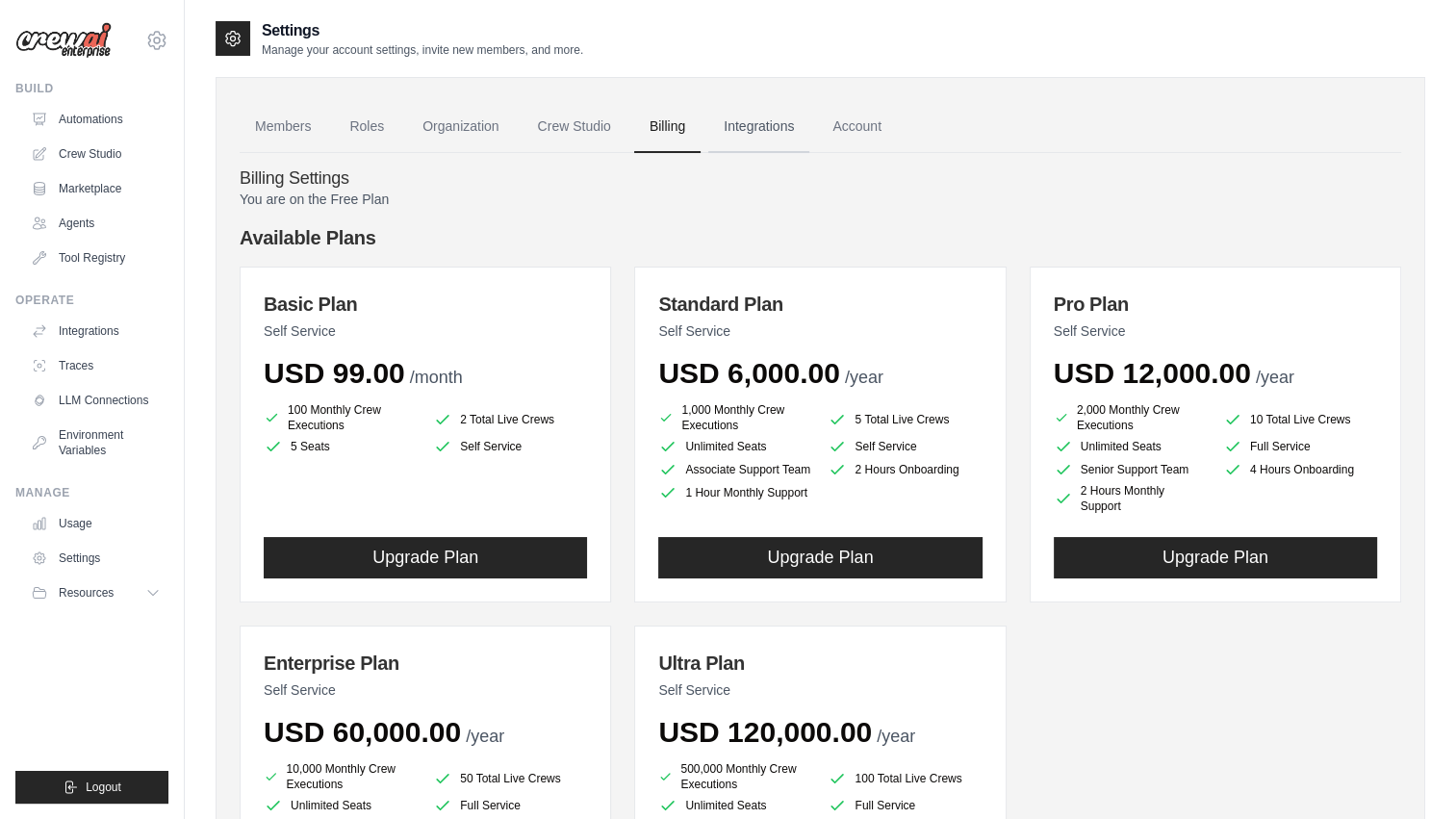
click at [750, 132] on link "Integrations" at bounding box center [758, 126] width 101 height 52
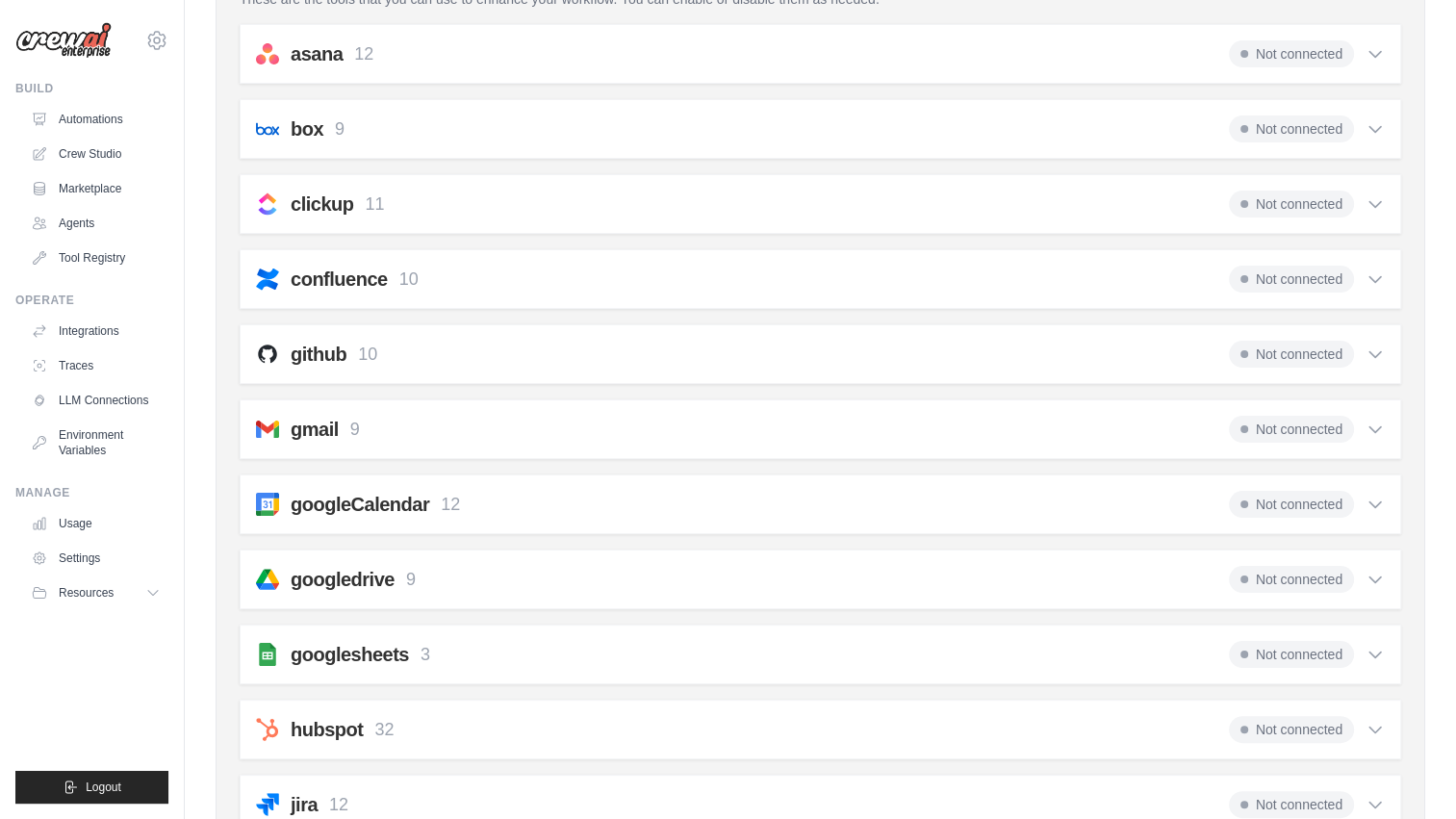
scroll to position [232, 0]
click at [1213, 427] on div "gmail 9 Not connected" at bounding box center [820, 430] width 1129 height 27
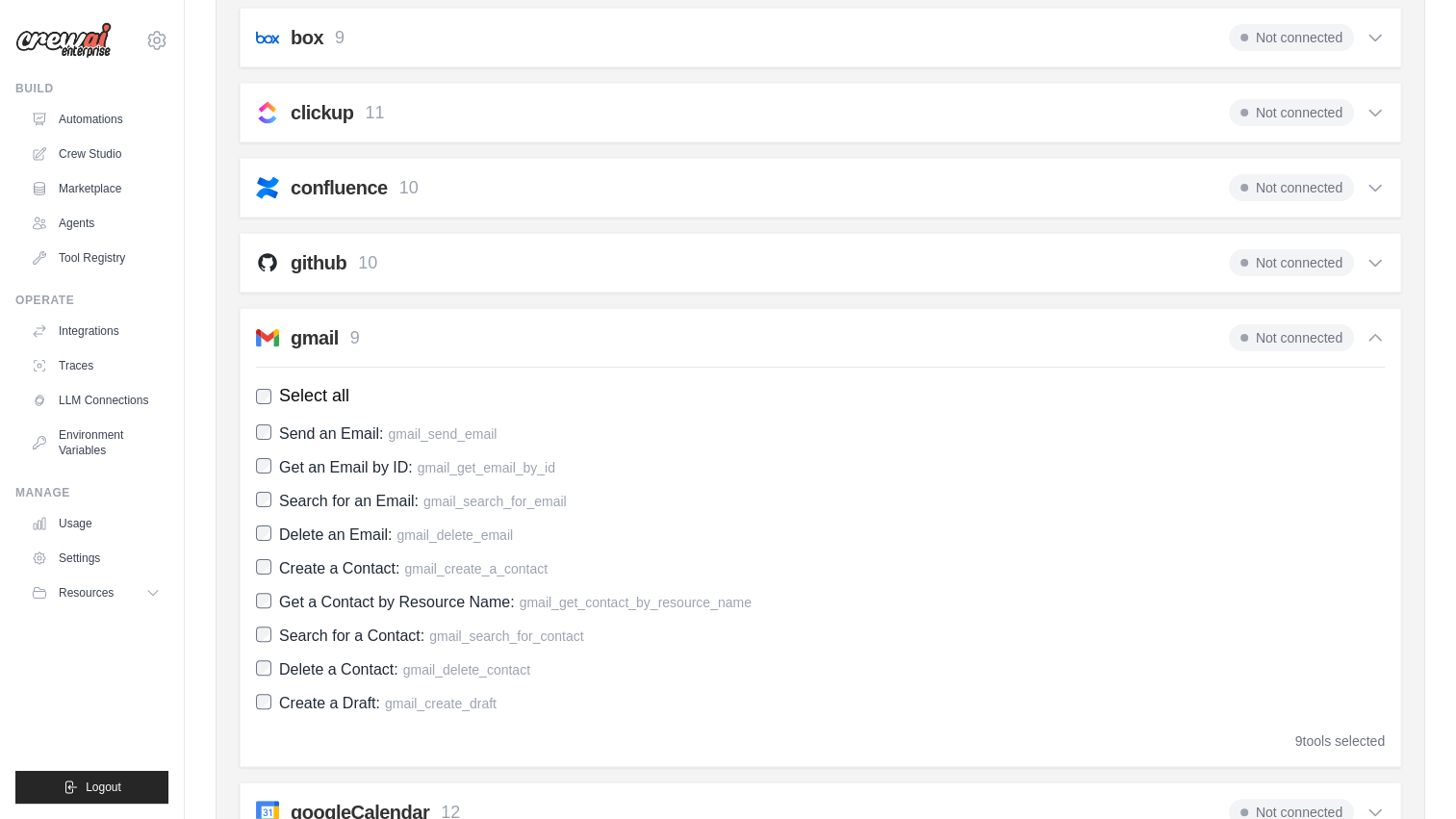
scroll to position [316, 0]
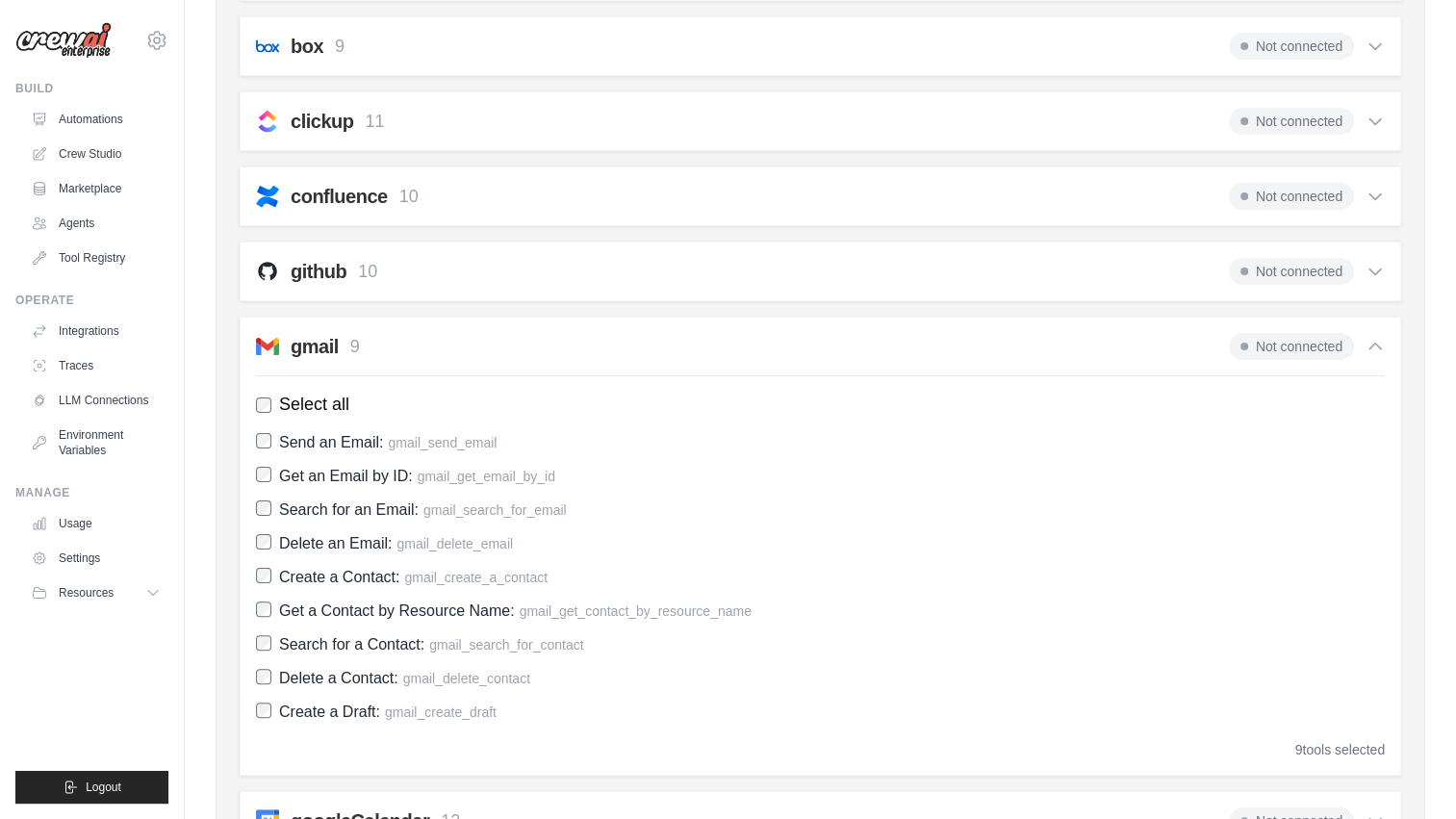
click at [1373, 351] on icon at bounding box center [1376, 347] width 20 height 20
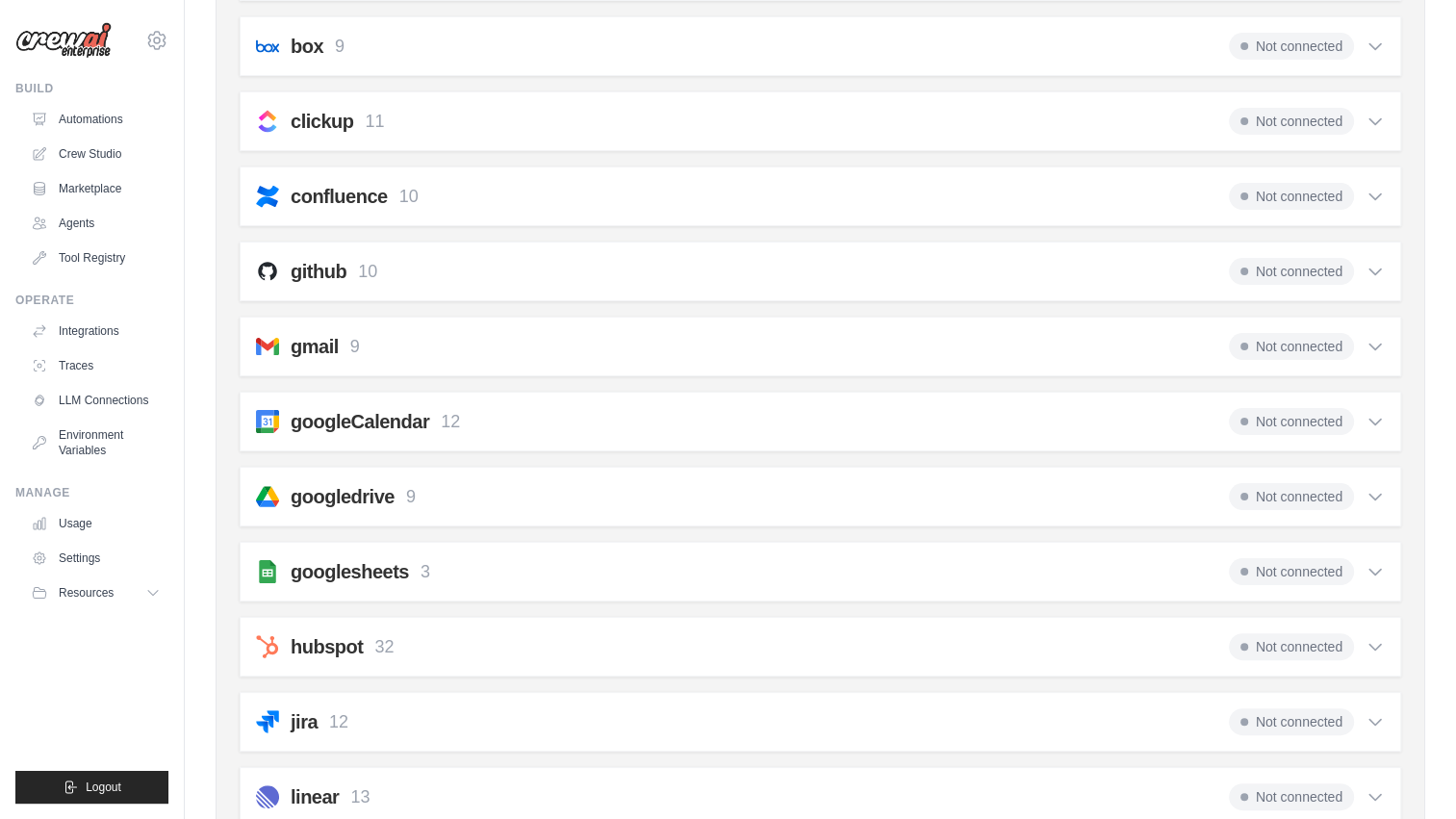
scroll to position [0, 0]
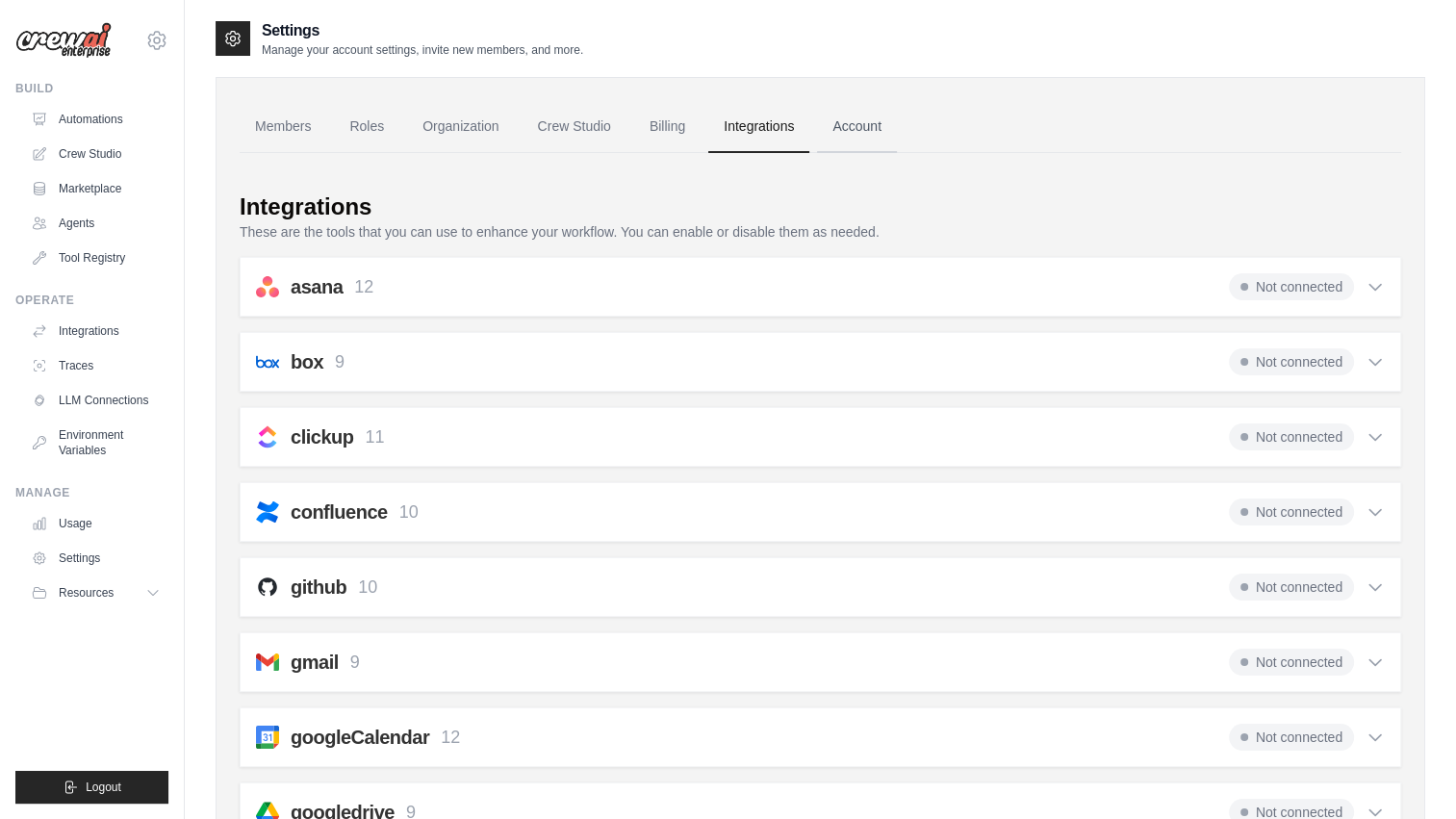
click at [851, 129] on link "Account" at bounding box center [857, 126] width 80 height 52
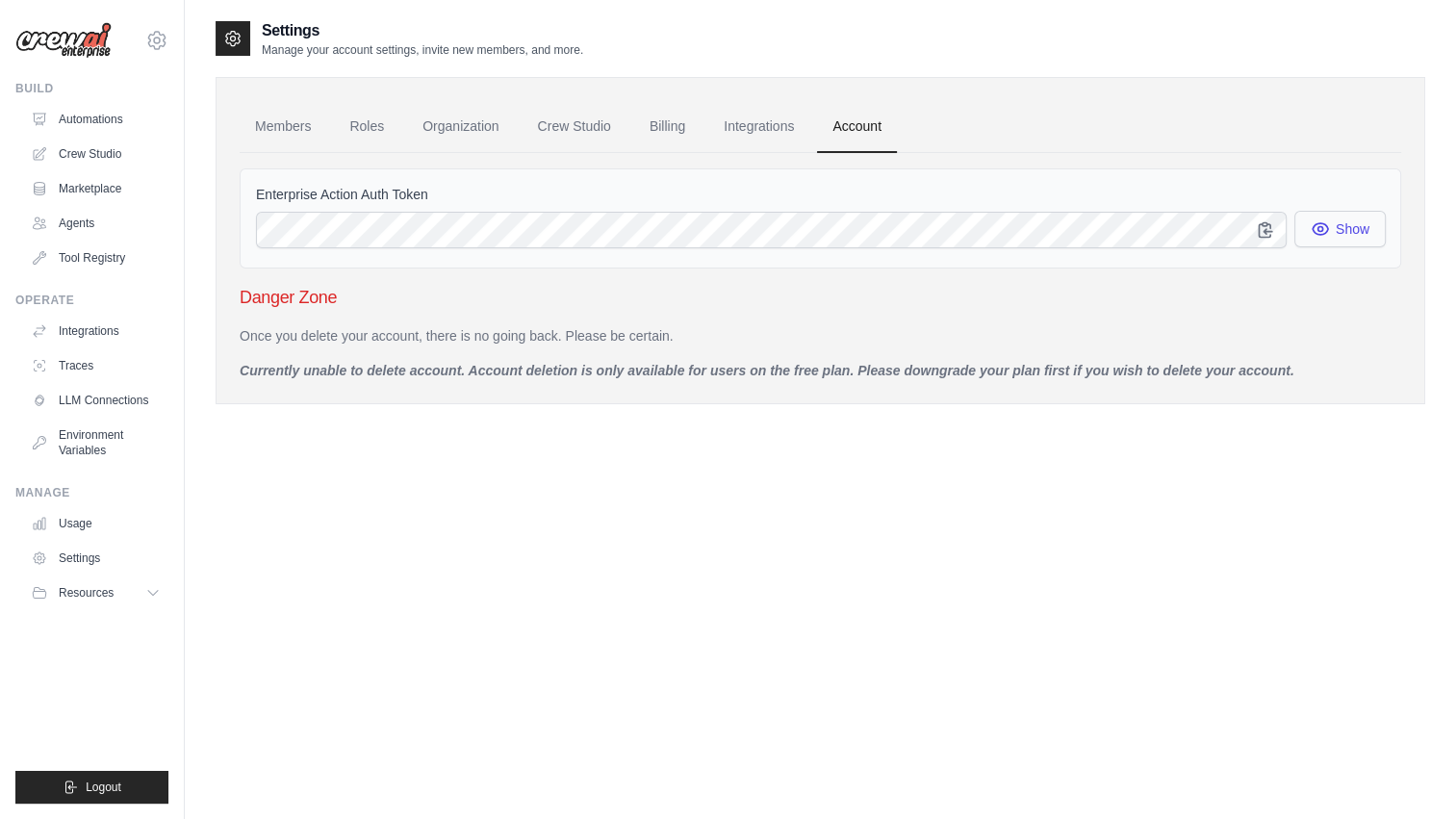
click at [1350, 235] on button "Show" at bounding box center [1341, 229] width 92 height 36
click at [767, 127] on link "Integrations" at bounding box center [758, 126] width 101 height 52
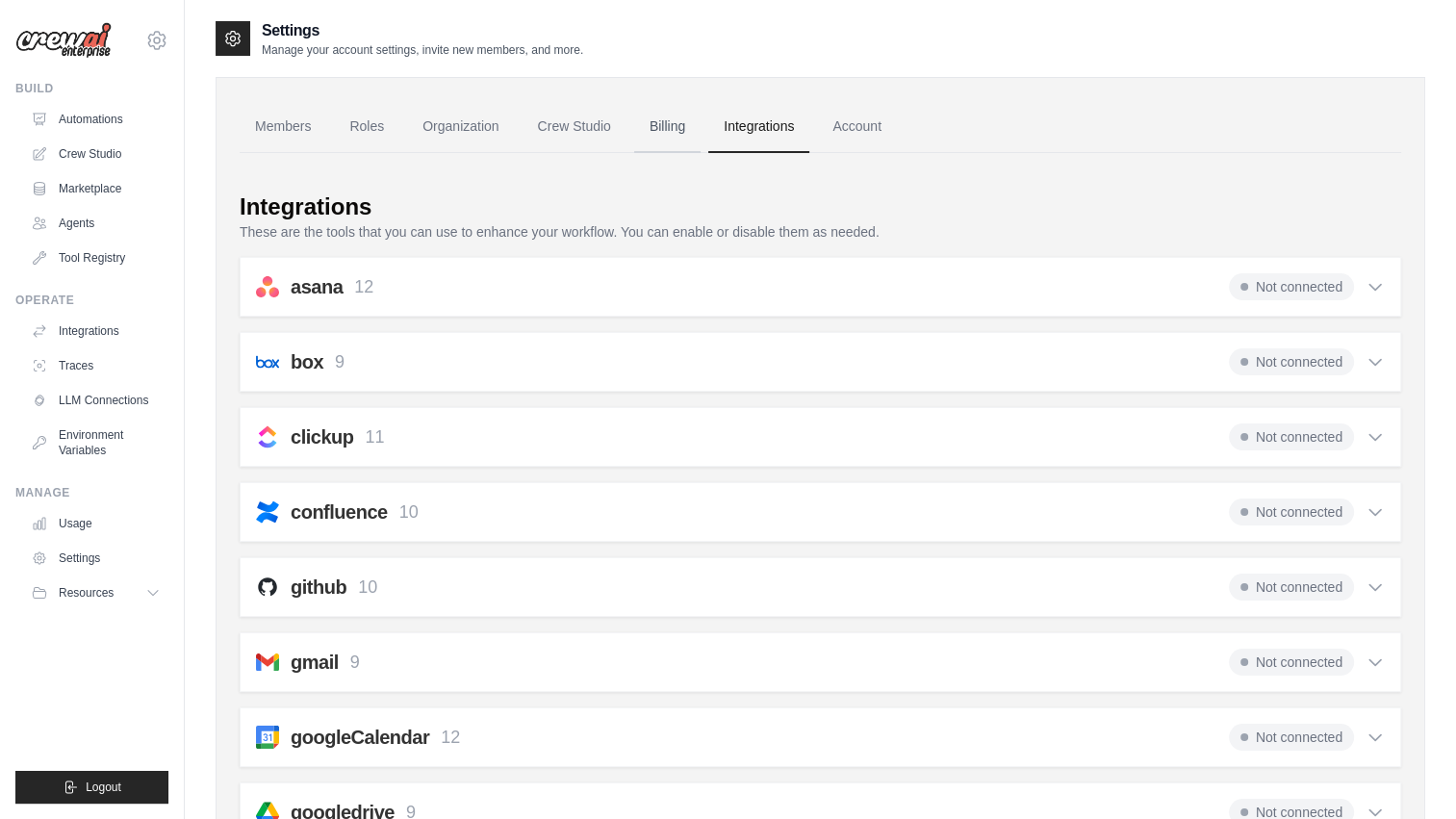
click at [685, 139] on link "Billing" at bounding box center [667, 126] width 66 height 52
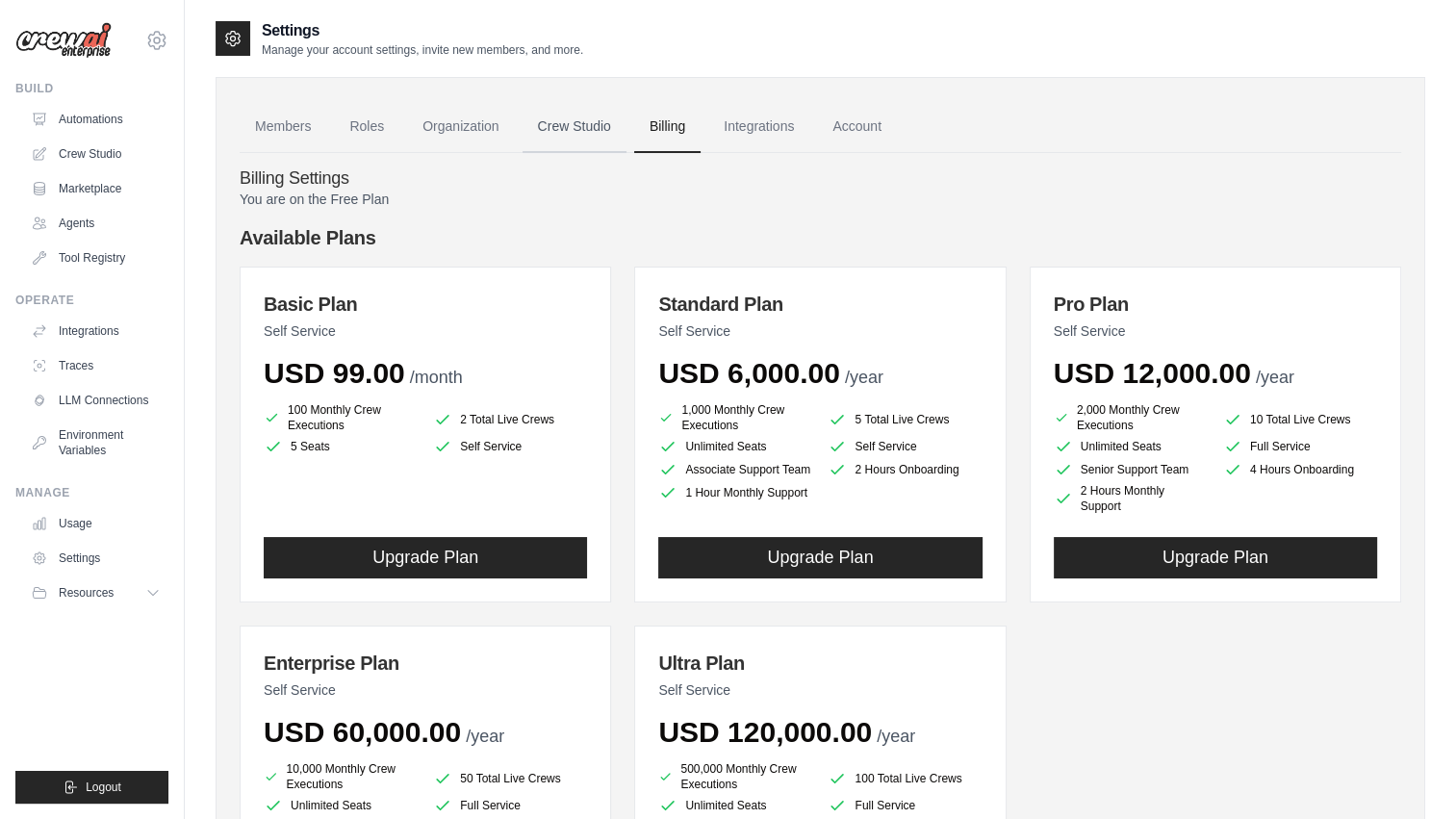
click at [592, 111] on link "Crew Studio" at bounding box center [575, 126] width 104 height 52
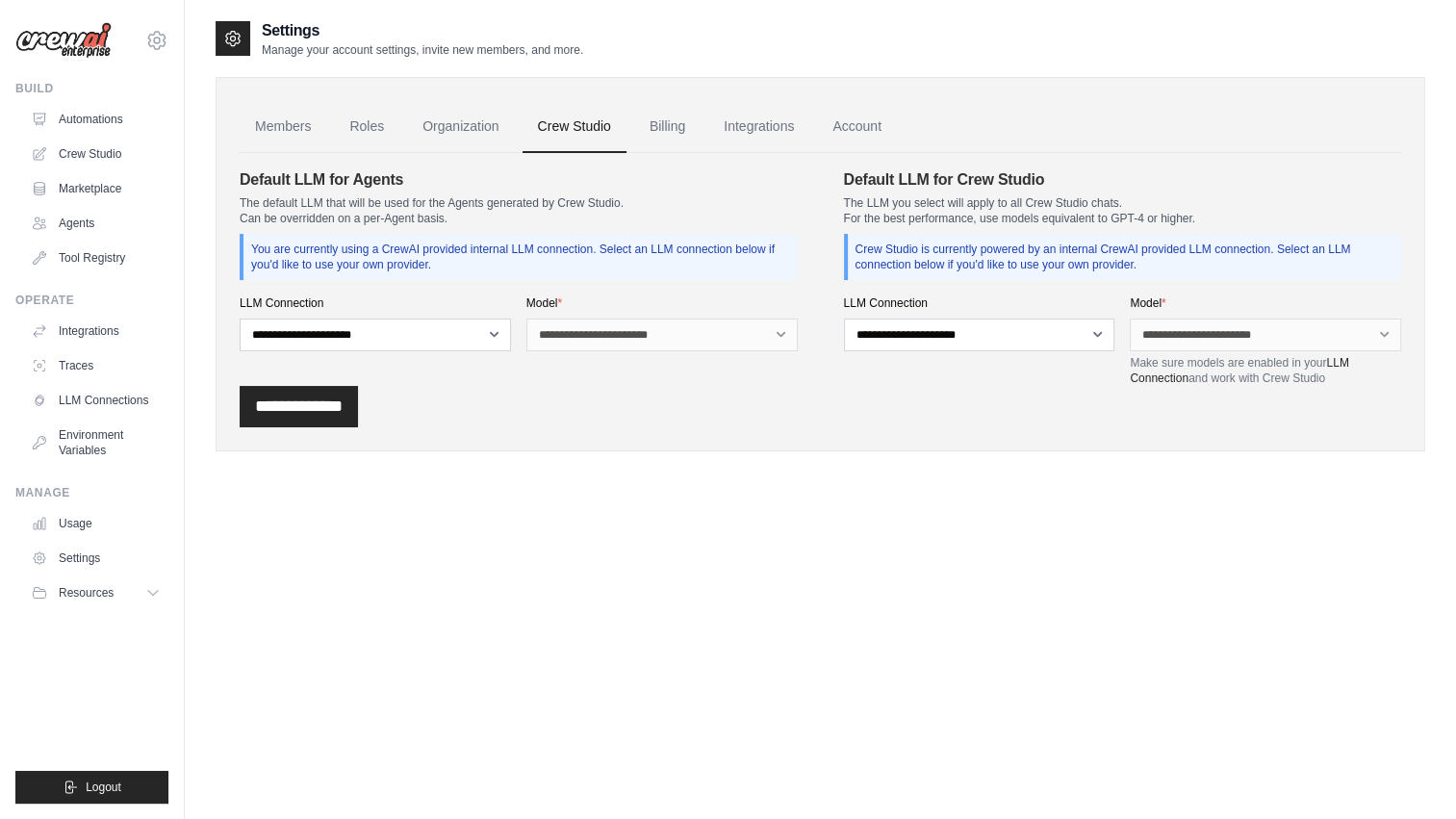
click at [450, 119] on link "Organization" at bounding box center [460, 126] width 107 height 52
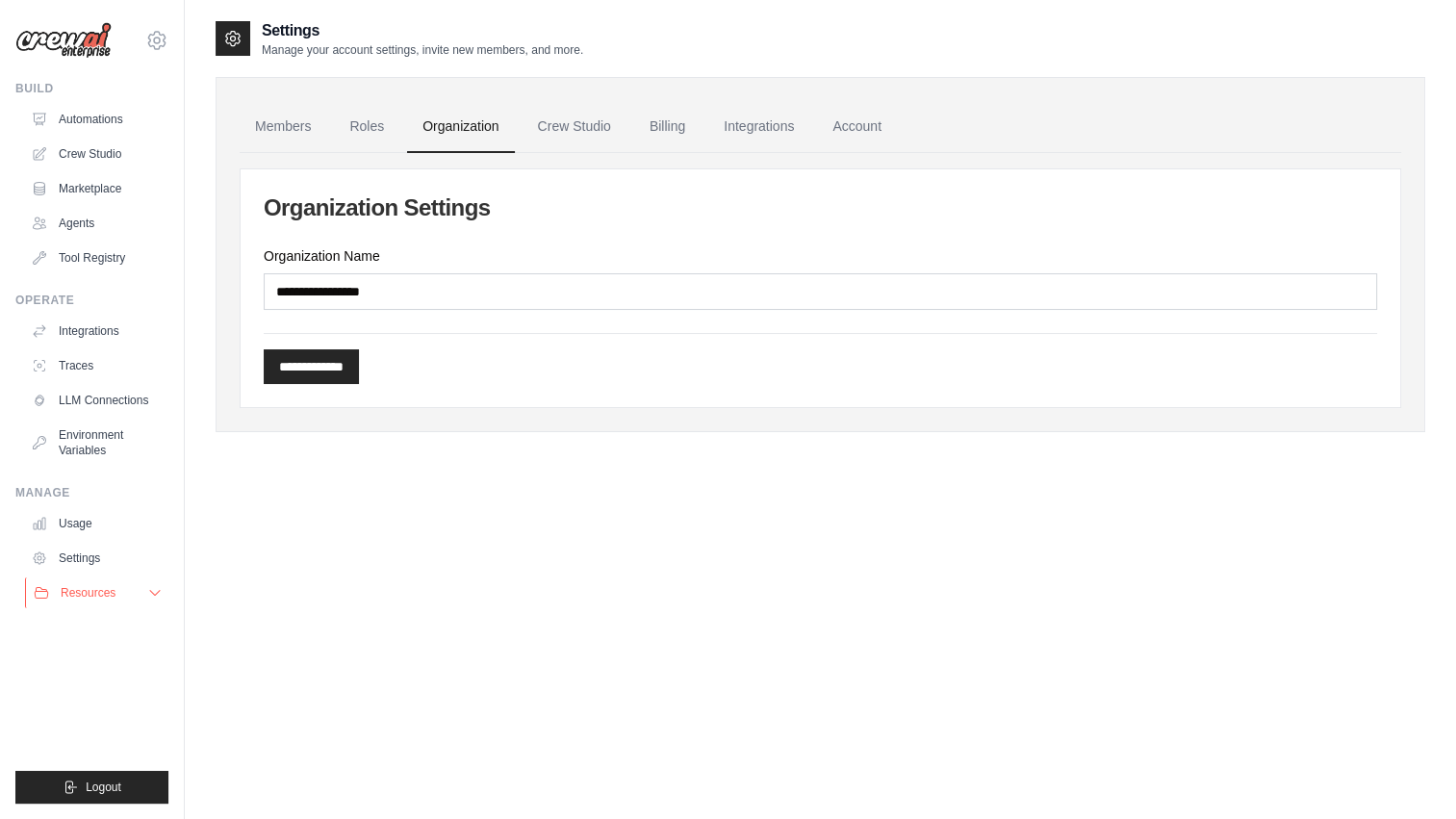
click at [142, 597] on button "Resources" at bounding box center [98, 593] width 146 height 31
click at [154, 597] on icon at bounding box center [155, 593] width 16 height 16
click at [108, 549] on link "Settings" at bounding box center [98, 559] width 146 height 31
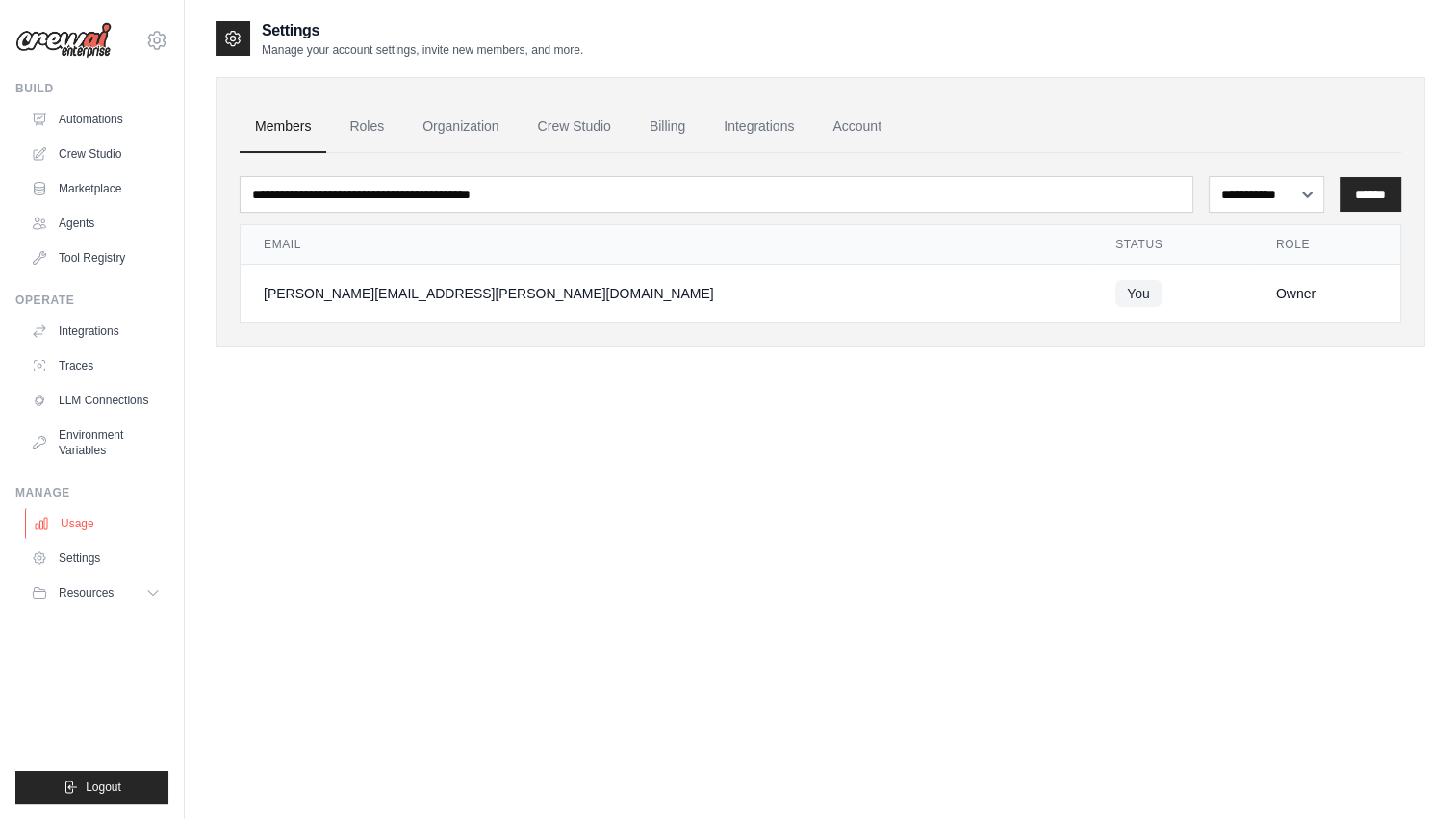
click at [81, 527] on link "Usage" at bounding box center [98, 524] width 146 height 31
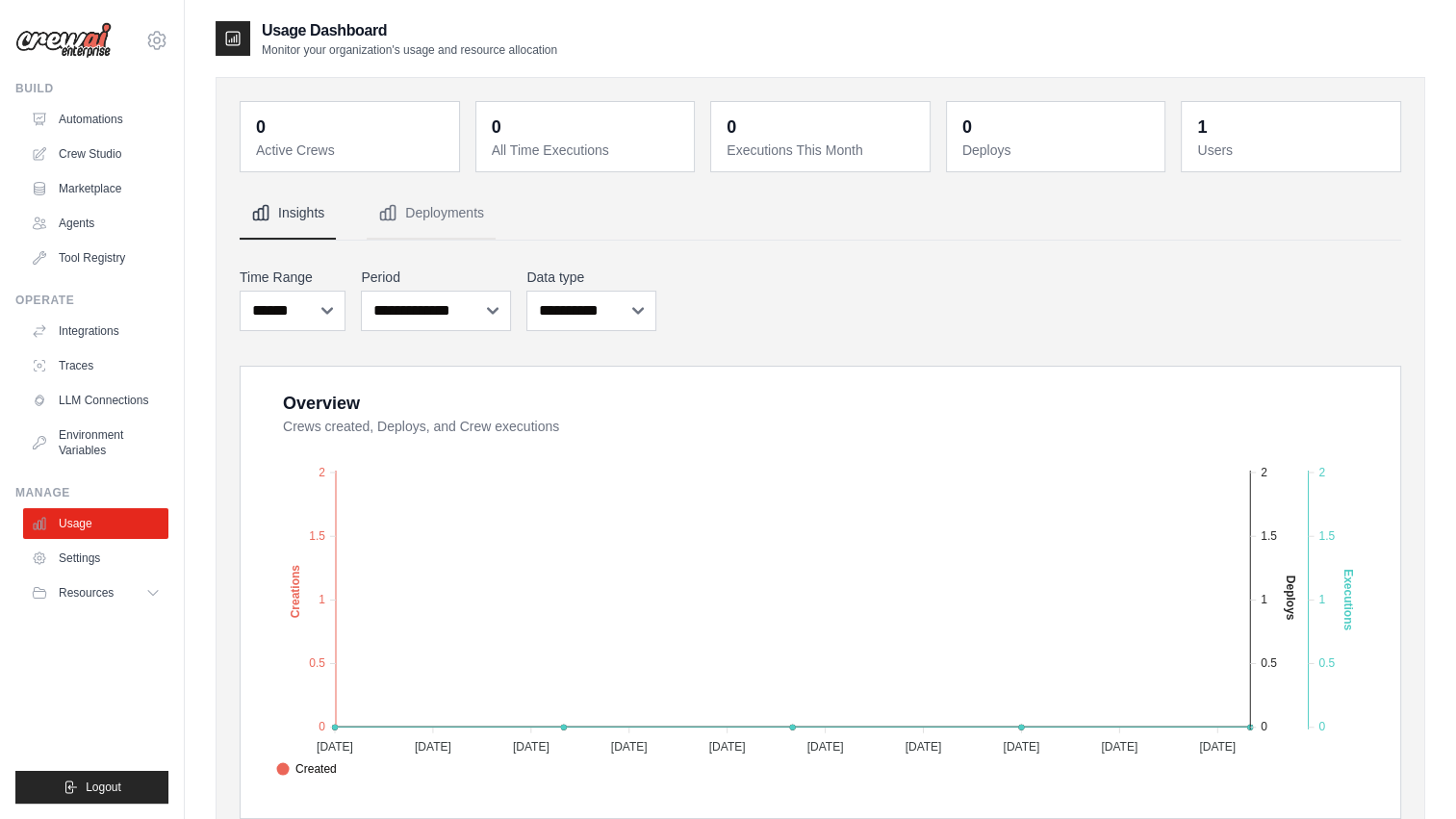
click at [324, 142] on dt "Active Crews" at bounding box center [352, 151] width 192 height 20
click at [98, 159] on link "Crew Studio" at bounding box center [98, 154] width 146 height 31
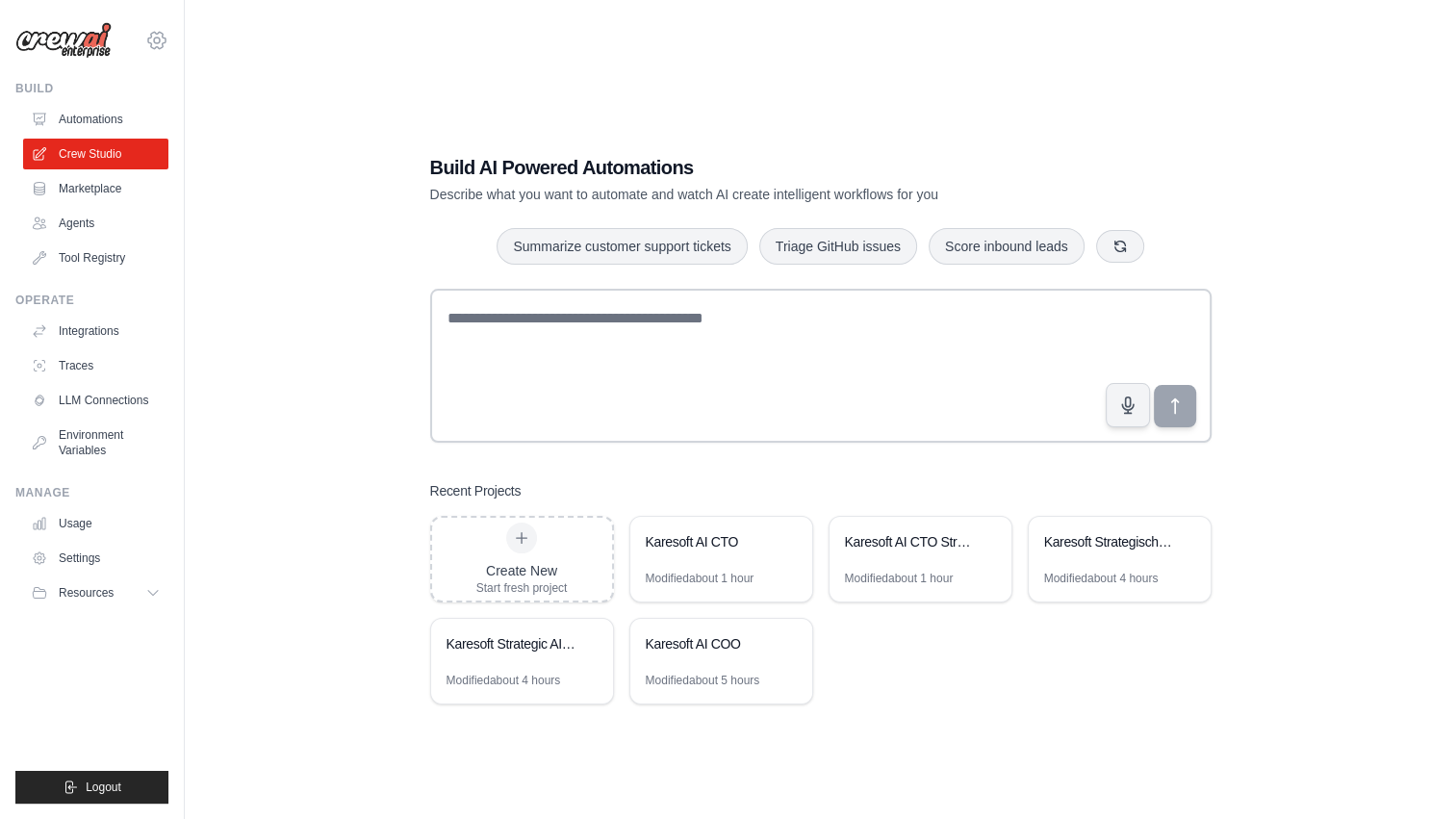
click at [155, 46] on icon at bounding box center [157, 41] width 23 height 23
click at [112, 134] on link "Settings" at bounding box center [156, 129] width 169 height 34
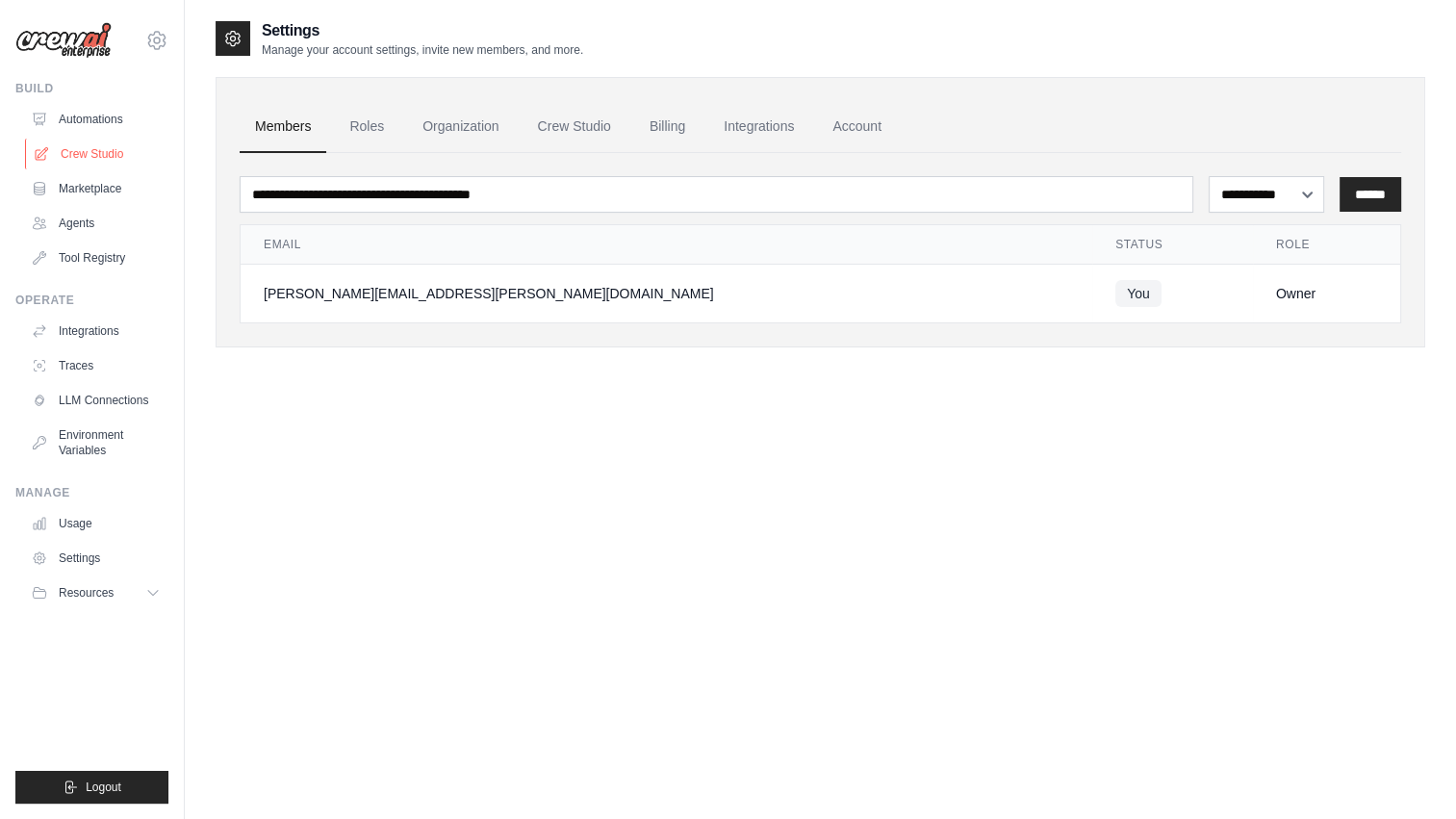
click at [109, 152] on link "Crew Studio" at bounding box center [98, 154] width 146 height 31
